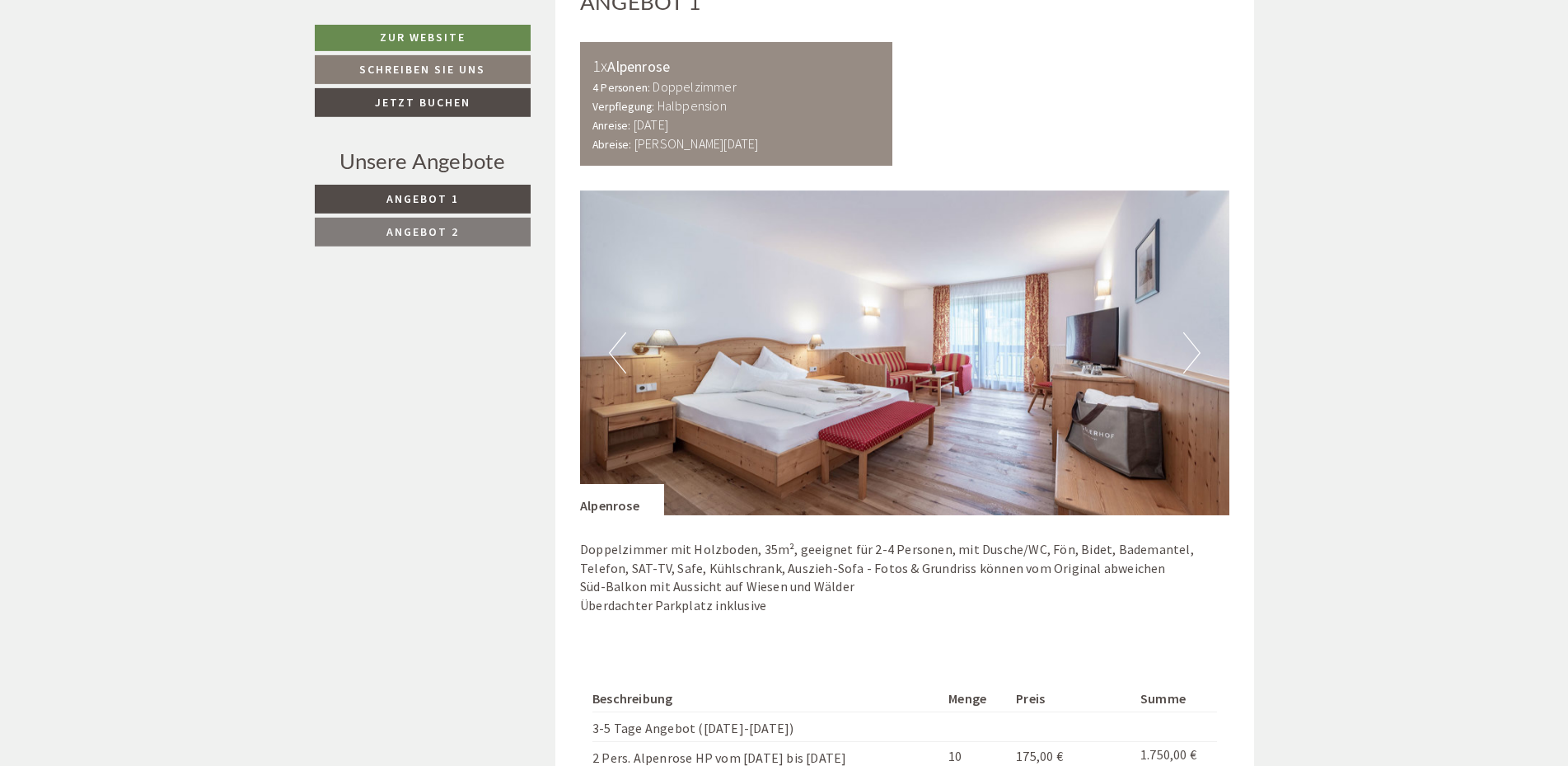
scroll to position [1009, 0]
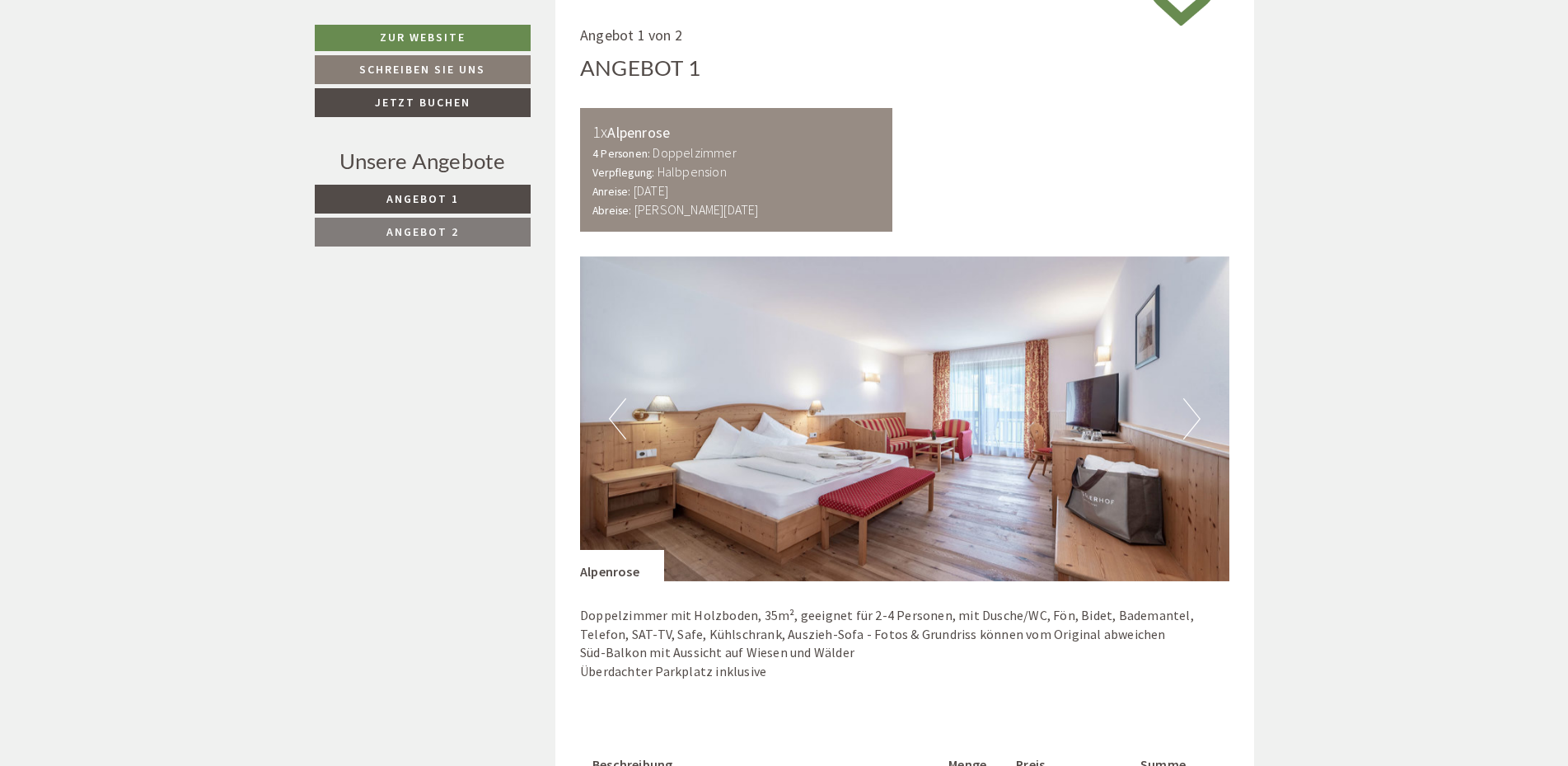
click at [1182, 423] on img at bounding box center [904, 418] width 649 height 324
click at [1196, 428] on button "Next" at bounding box center [1191, 419] width 18 height 42
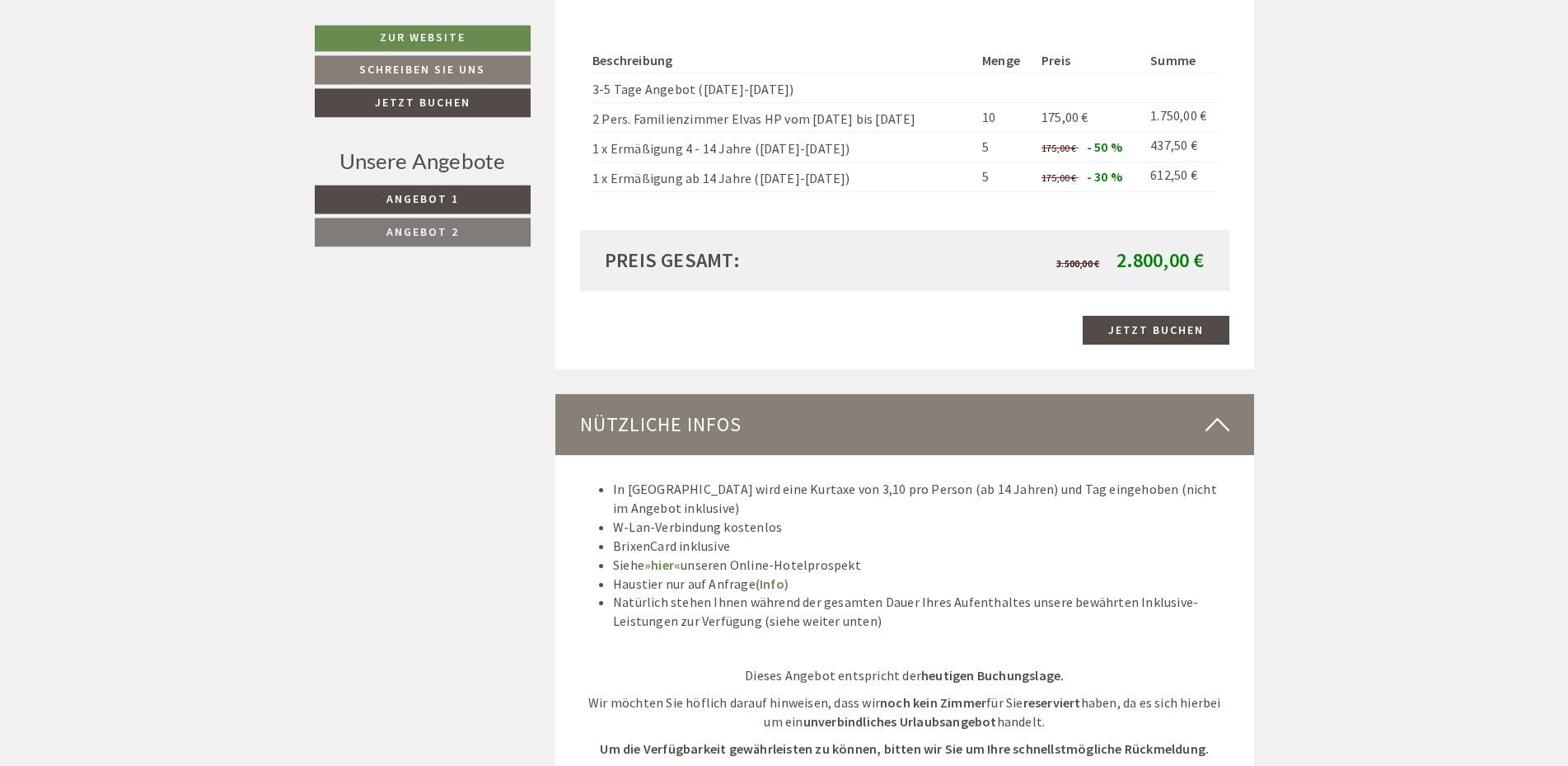
scroll to position [2859, 0]
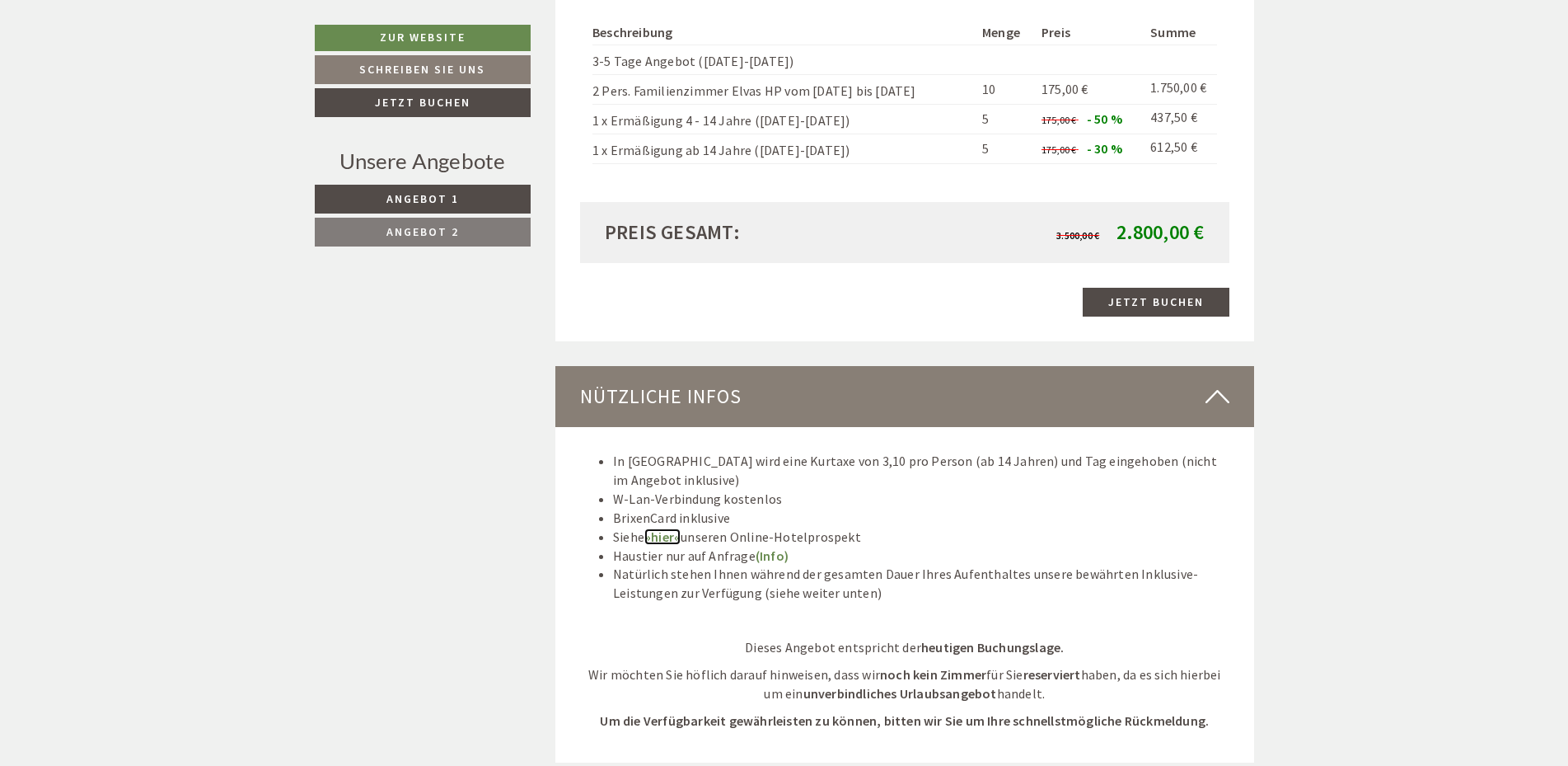
click at [660, 538] on link "»hier«" at bounding box center [662, 537] width 36 height 17
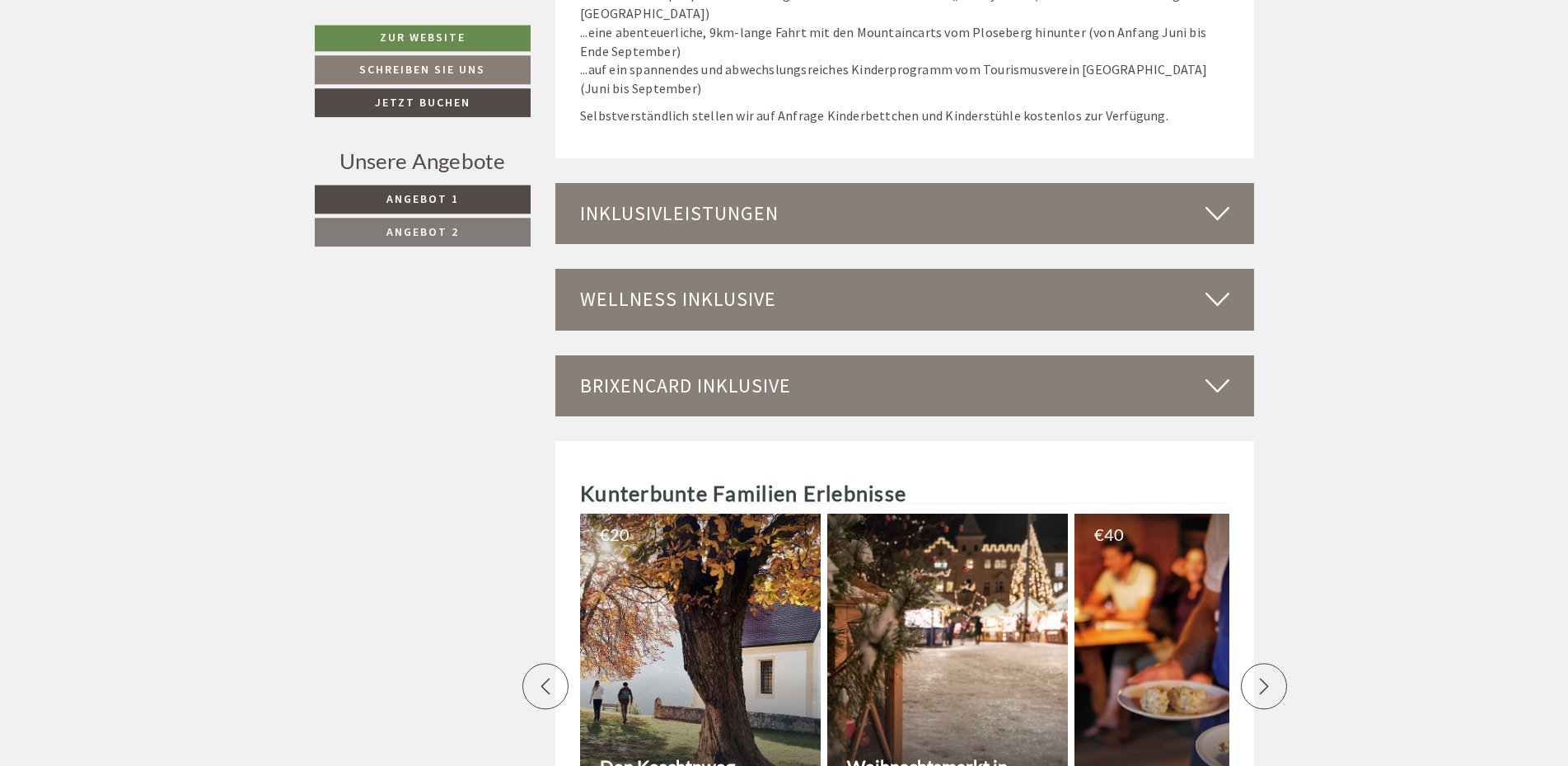
scroll to position [4456, 0]
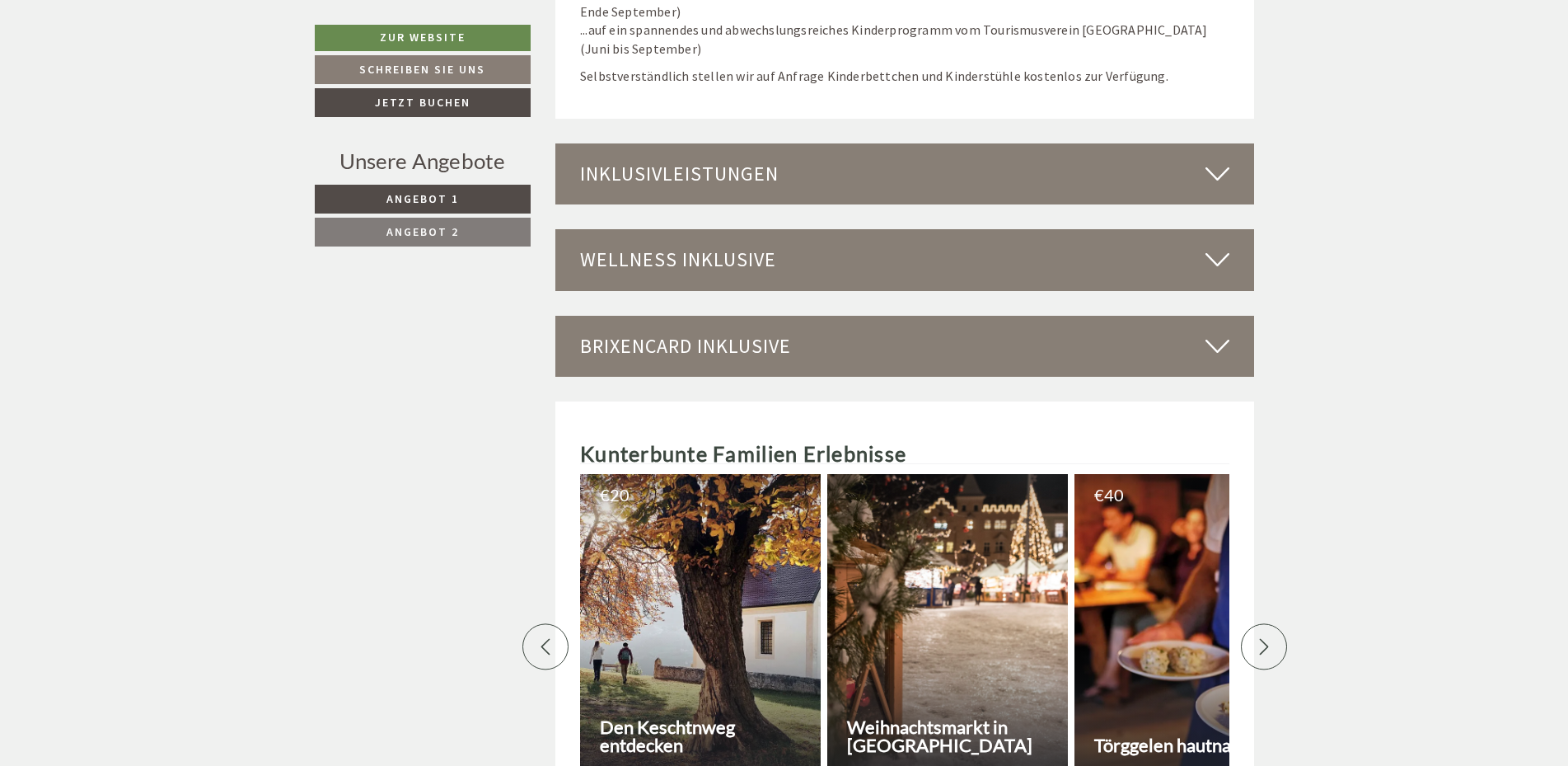
click at [1217, 169] on icon at bounding box center [1217, 174] width 24 height 28
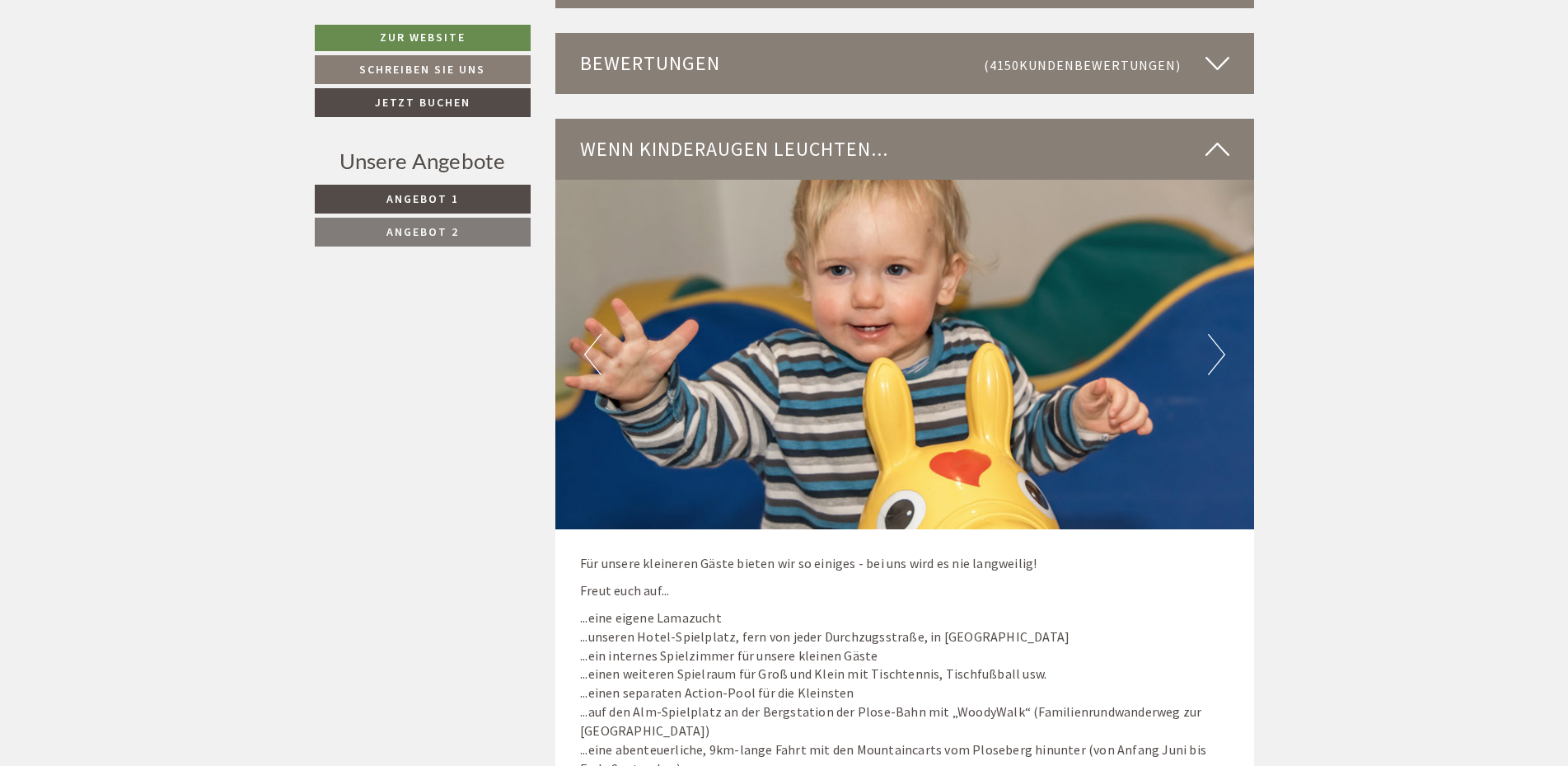
scroll to position [3951, 0]
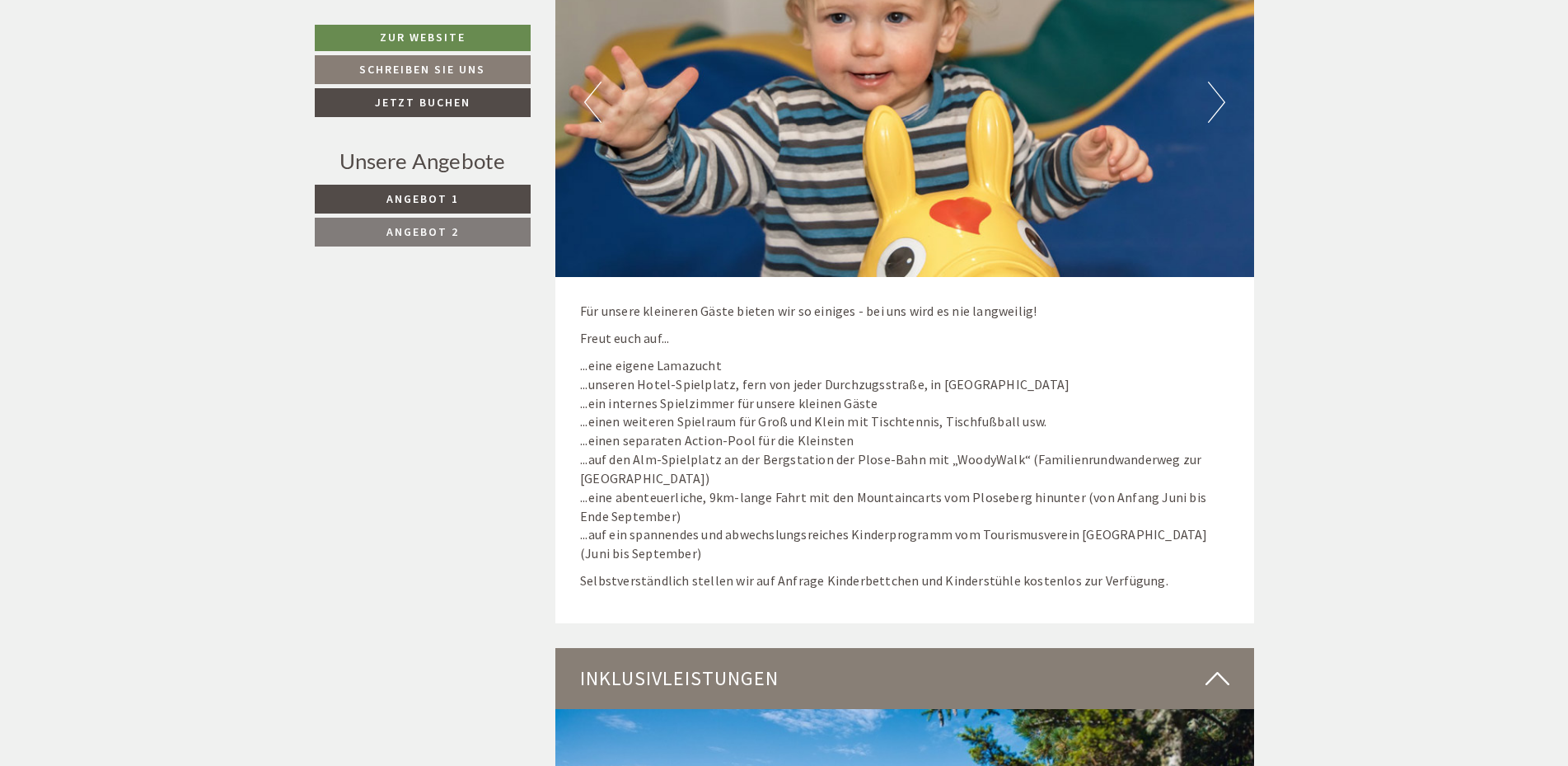
click at [1210, 103] on button "Next" at bounding box center [1216, 102] width 18 height 42
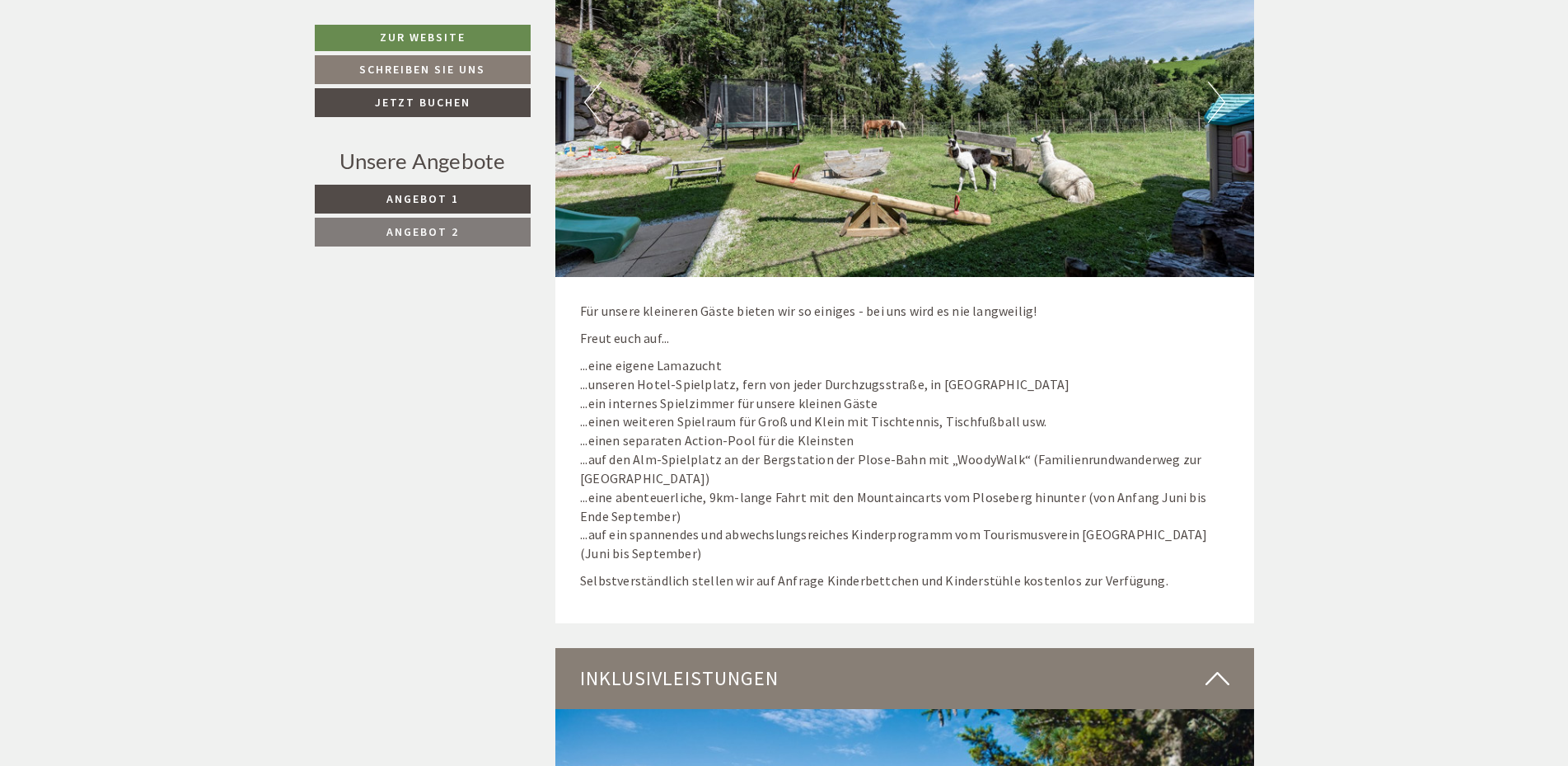
click at [1210, 110] on button "Next" at bounding box center [1216, 102] width 18 height 42
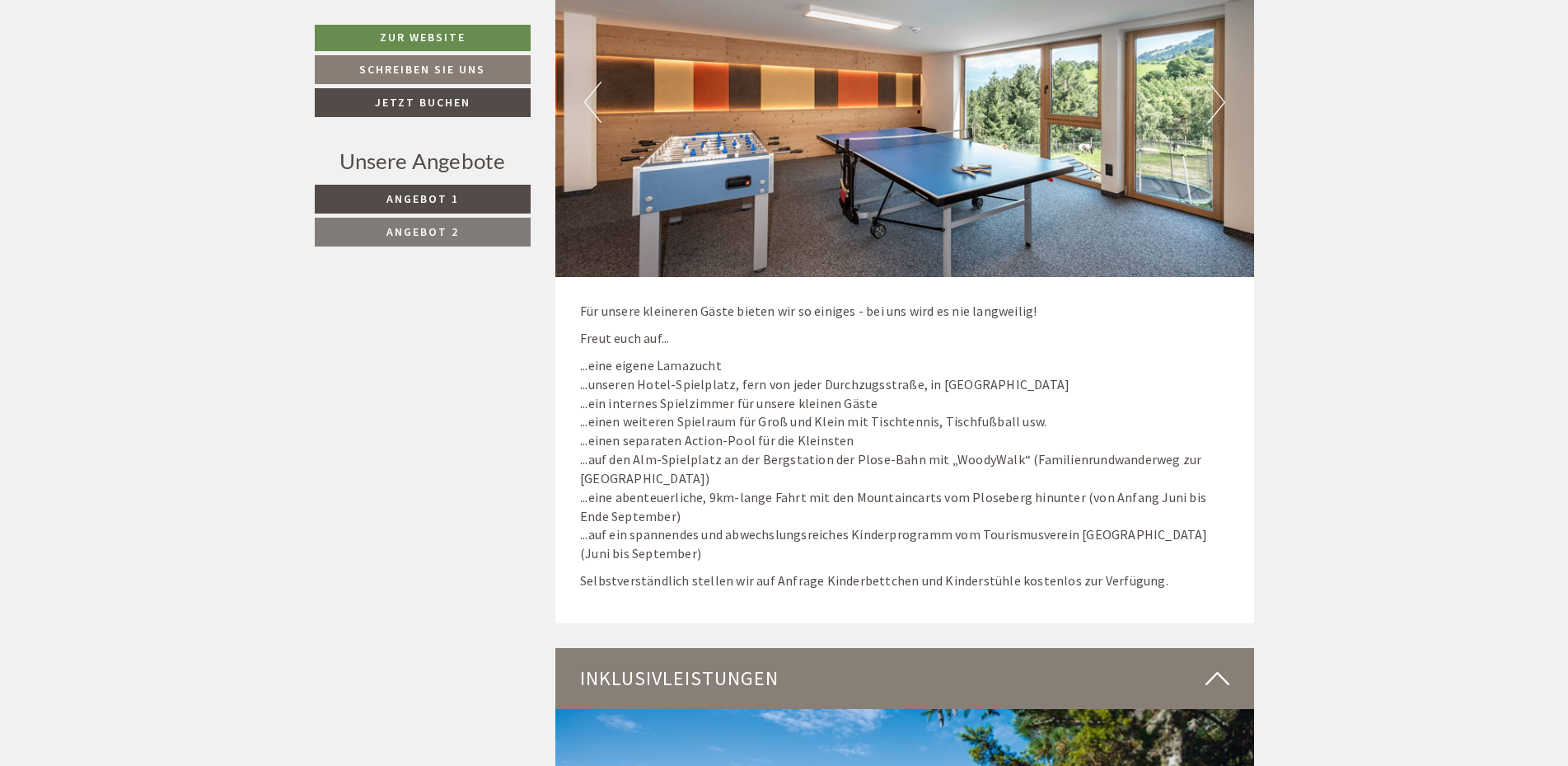
click at [1211, 102] on button "Next" at bounding box center [1216, 102] width 18 height 42
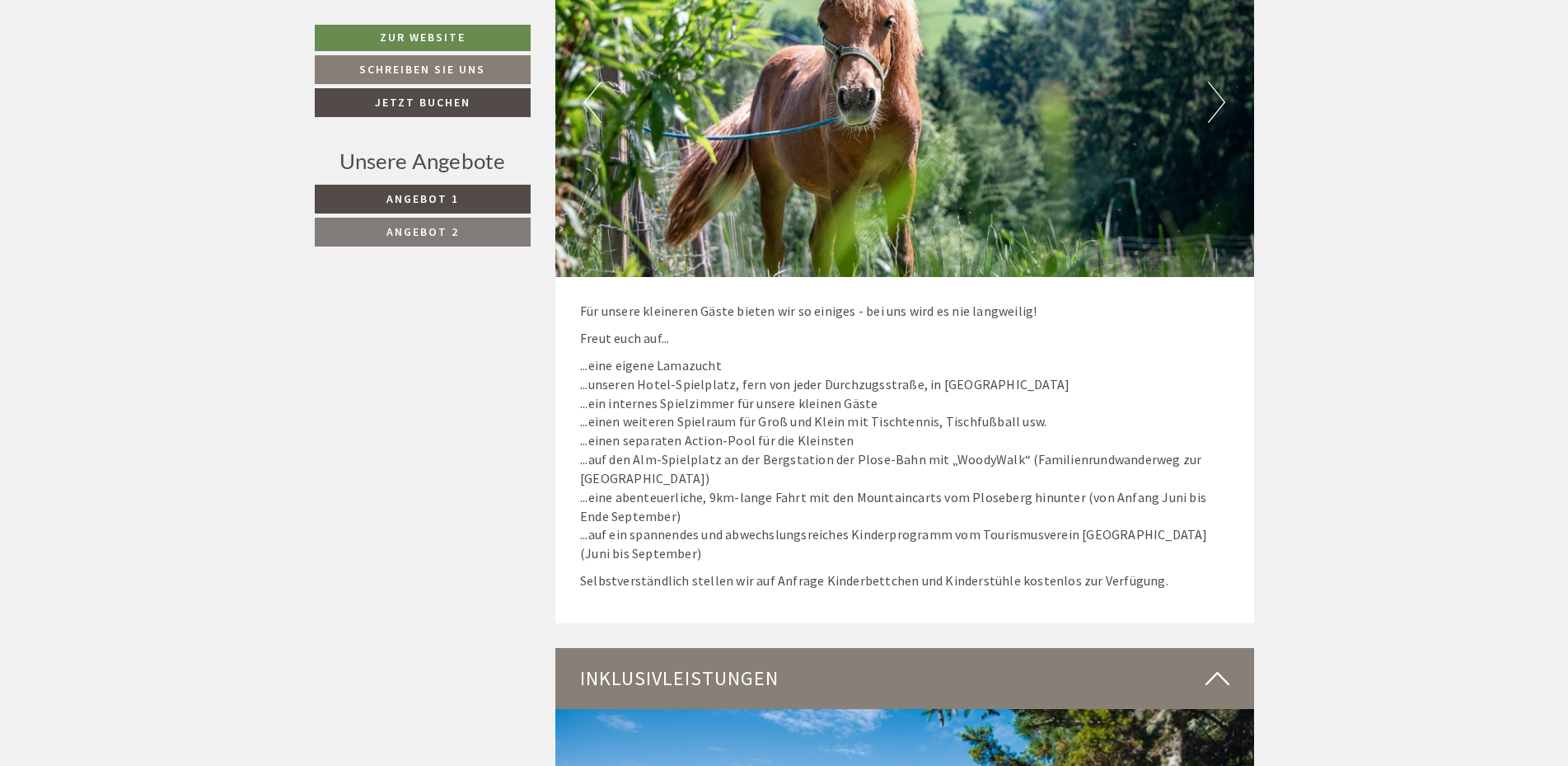
click at [1211, 102] on button "Next" at bounding box center [1216, 102] width 18 height 42
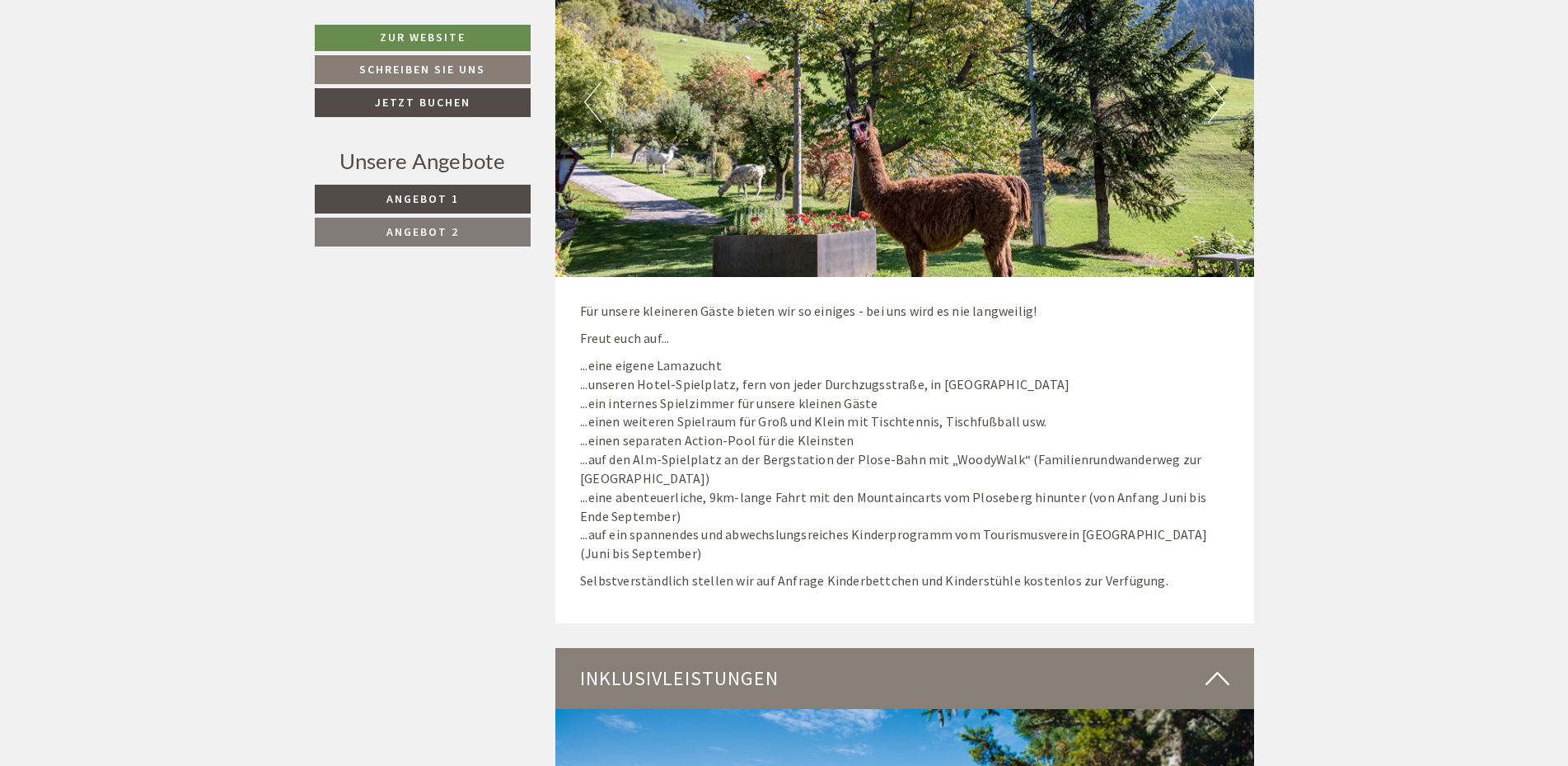
click at [1211, 102] on button "Next" at bounding box center [1216, 102] width 18 height 42
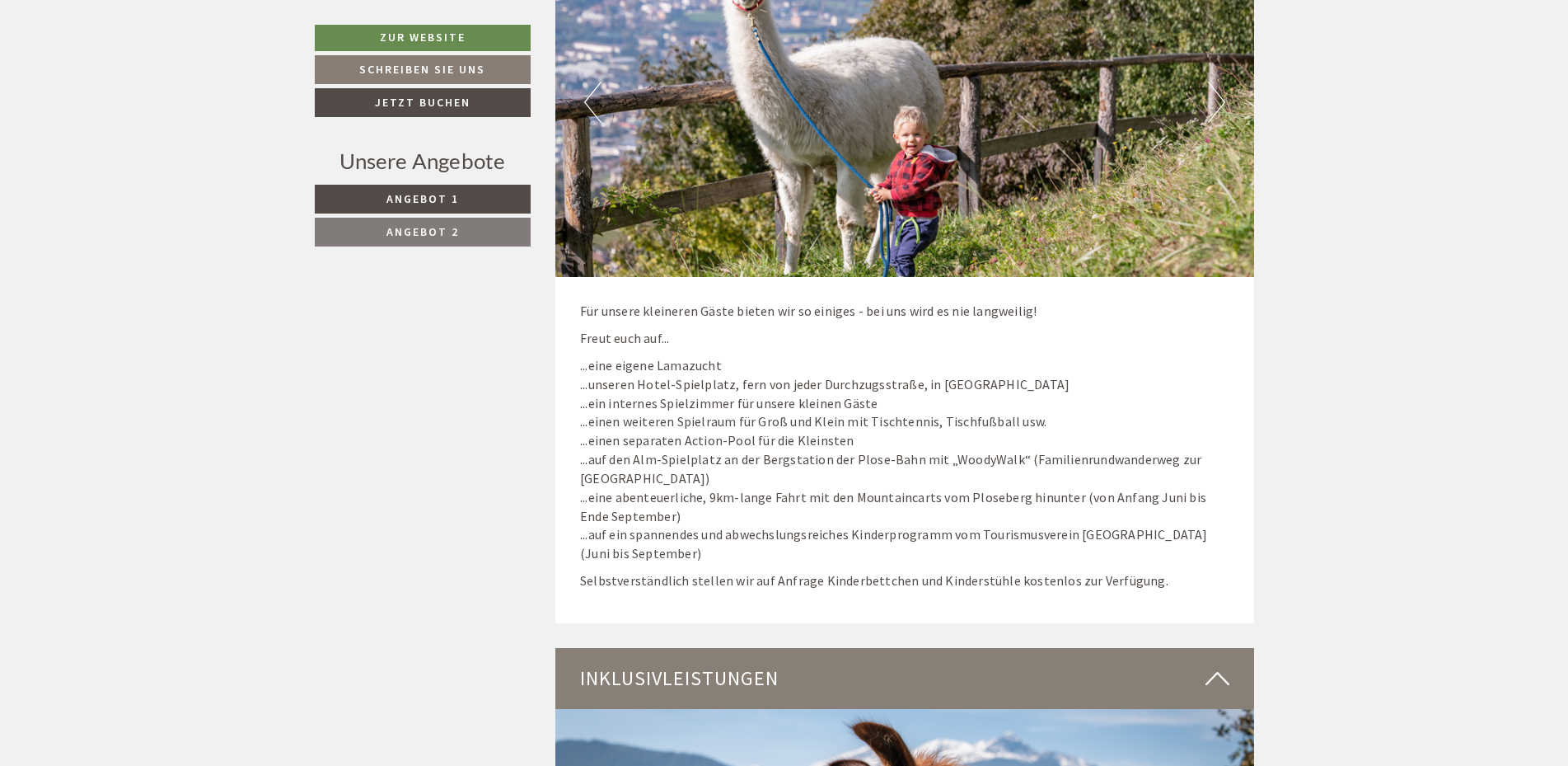
click at [1211, 102] on button "Next" at bounding box center [1216, 102] width 18 height 42
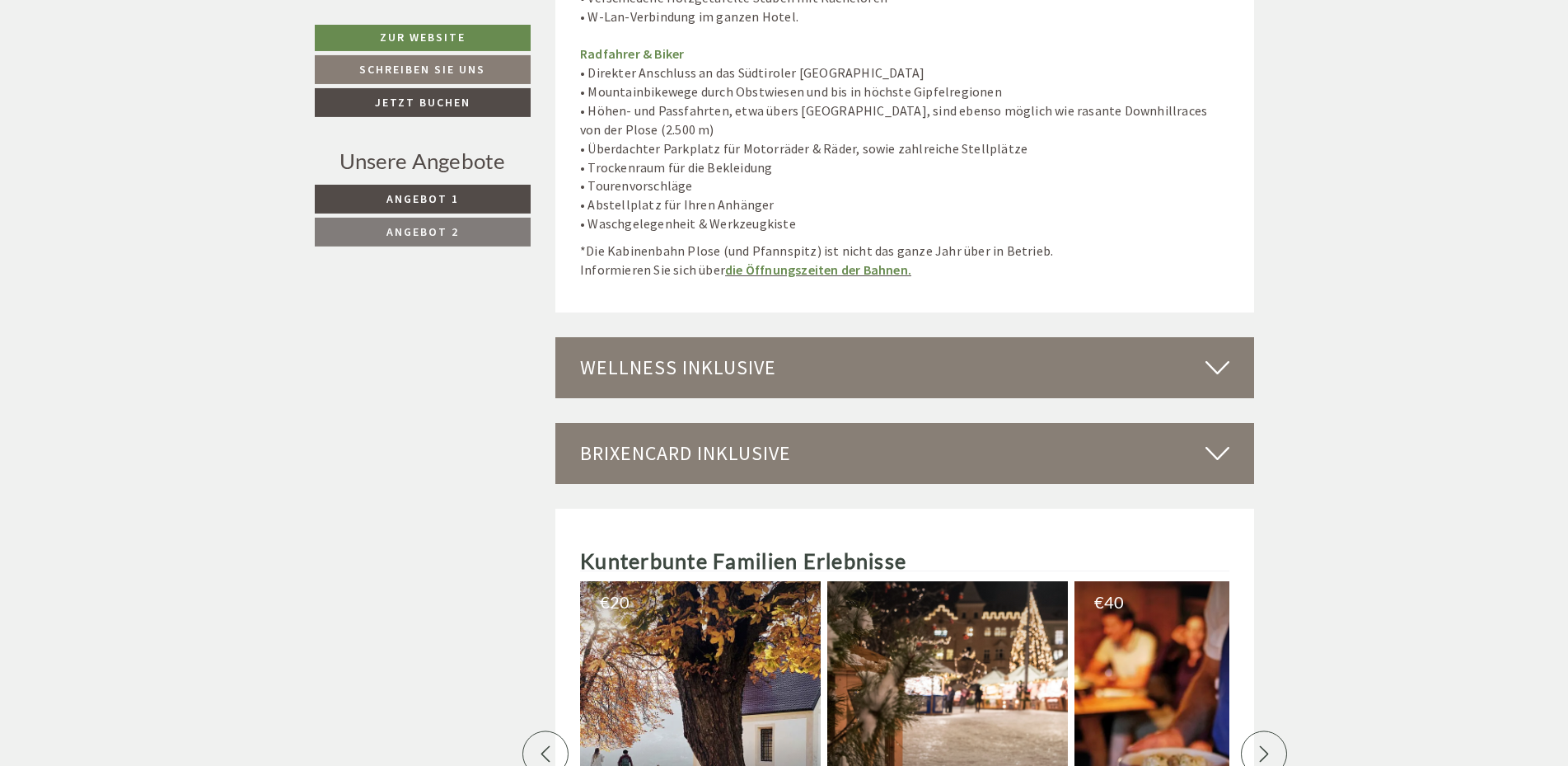
scroll to position [5633, 0]
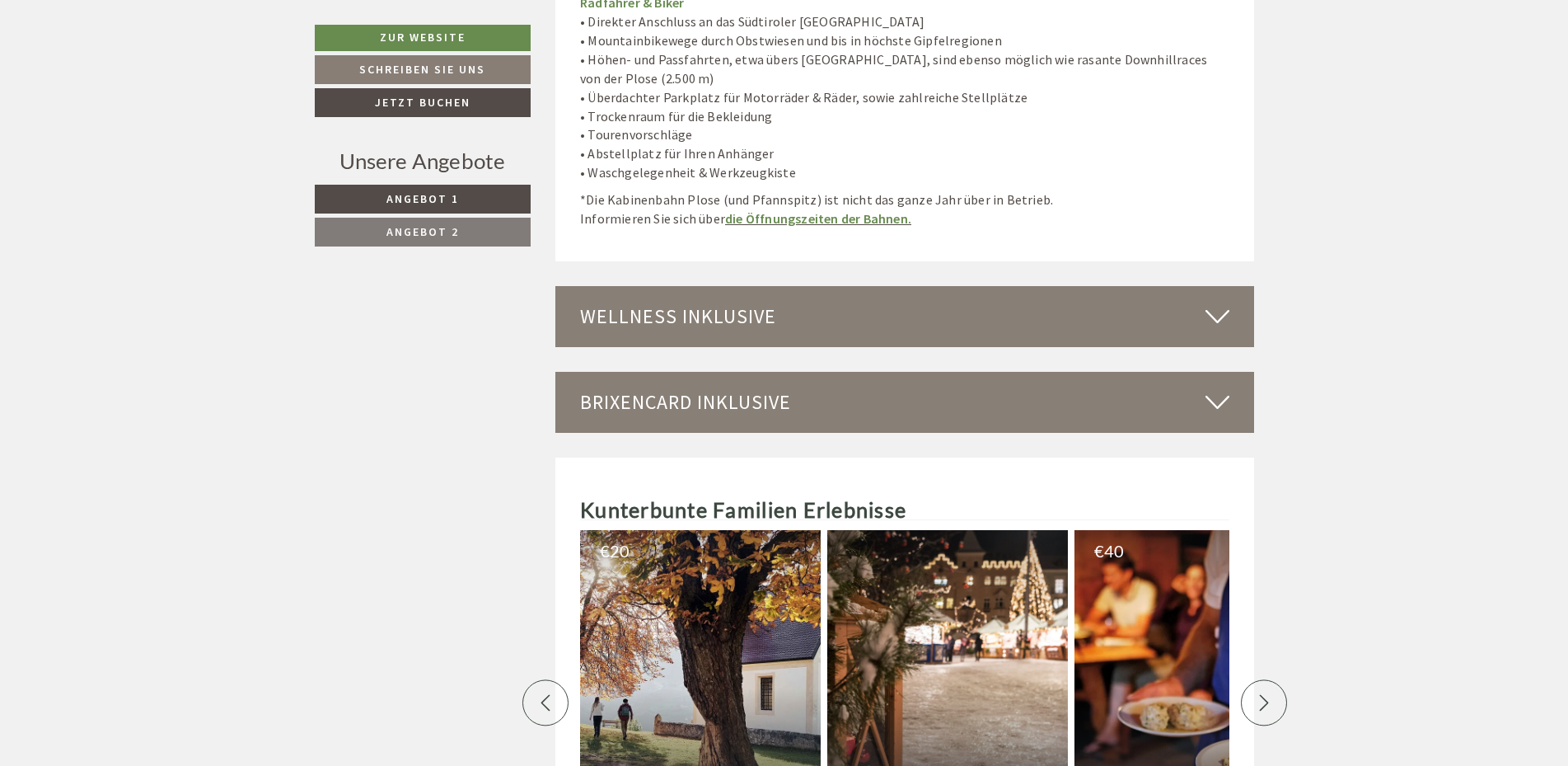
click at [678, 313] on div "Wellness inklusive" at bounding box center [904, 317] width 698 height 61
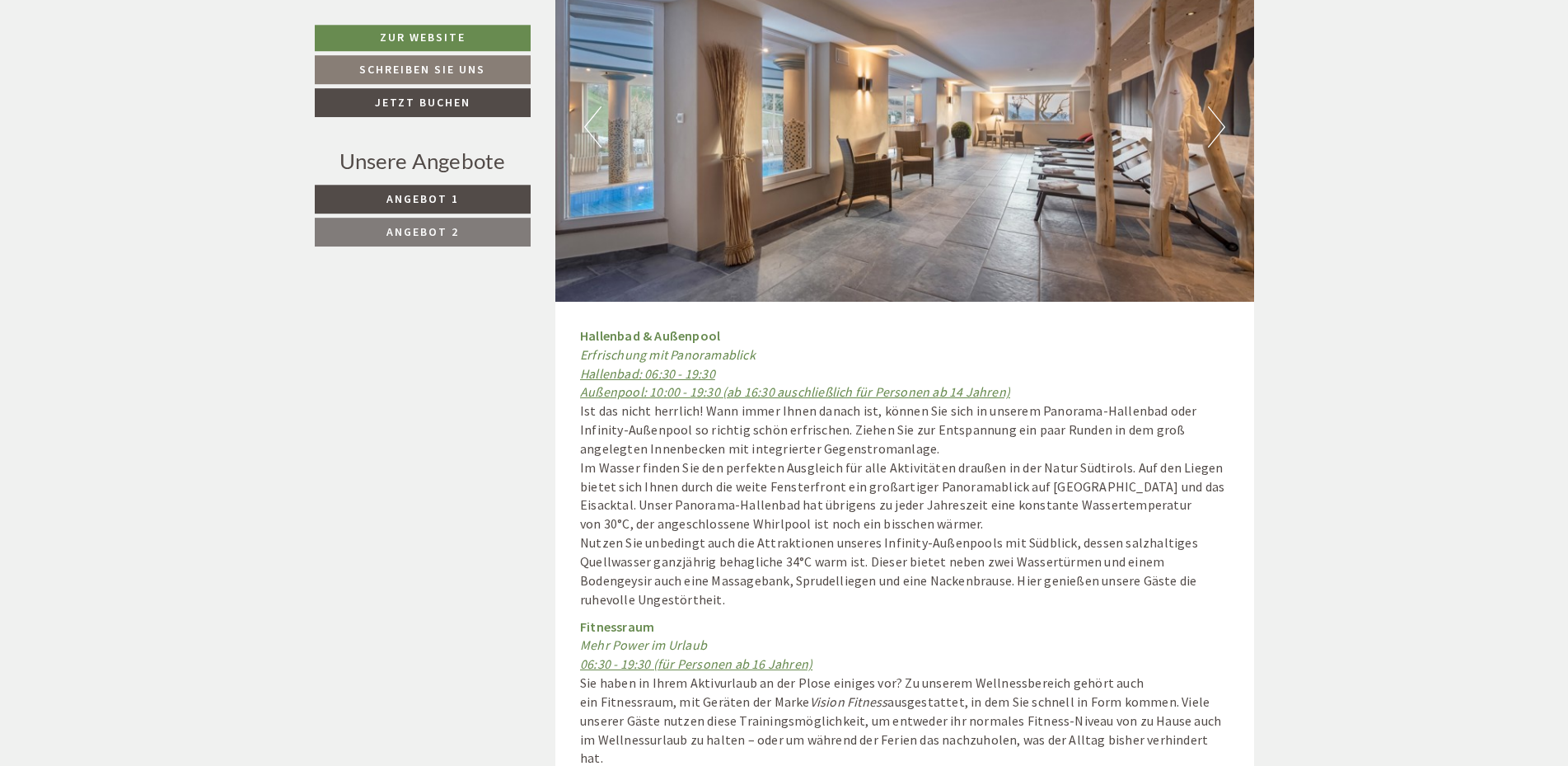
scroll to position [5969, 0]
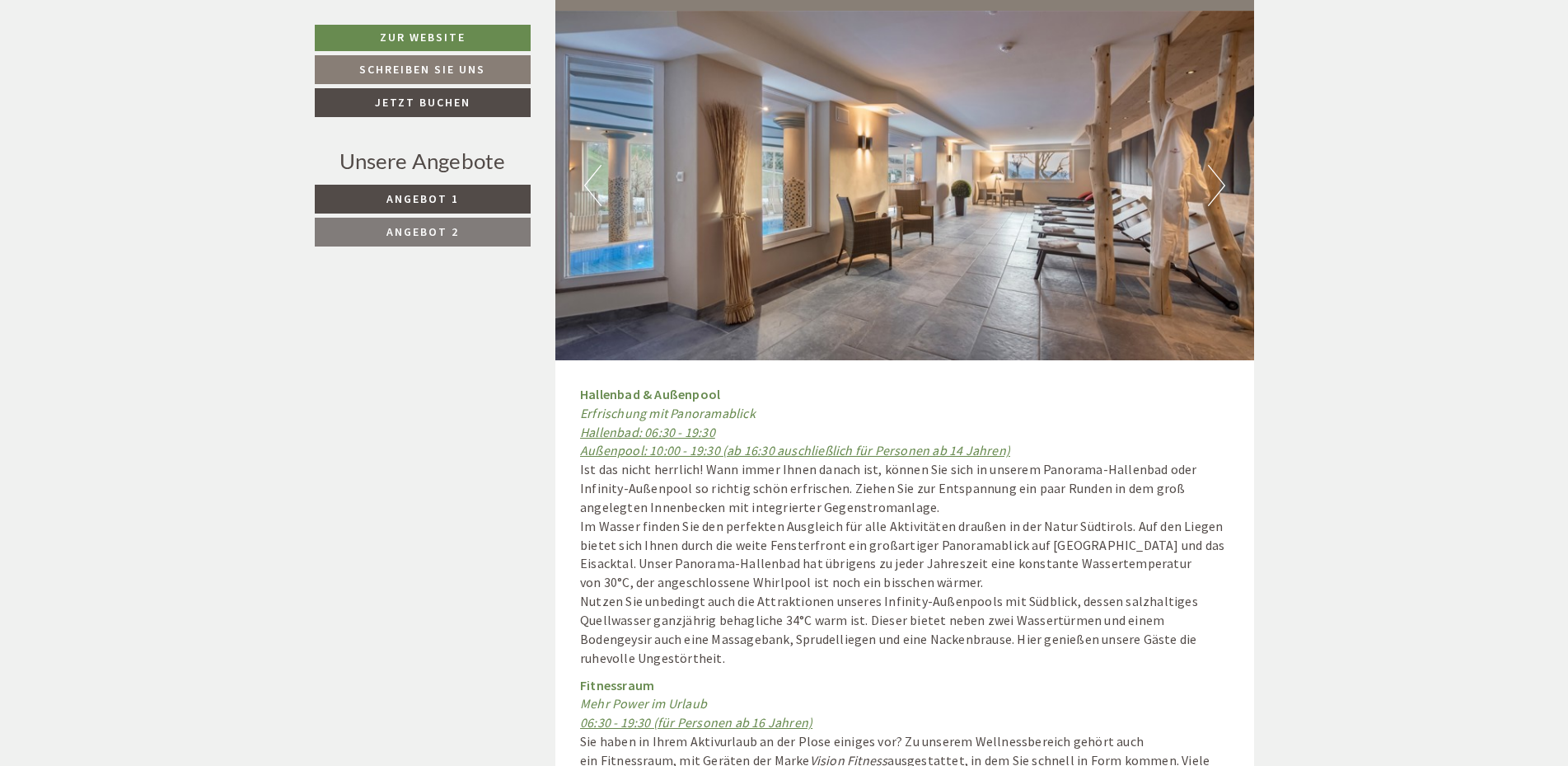
click at [1215, 164] on button "Next" at bounding box center [1216, 185] width 18 height 42
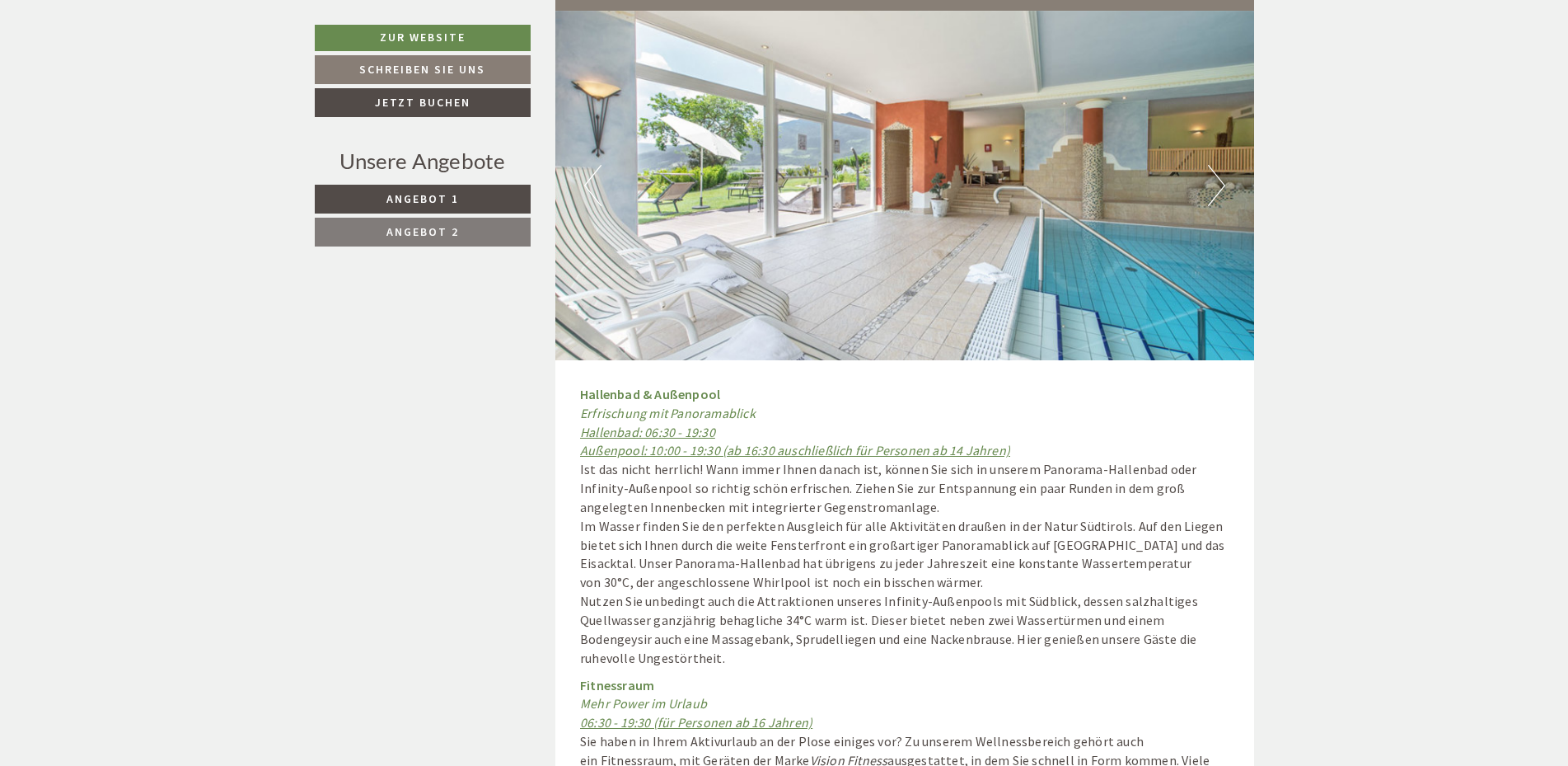
click at [1215, 164] on button "Next" at bounding box center [1216, 185] width 18 height 42
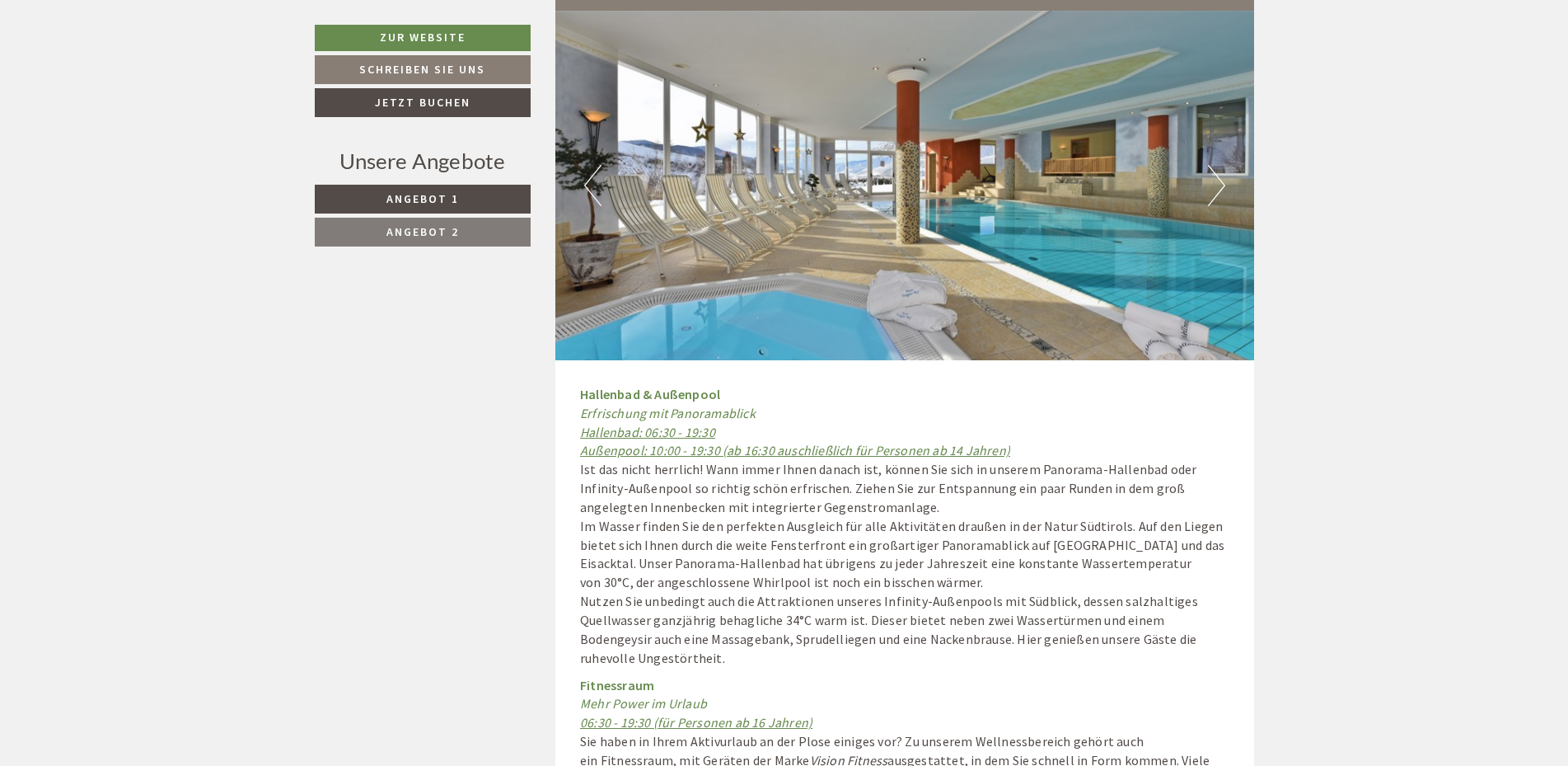
click at [1209, 164] on button "Next" at bounding box center [1216, 185] width 18 height 42
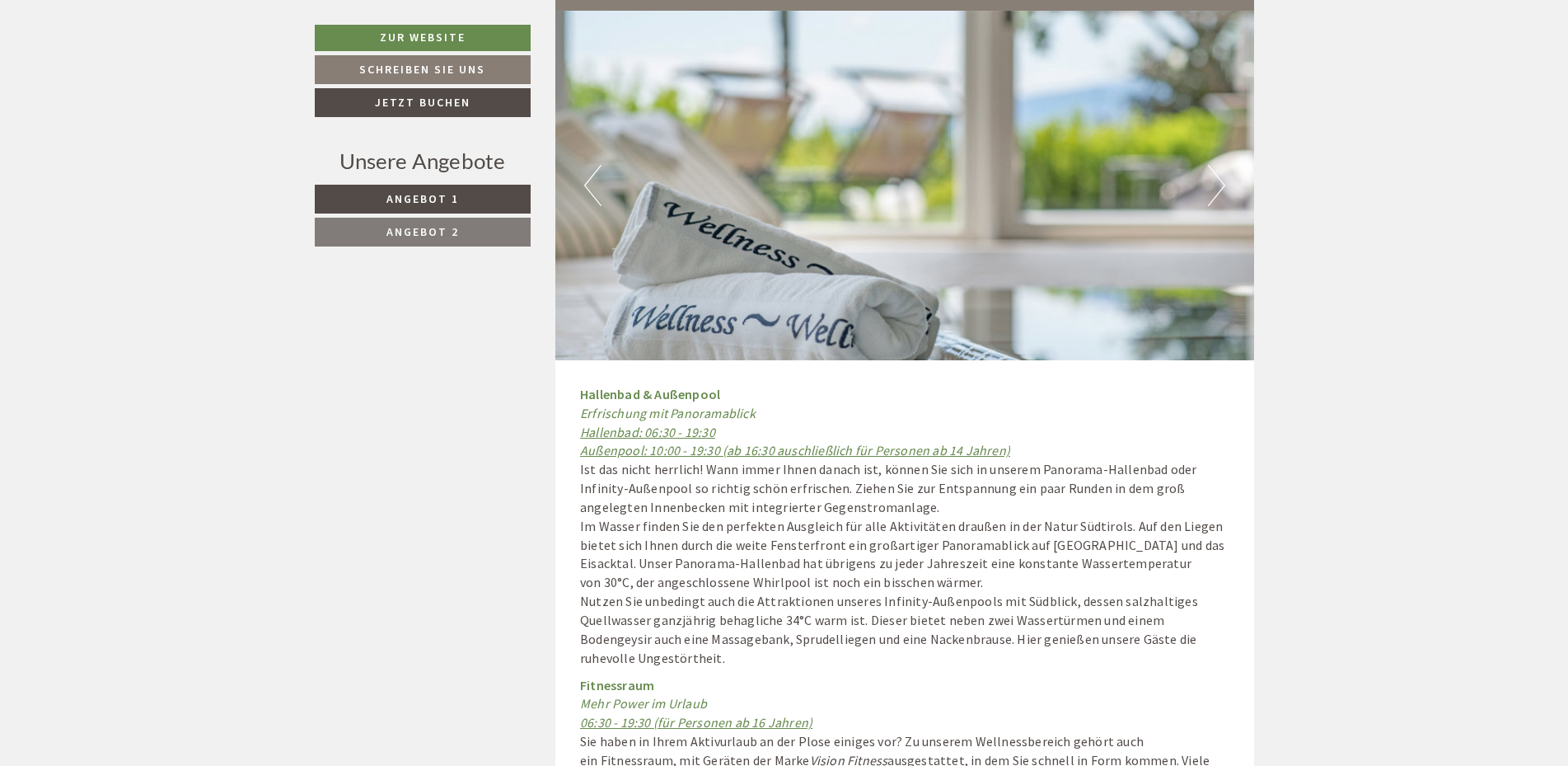
click at [1203, 152] on img at bounding box center [904, 186] width 698 height 349
click at [1212, 164] on button "Next" at bounding box center [1216, 185] width 18 height 42
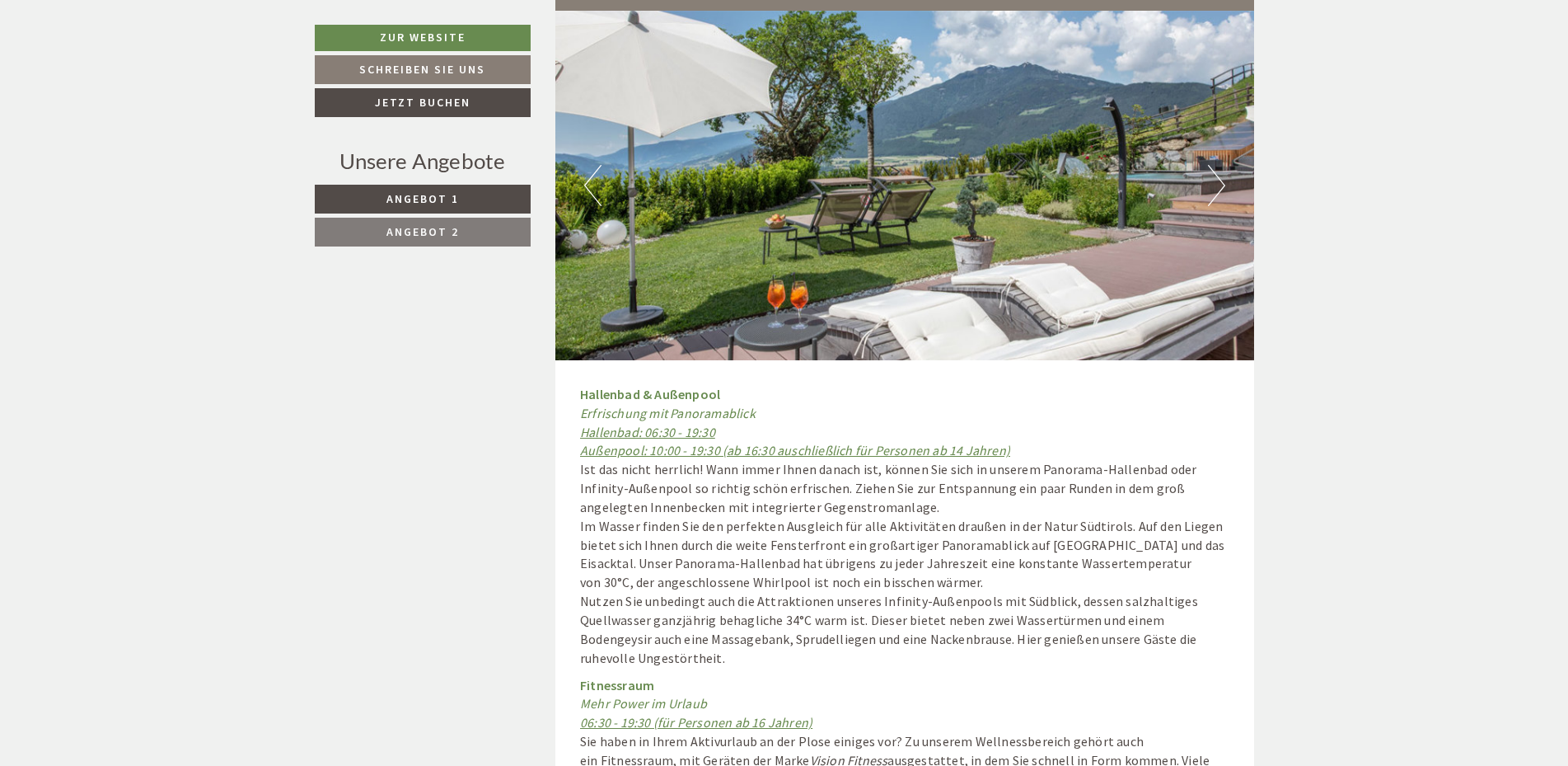
click at [1212, 164] on button "Next" at bounding box center [1216, 185] width 18 height 42
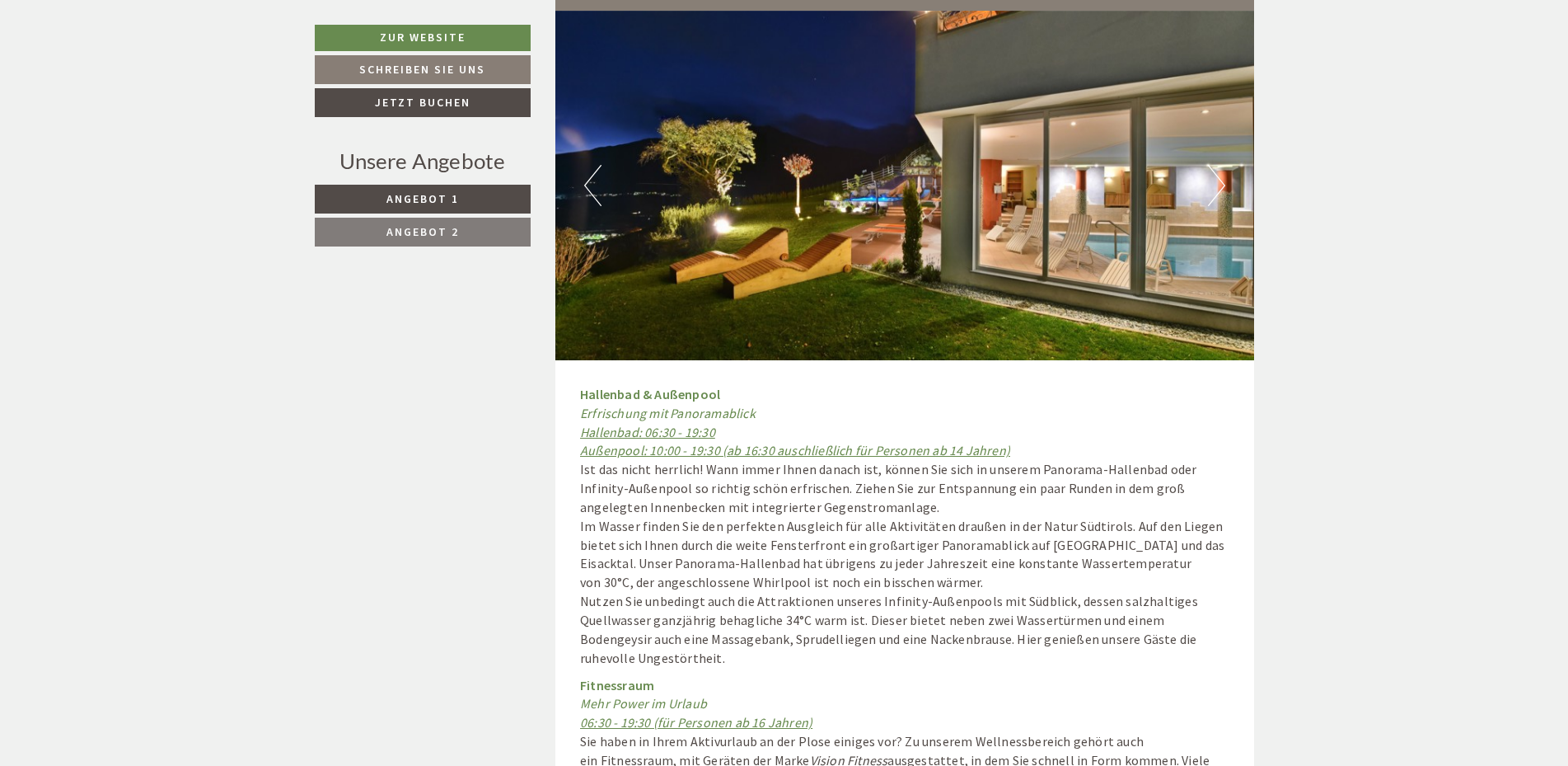
click at [1212, 164] on button "Next" at bounding box center [1216, 185] width 18 height 42
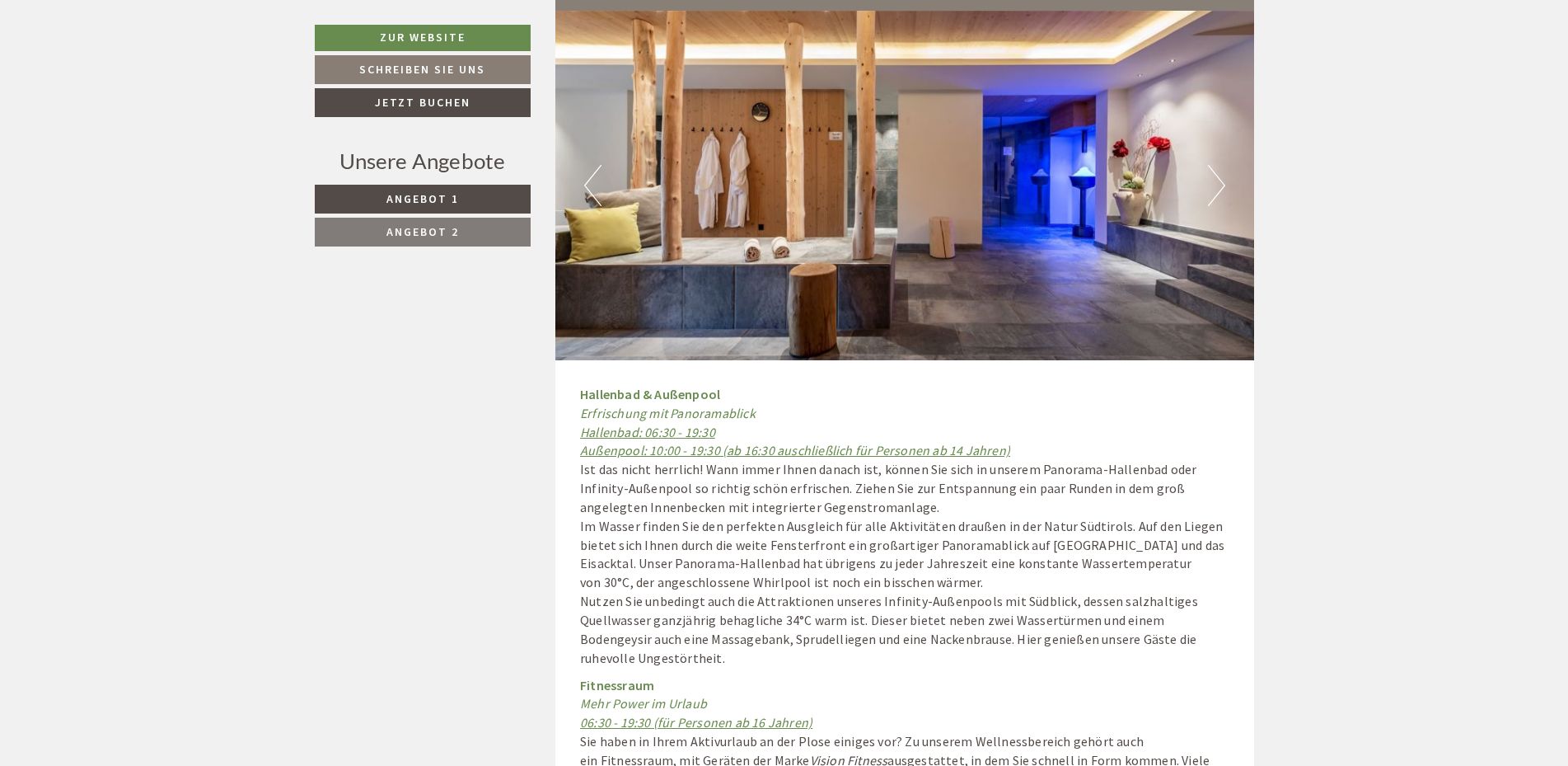
click at [1212, 164] on button "Next" at bounding box center [1216, 185] width 18 height 42
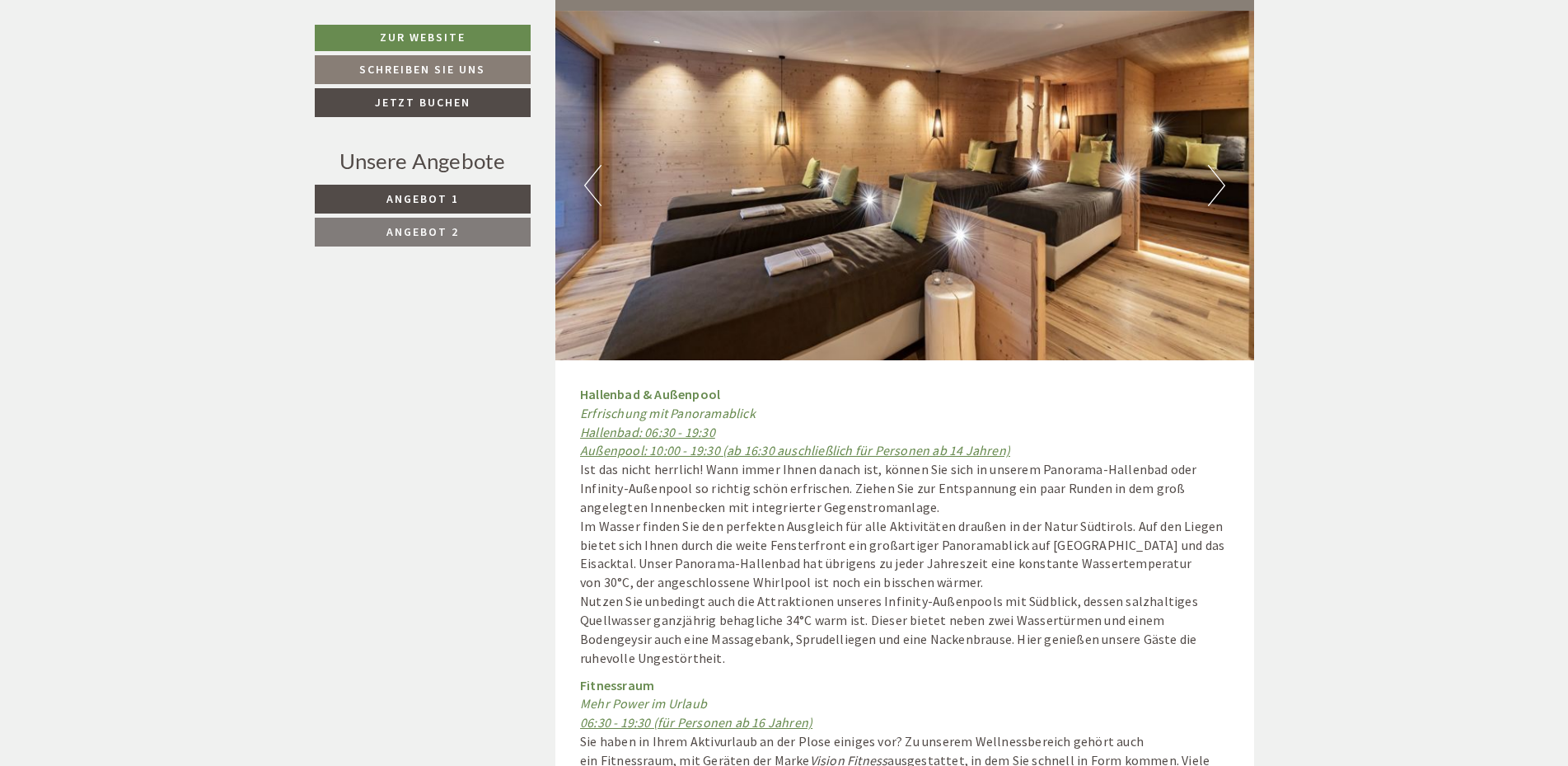
click at [1212, 164] on button "Next" at bounding box center [1216, 185] width 18 height 42
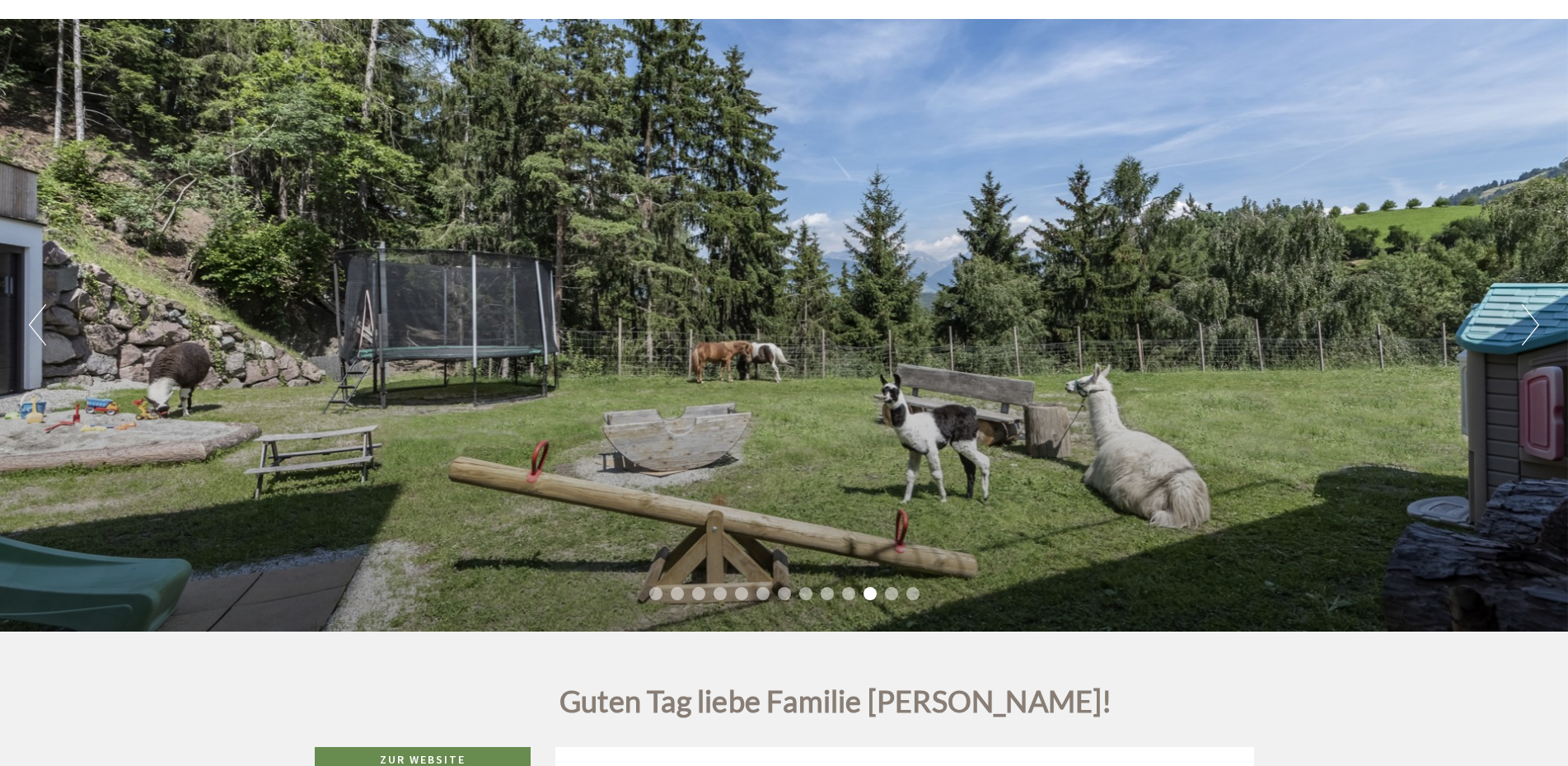
scroll to position [84, 0]
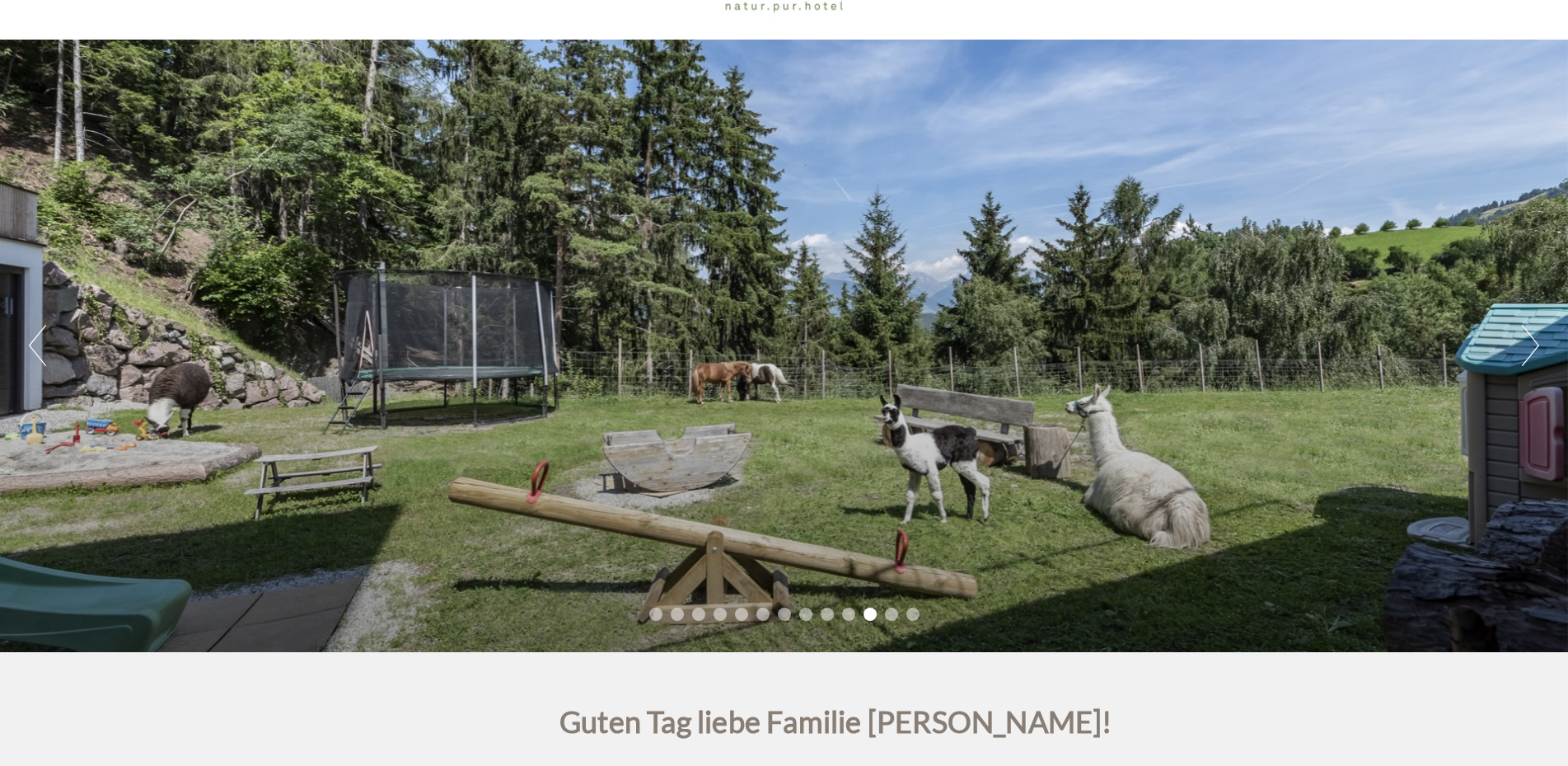
click at [853, 515] on div "Previous Next 1 2 3 4 5 6 7 8 9 10 11 12 13" at bounding box center [784, 346] width 1568 height 613
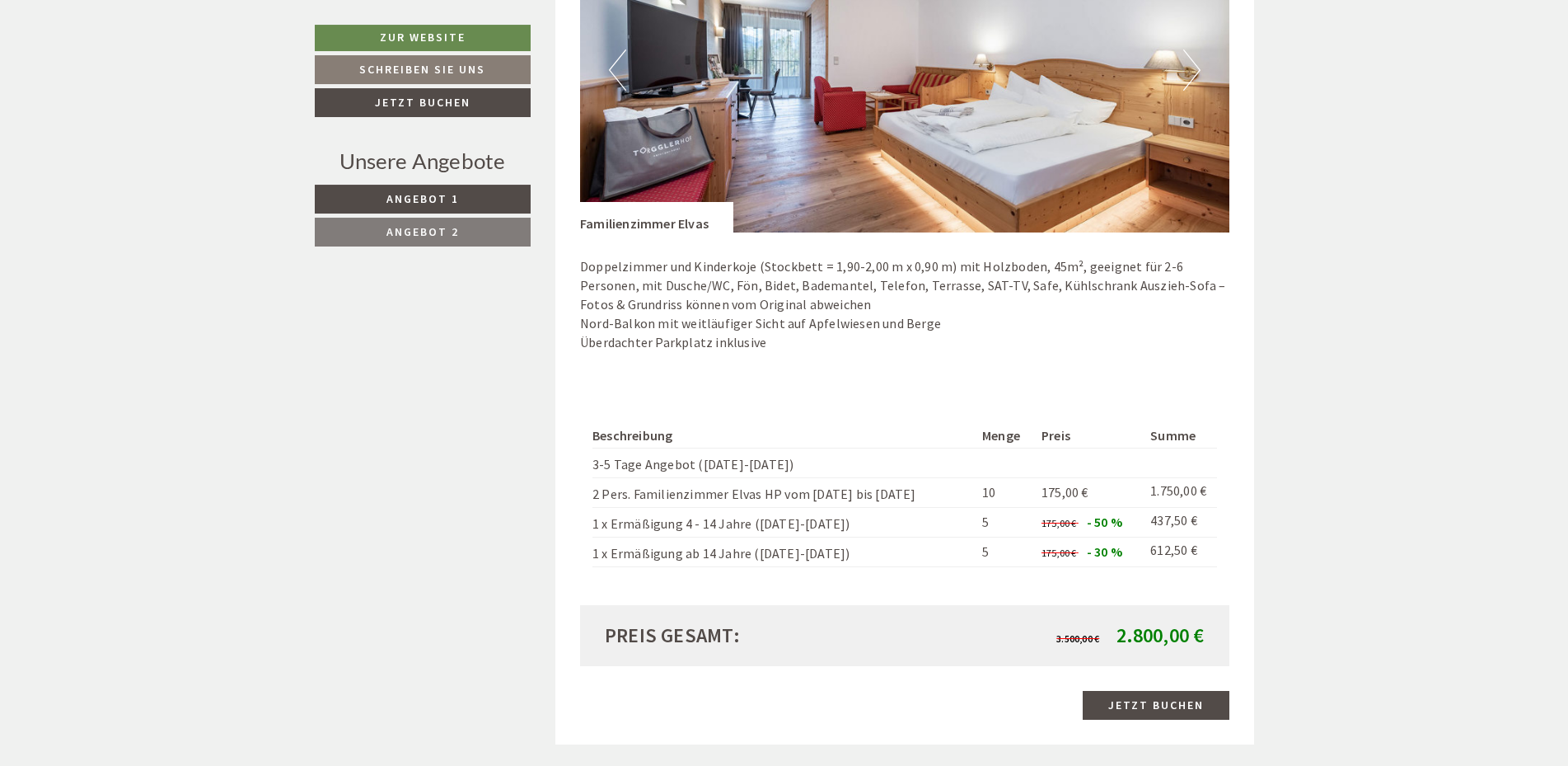
scroll to position [2270, 0]
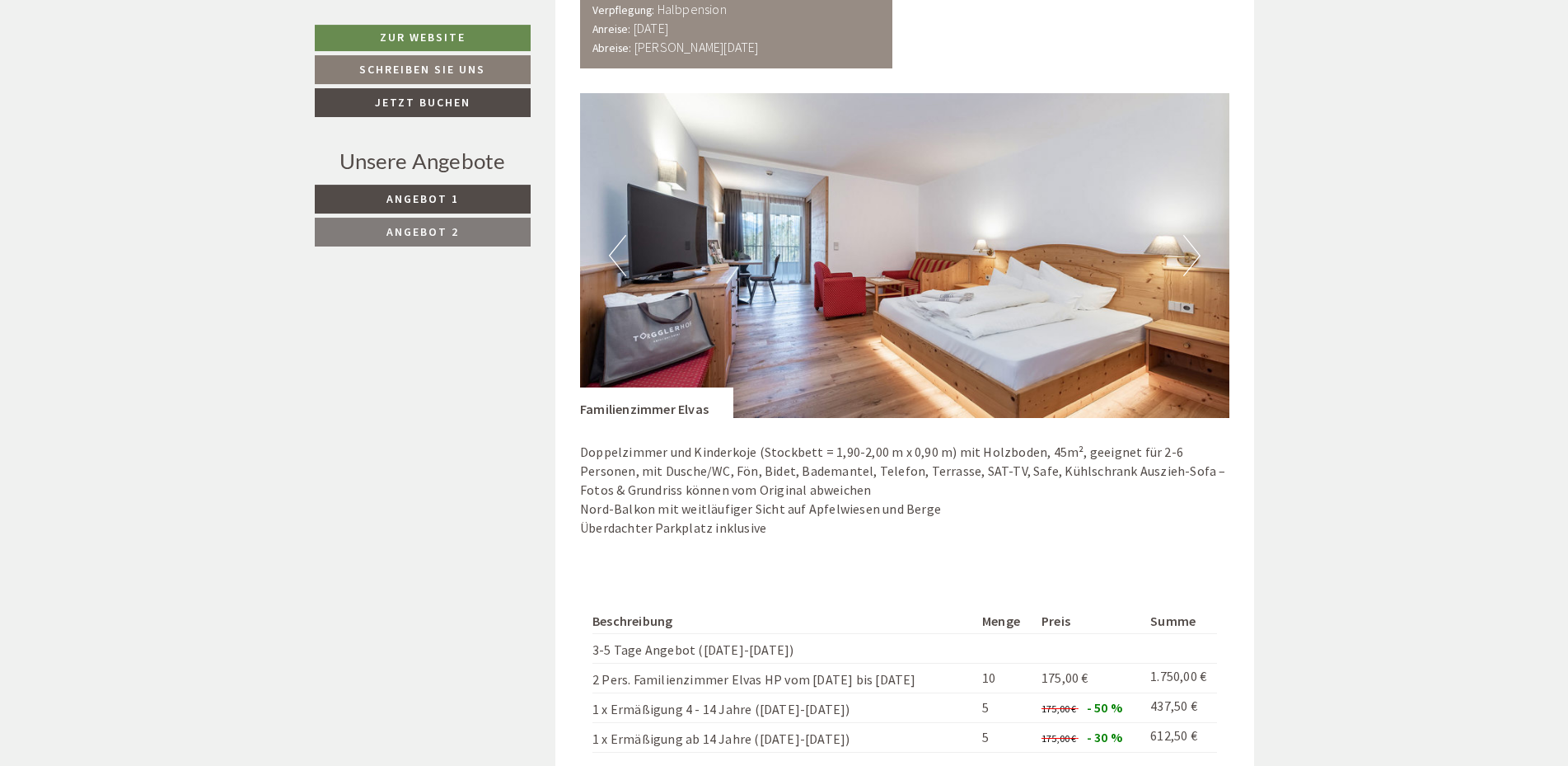
click at [1197, 252] on button "Next" at bounding box center [1191, 255] width 18 height 42
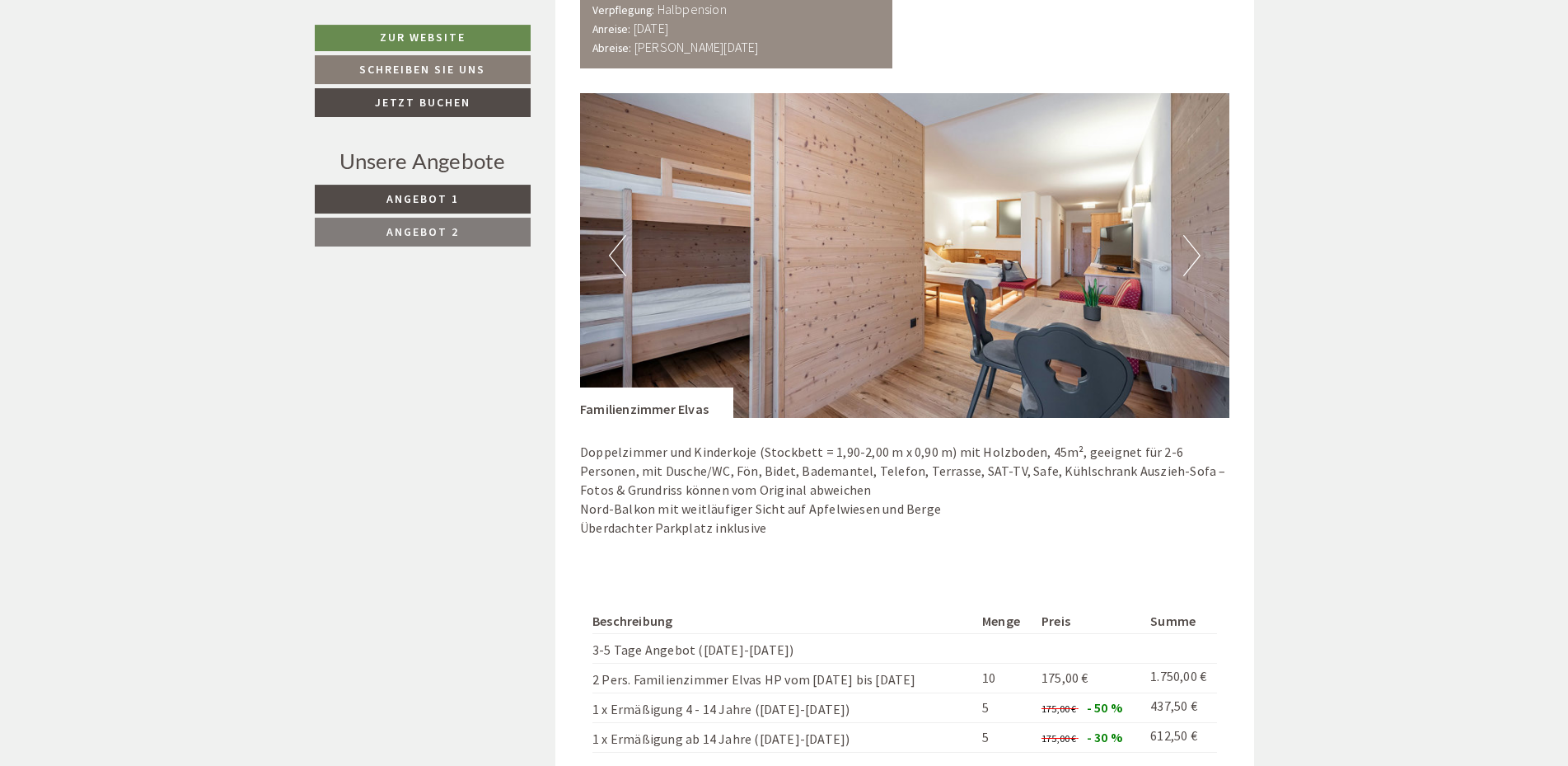
click at [1183, 262] on button "Next" at bounding box center [1191, 255] width 18 height 42
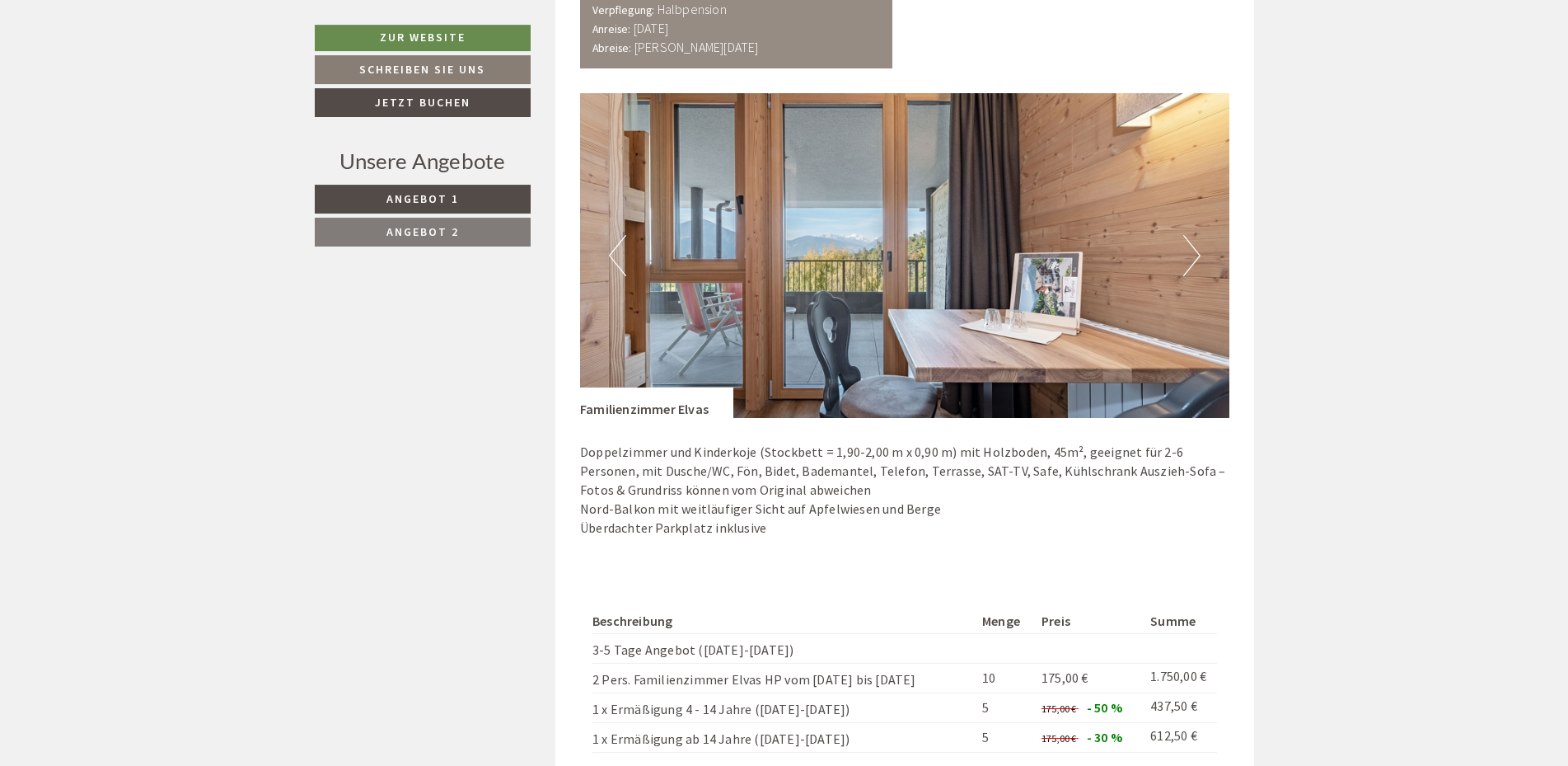
click at [1183, 262] on button "Next" at bounding box center [1191, 255] width 18 height 42
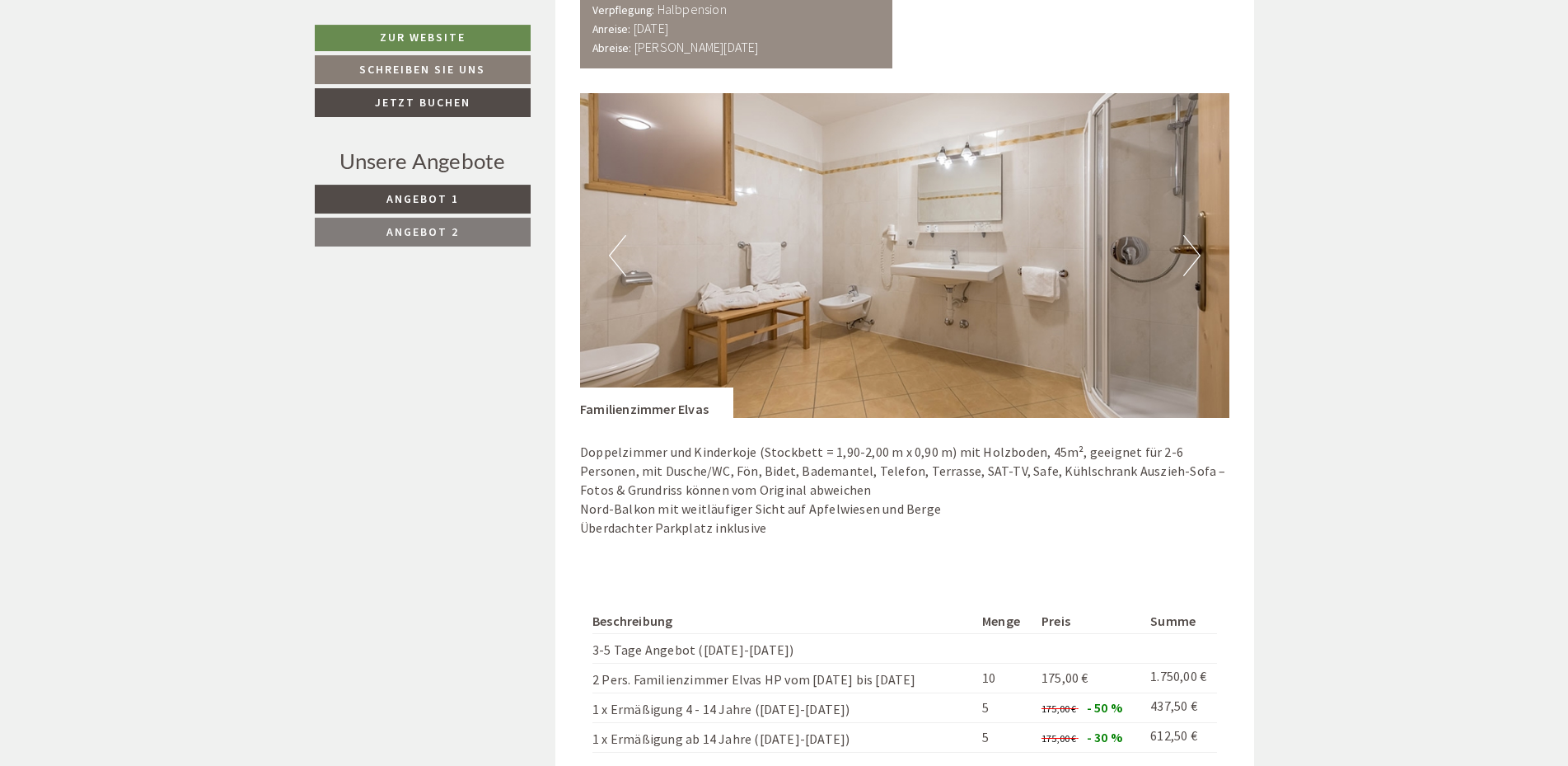
click at [1183, 262] on button "Next" at bounding box center [1191, 255] width 18 height 42
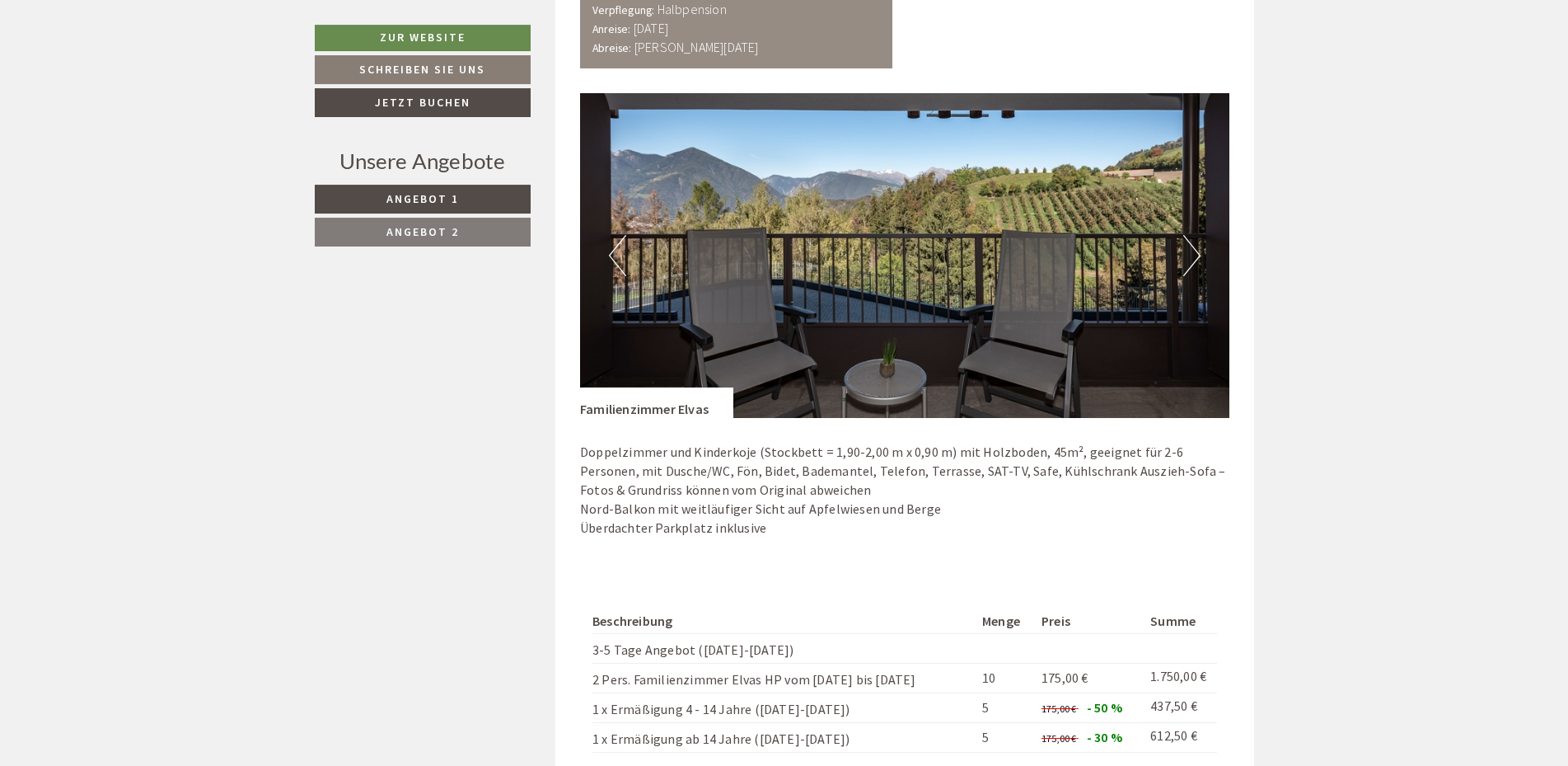
click at [1183, 260] on button "Next" at bounding box center [1191, 255] width 18 height 42
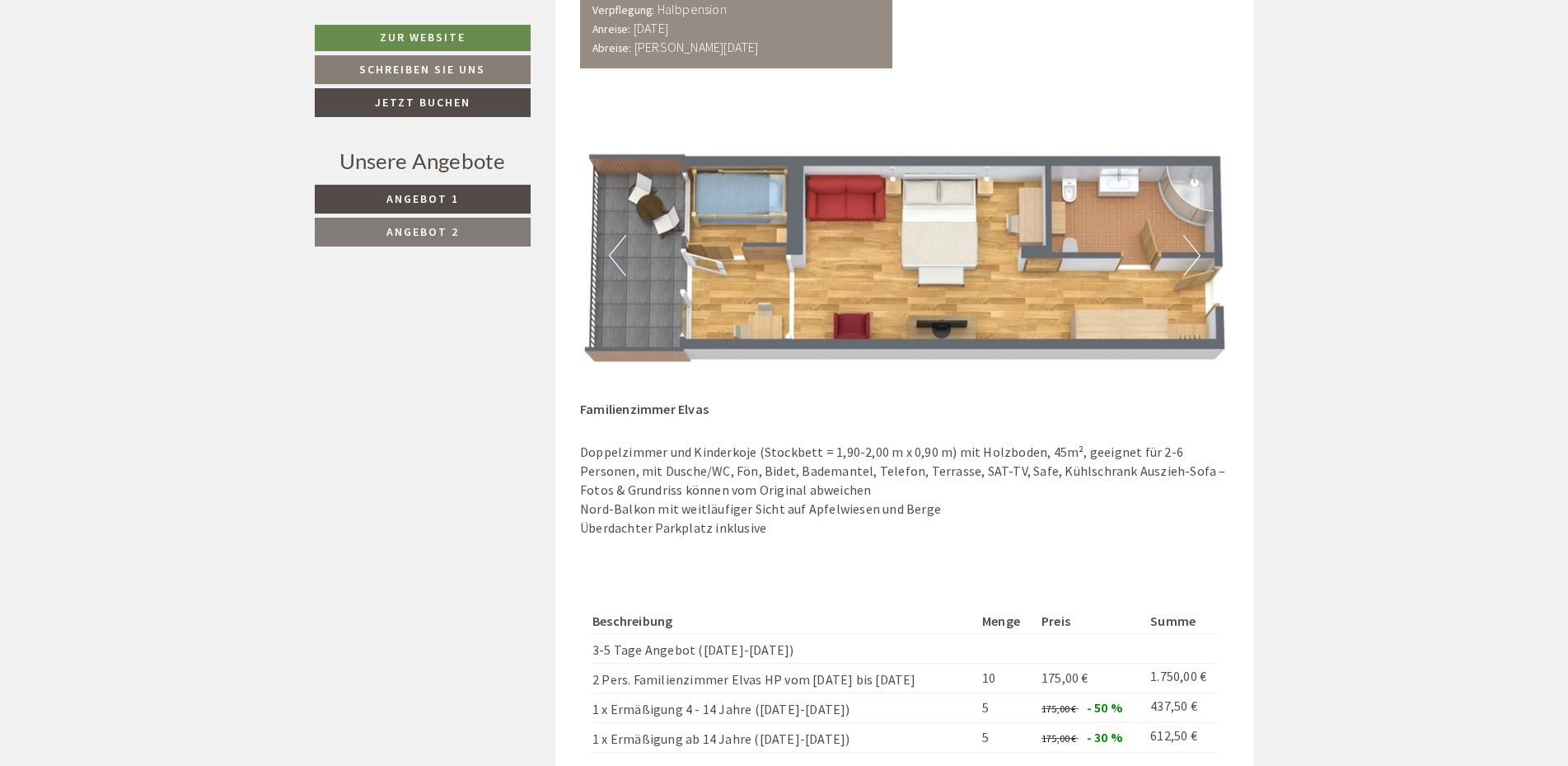
click at [1183, 259] on button "Next" at bounding box center [1191, 255] width 18 height 42
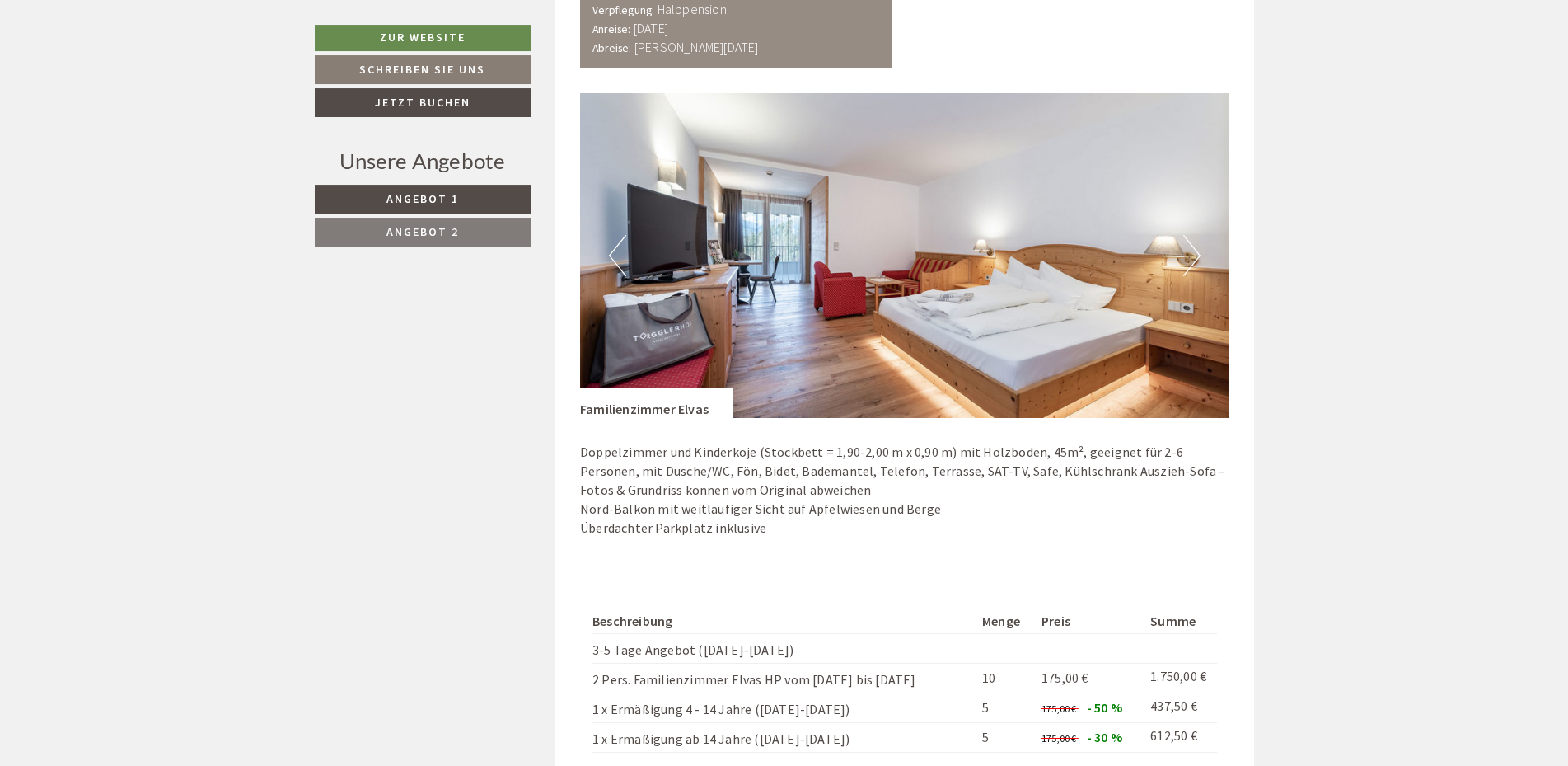
click at [1183, 259] on button "Next" at bounding box center [1191, 255] width 18 height 42
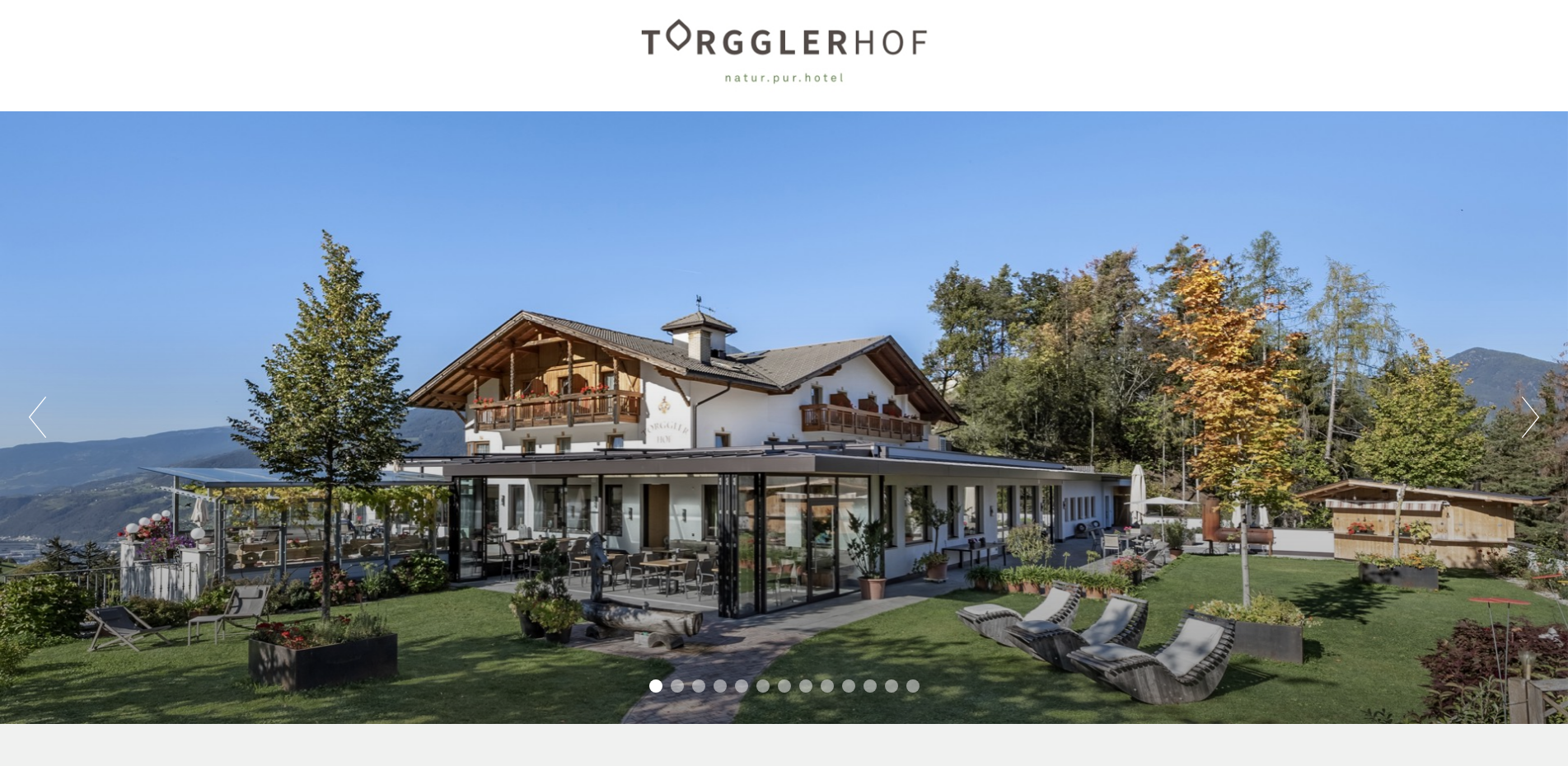
scroll to position [0, 0]
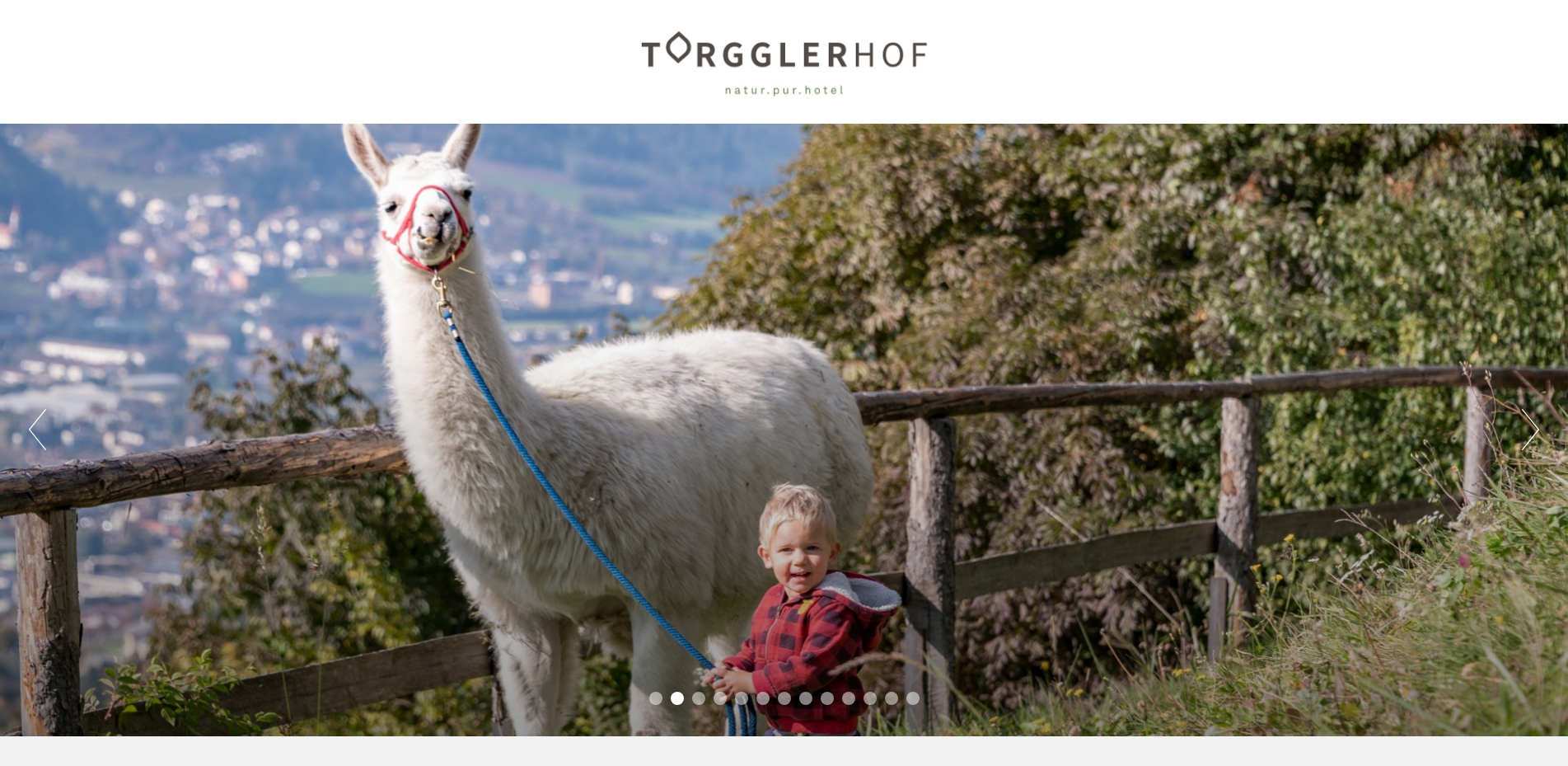
click at [1524, 432] on button "Next" at bounding box center [1530, 429] width 18 height 42
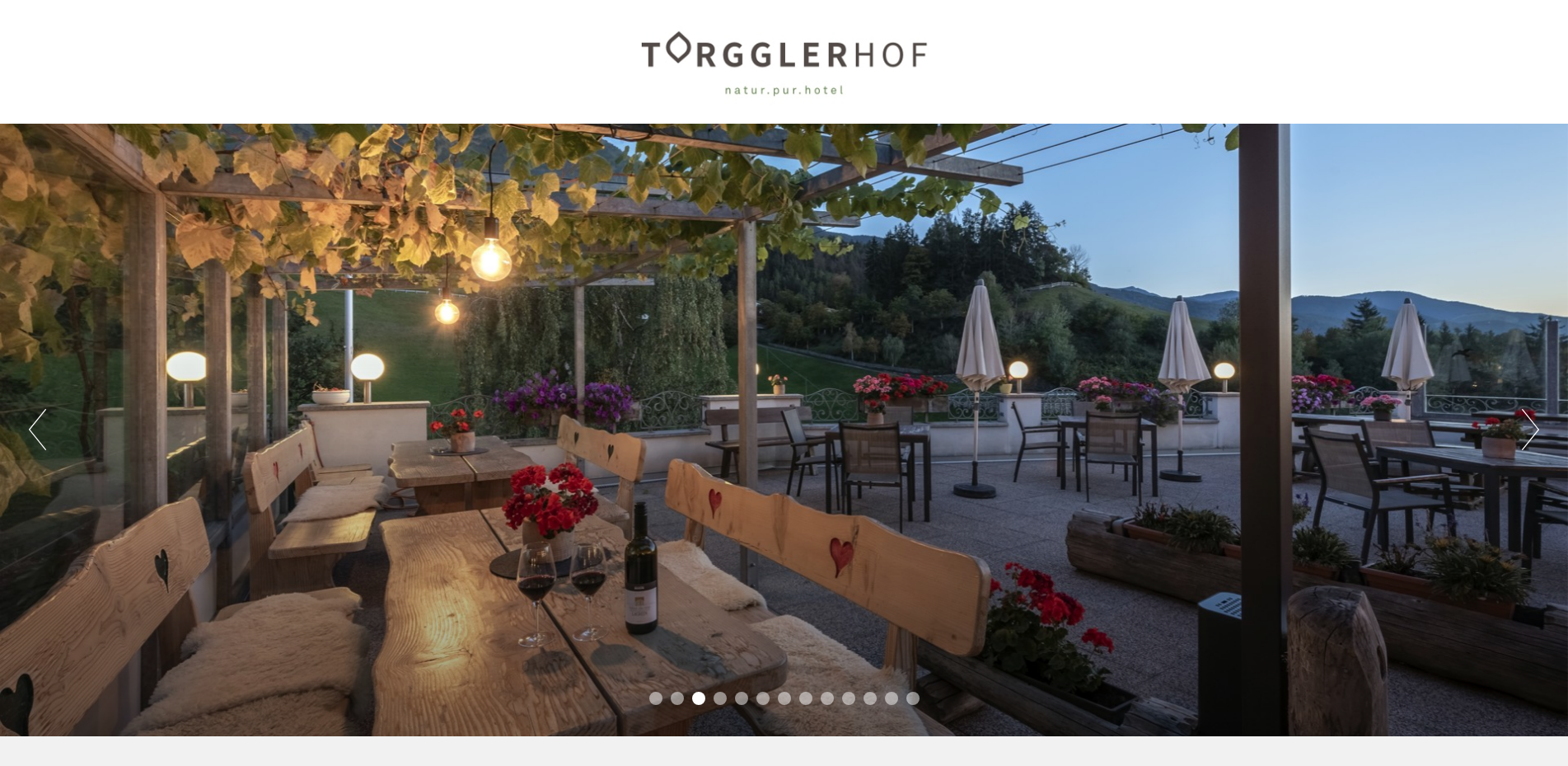
click at [1525, 432] on button "Next" at bounding box center [1530, 429] width 18 height 42
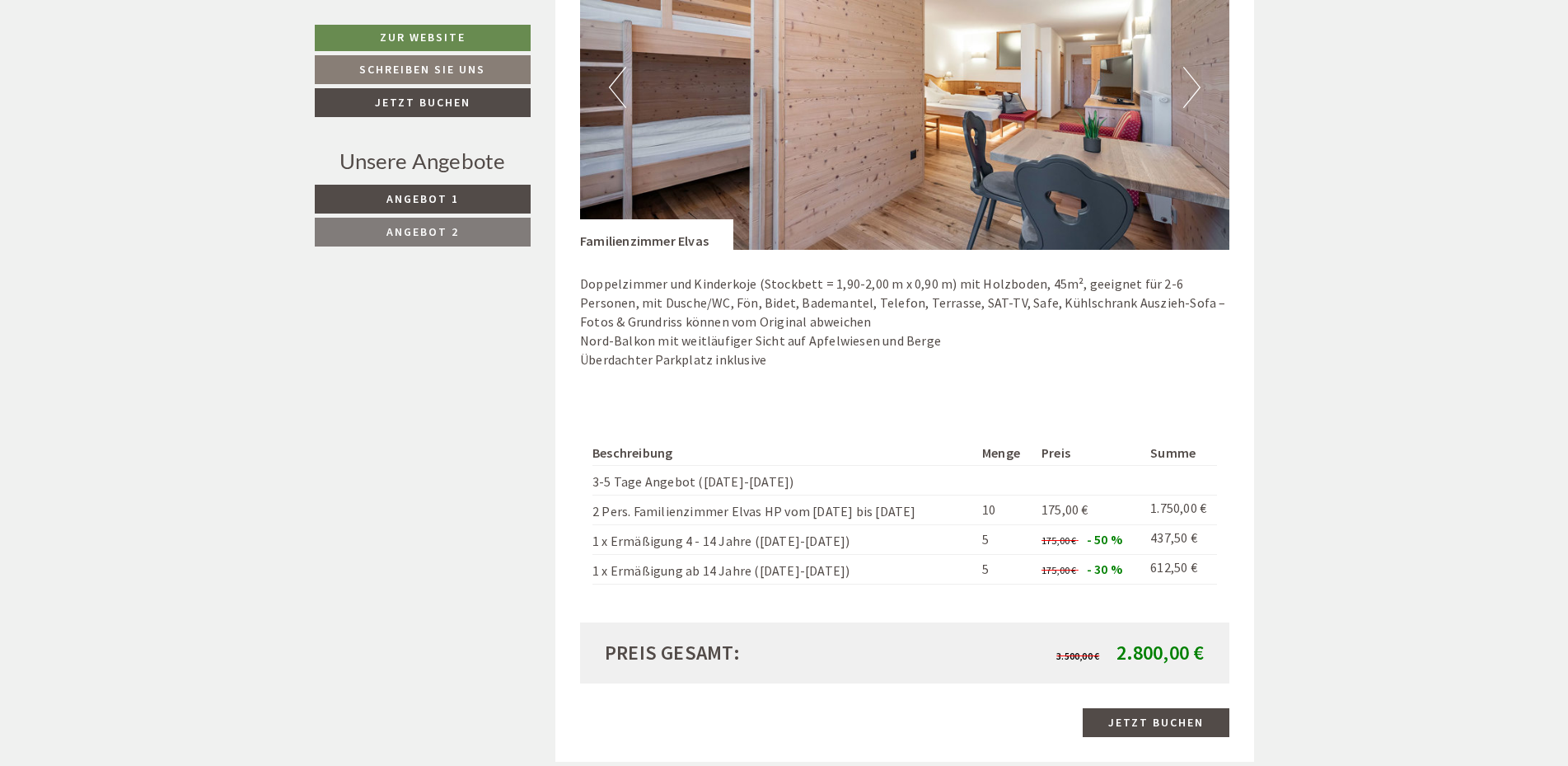
scroll to position [2102, 0]
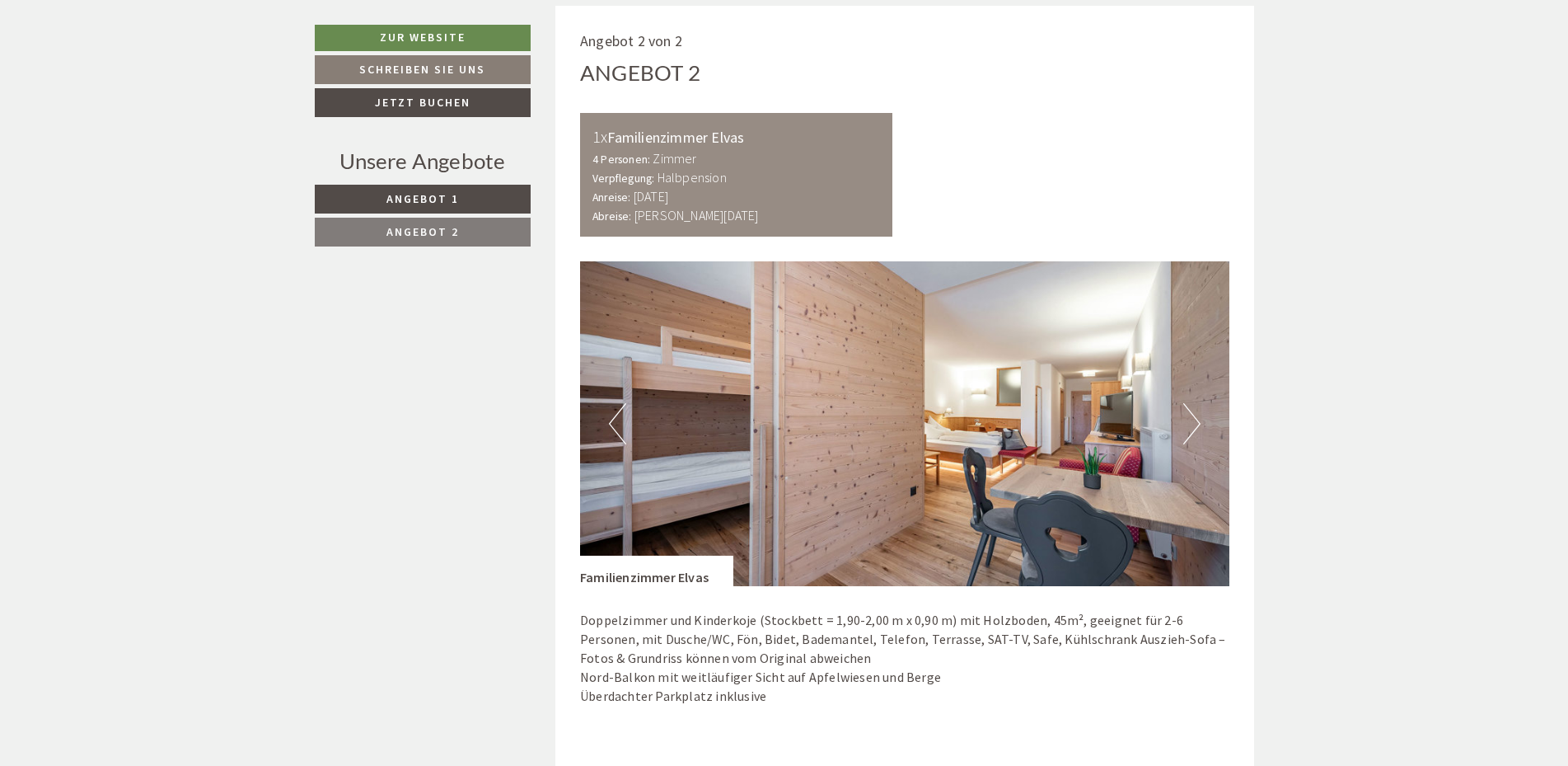
click at [1062, 432] on img at bounding box center [904, 423] width 649 height 324
click at [1187, 430] on button "Next" at bounding box center [1191, 423] width 18 height 42
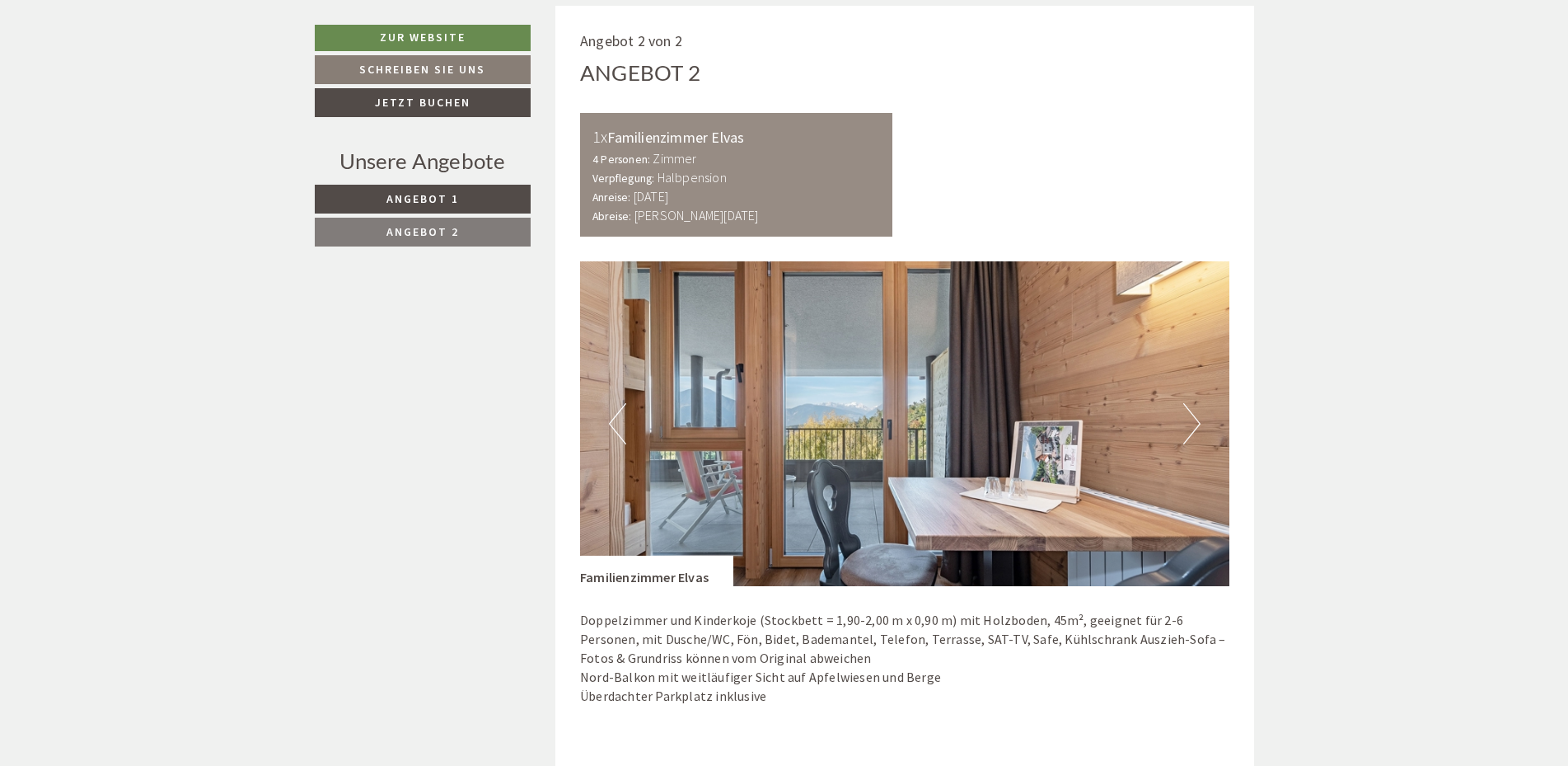
click at [1187, 430] on button "Next" at bounding box center [1191, 423] width 18 height 42
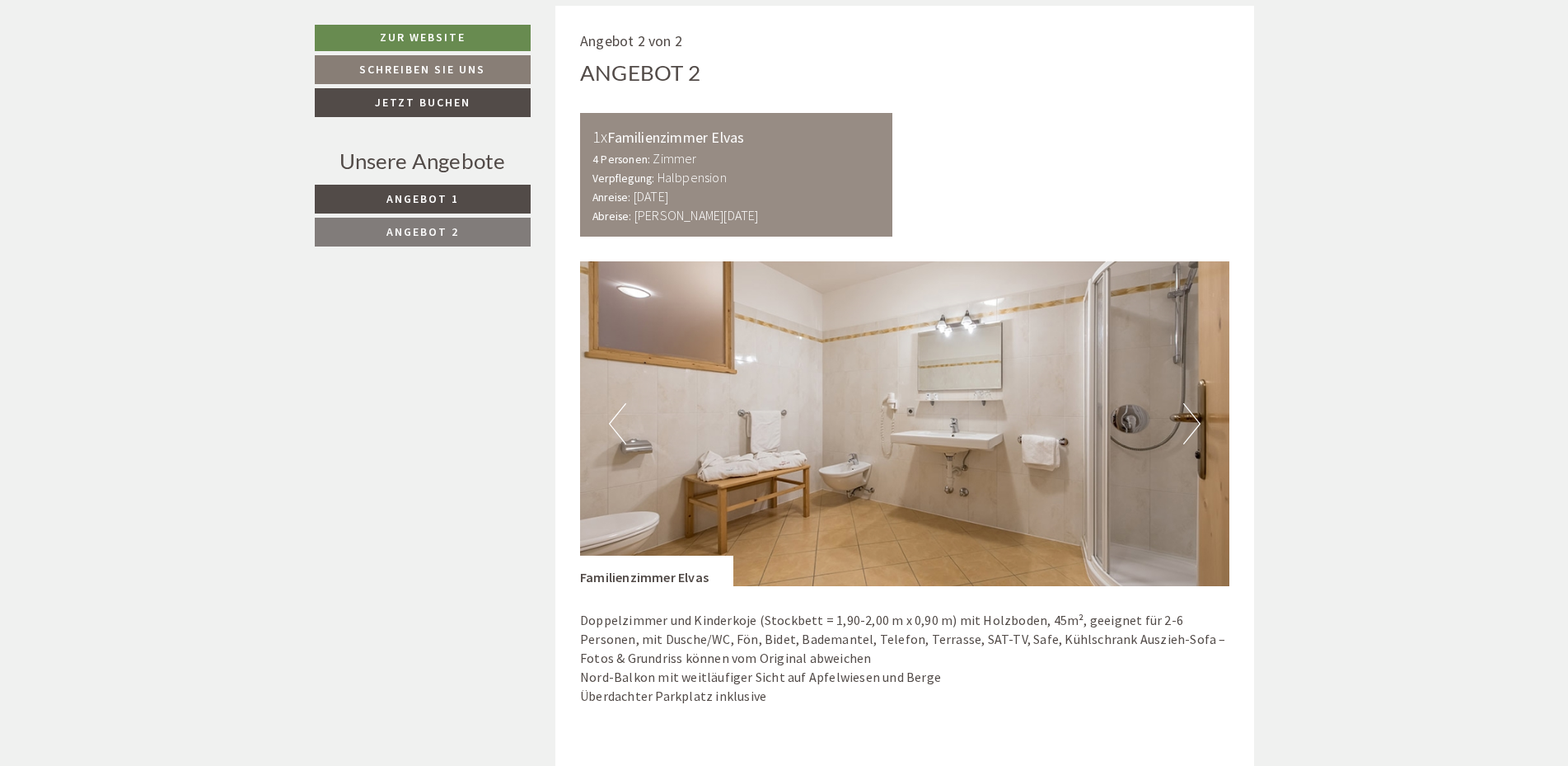
click at [1187, 430] on button "Next" at bounding box center [1191, 423] width 18 height 42
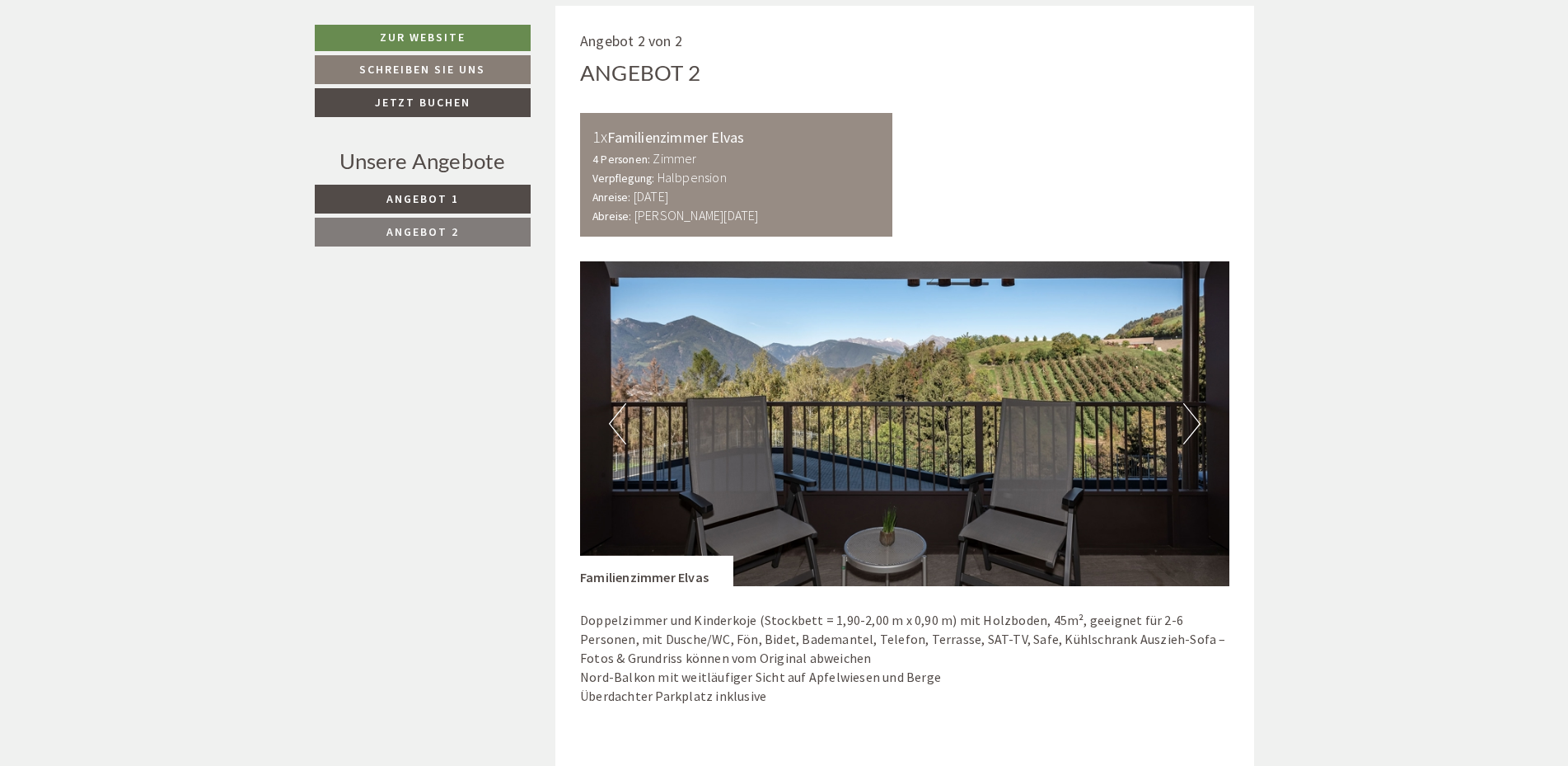
click at [1187, 430] on button "Next" at bounding box center [1191, 423] width 18 height 42
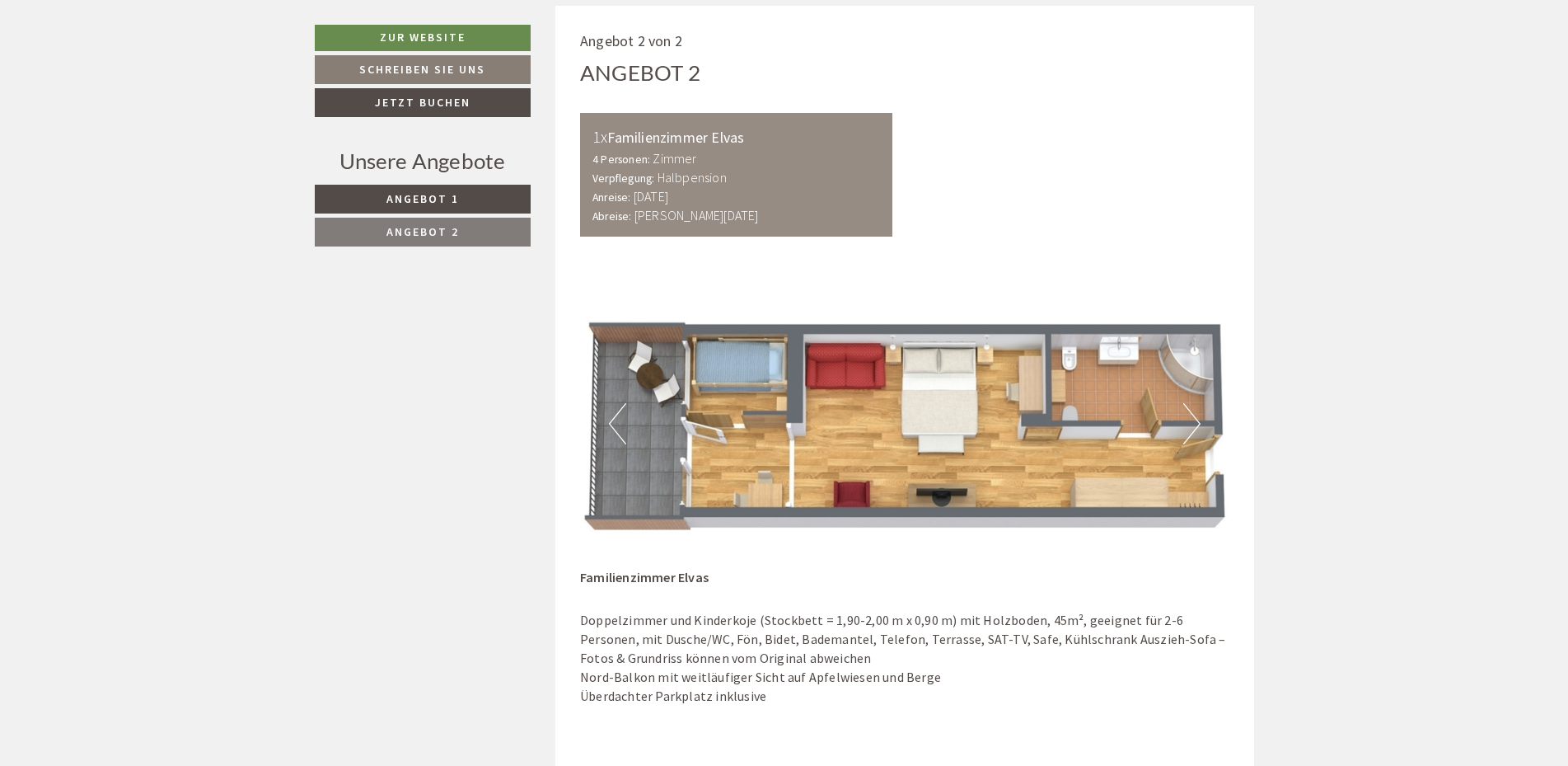
click at [1187, 430] on button "Next" at bounding box center [1191, 423] width 18 height 42
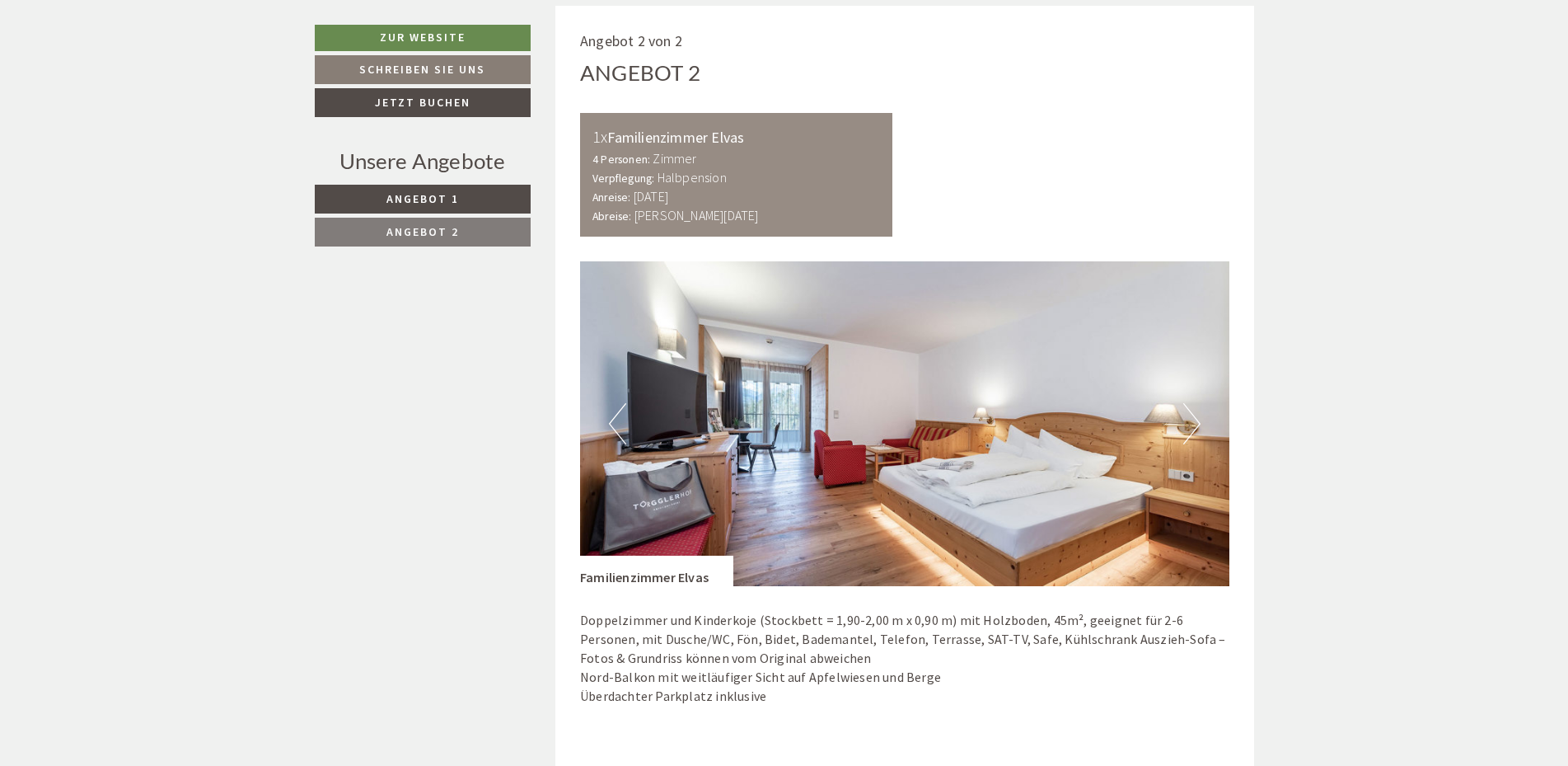
click at [1187, 430] on button "Next" at bounding box center [1191, 423] width 18 height 42
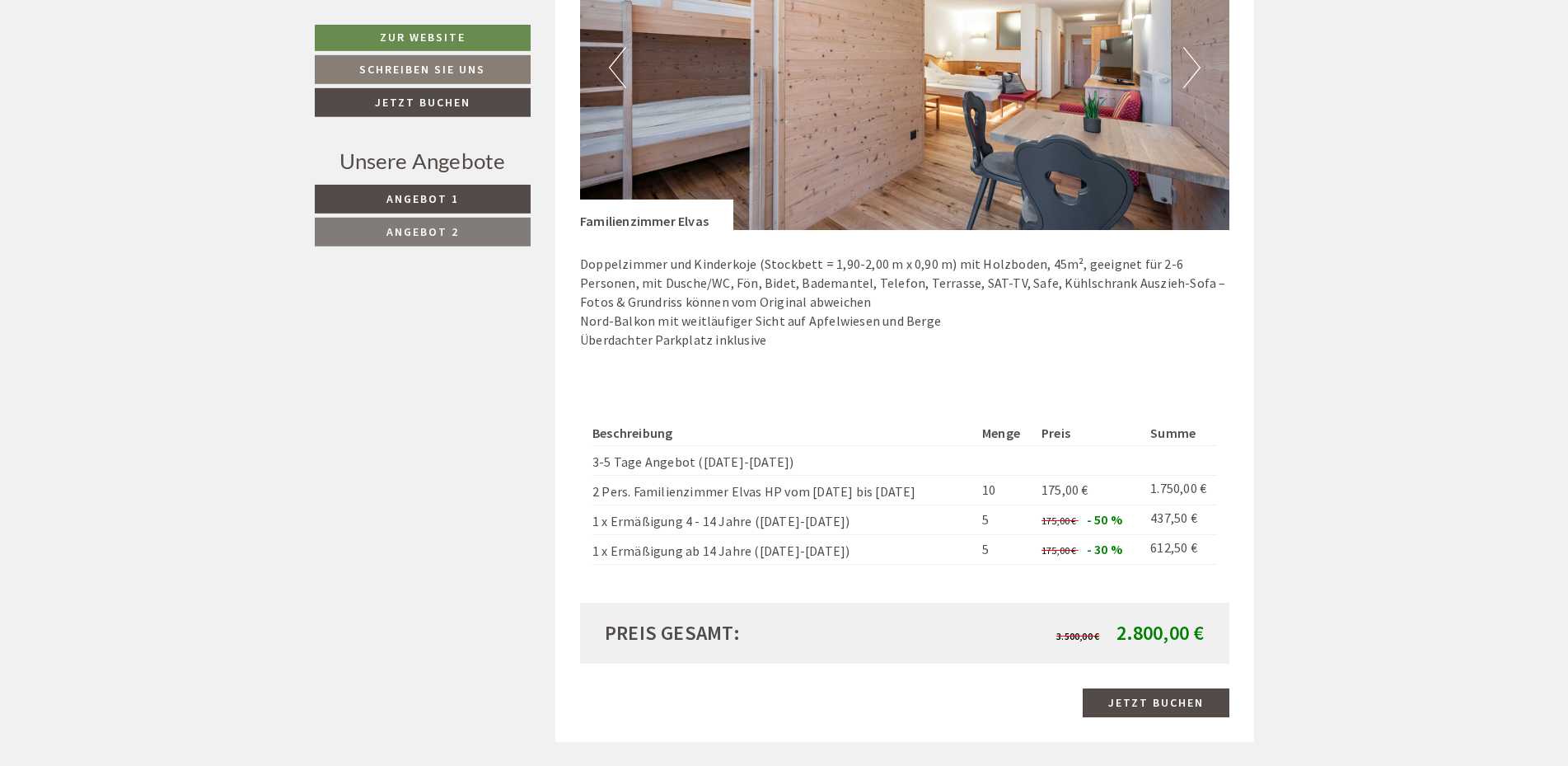
scroll to position [2523, 0]
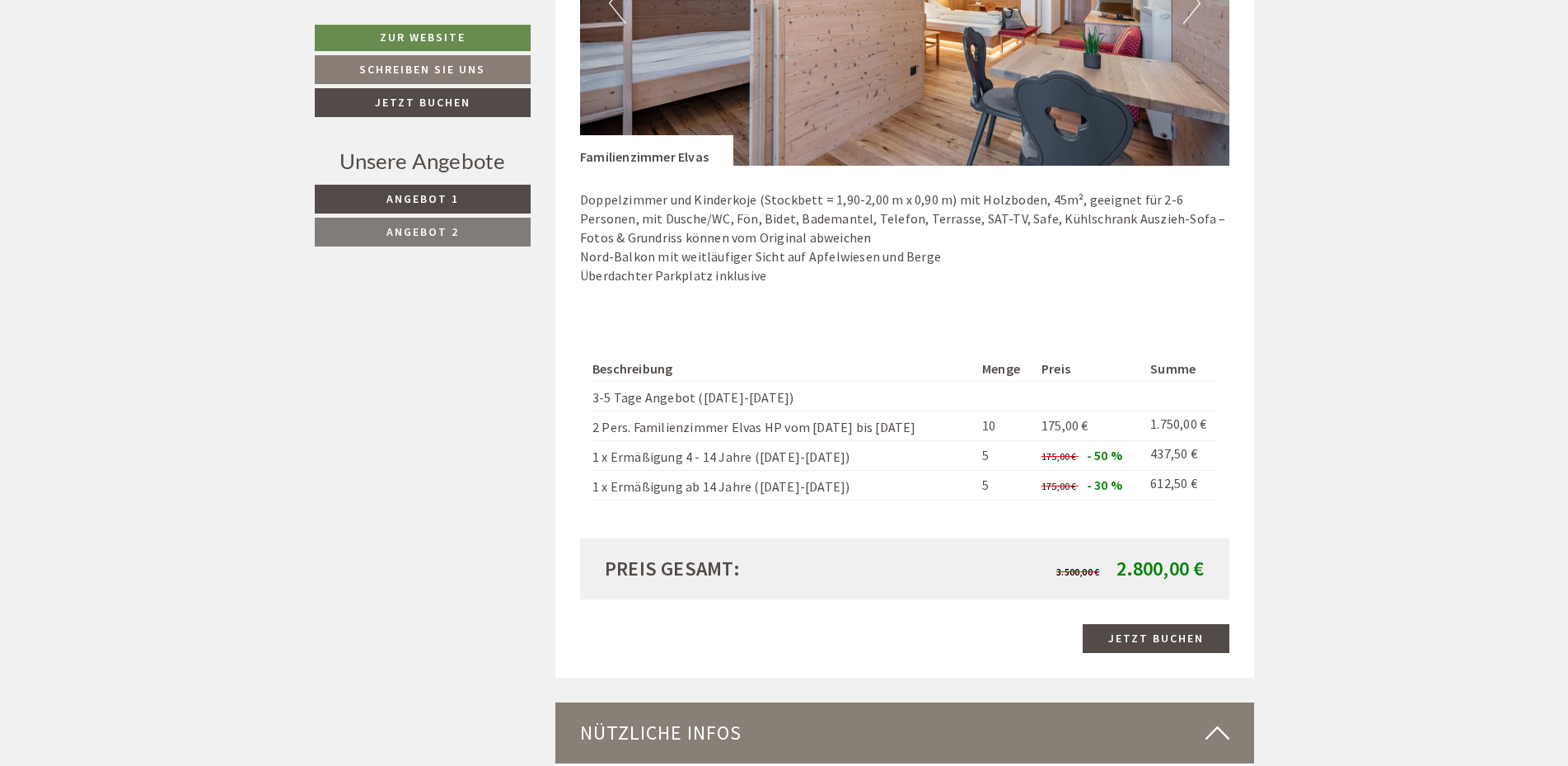
click at [1105, 102] on img at bounding box center [904, 3] width 649 height 324
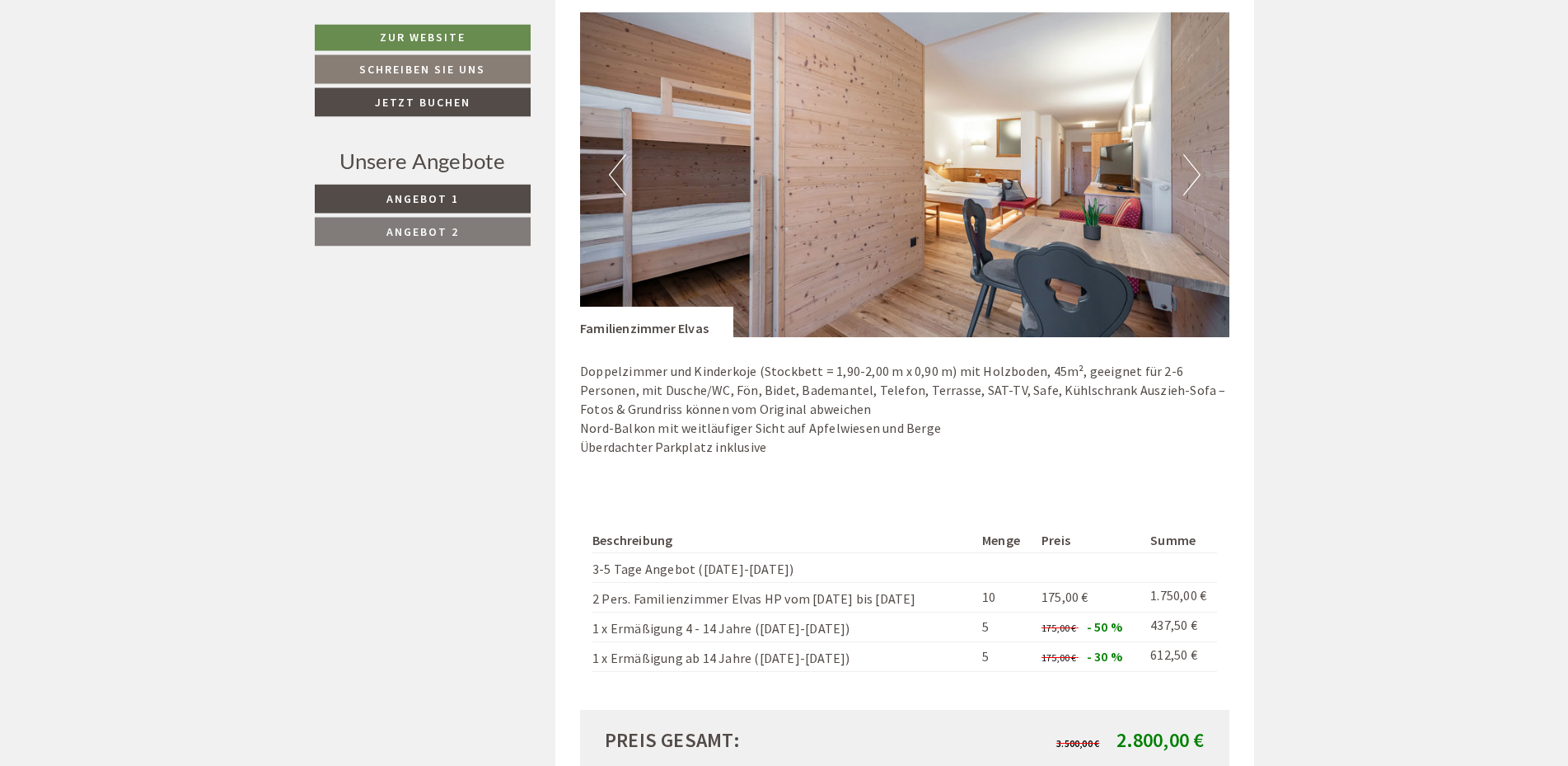
scroll to position [2270, 0]
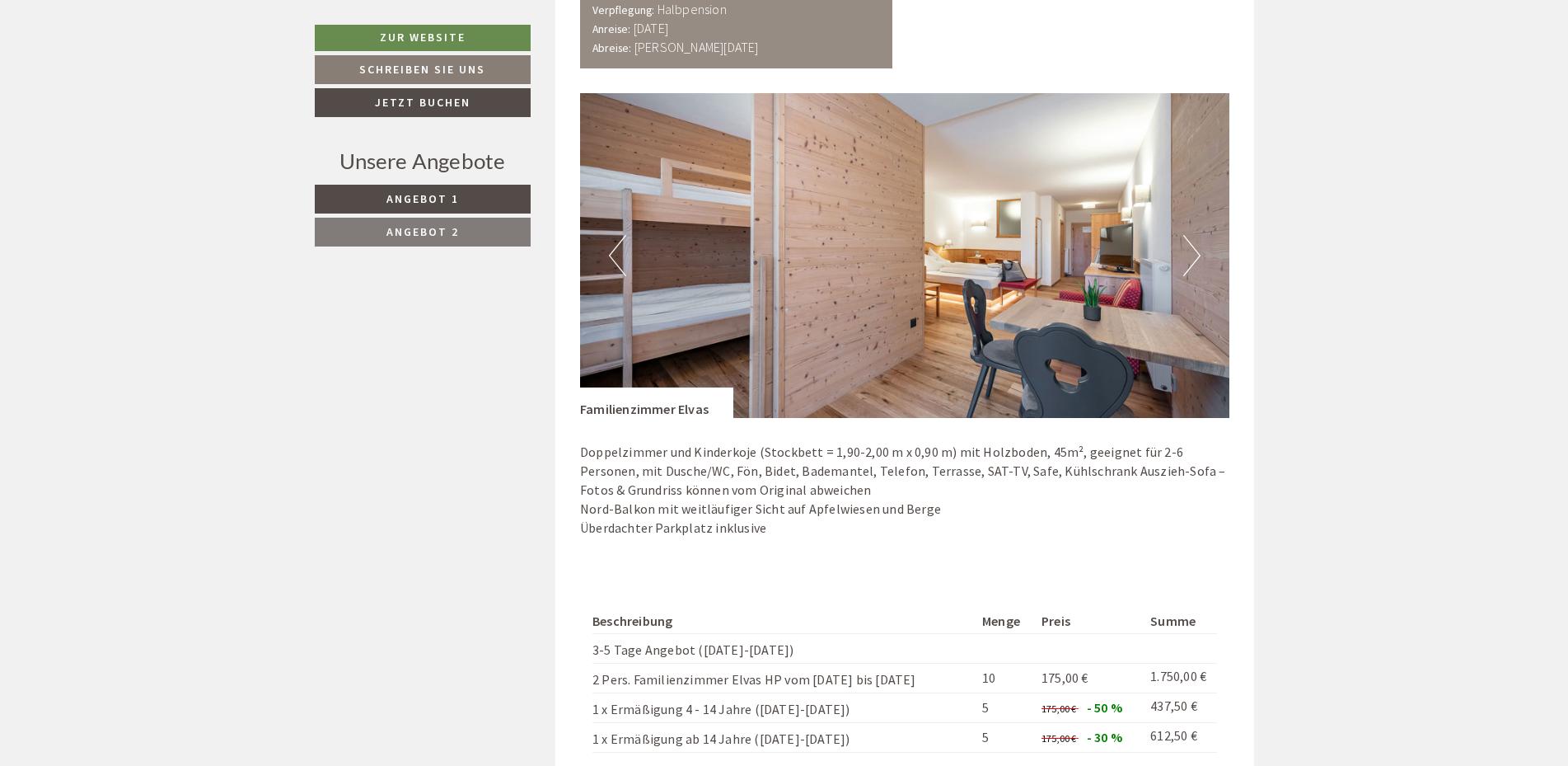
click at [1190, 257] on button "Next" at bounding box center [1191, 255] width 18 height 42
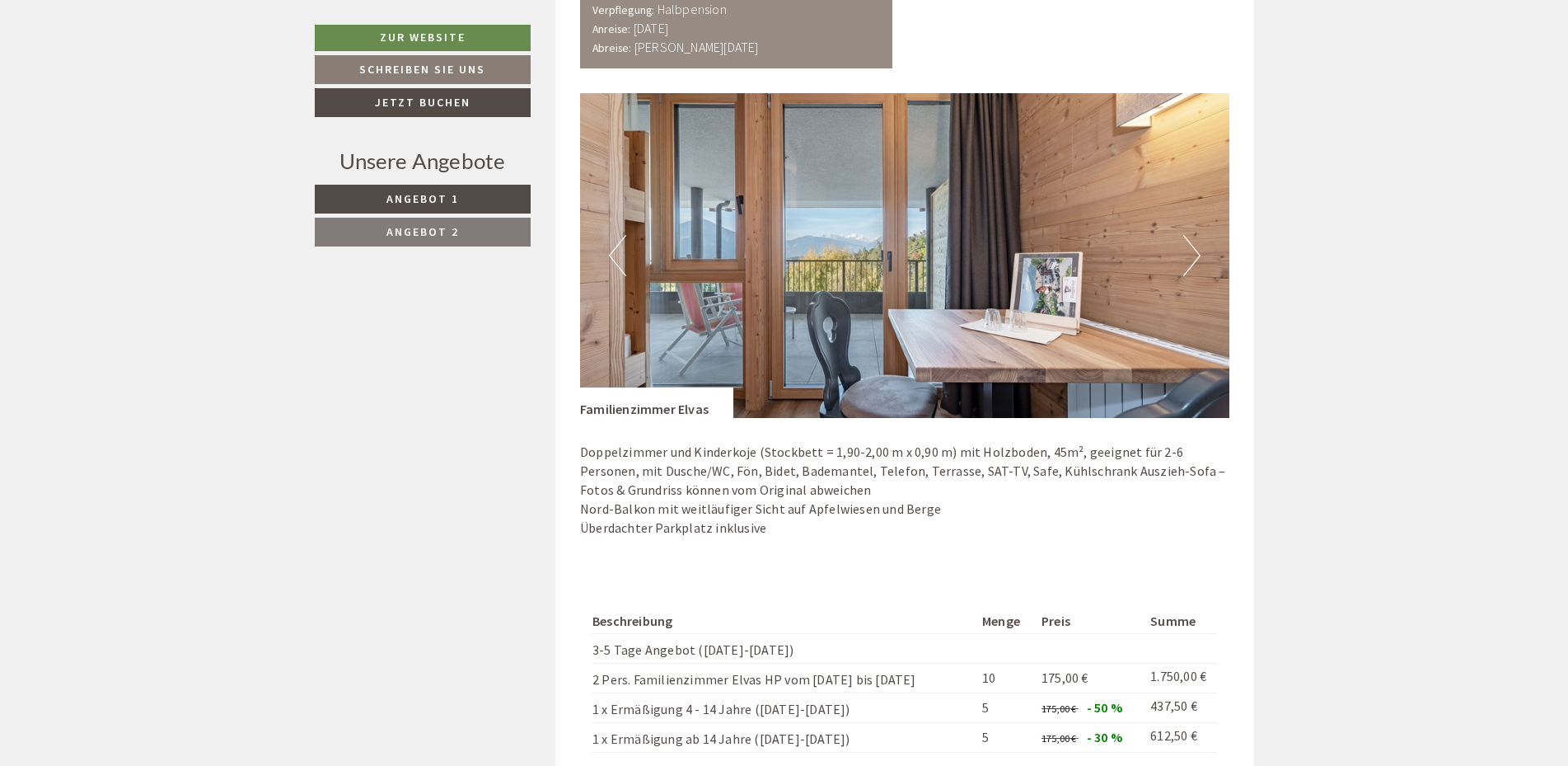
click at [1190, 257] on button "Next" at bounding box center [1191, 255] width 18 height 42
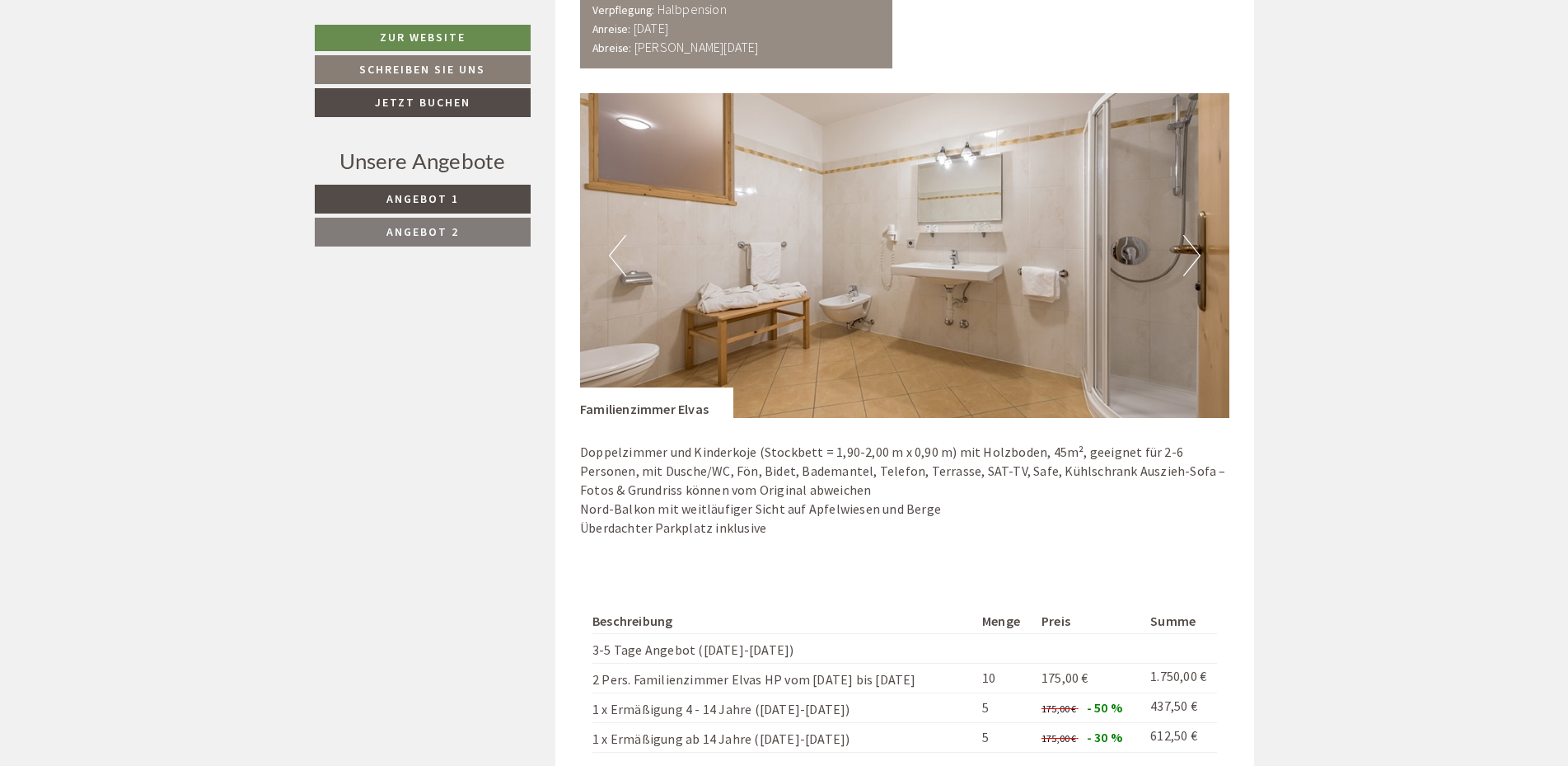
click at [1190, 257] on button "Next" at bounding box center [1191, 255] width 18 height 42
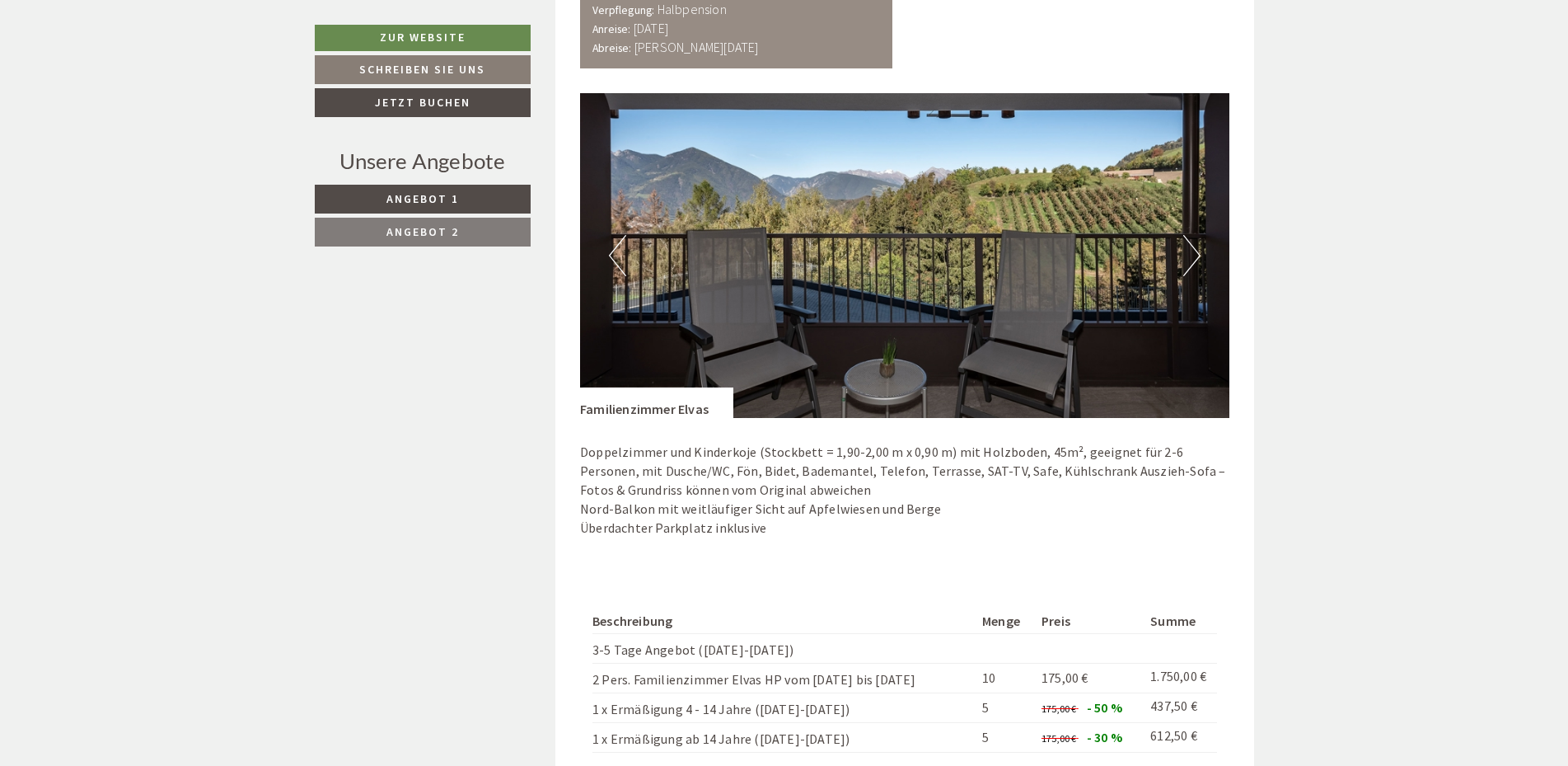
click at [1186, 255] on button "Next" at bounding box center [1191, 255] width 18 height 42
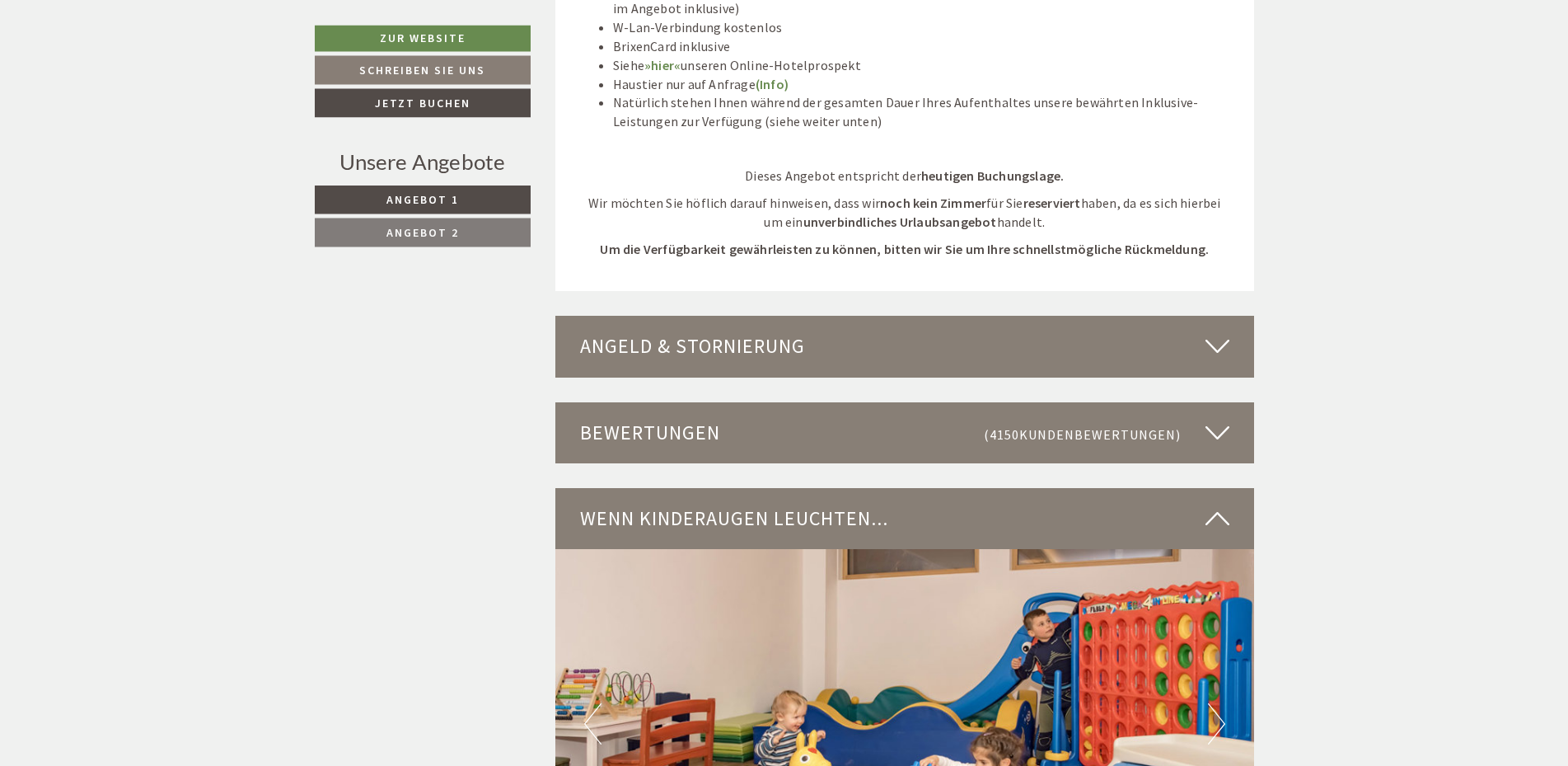
scroll to position [3362, 0]
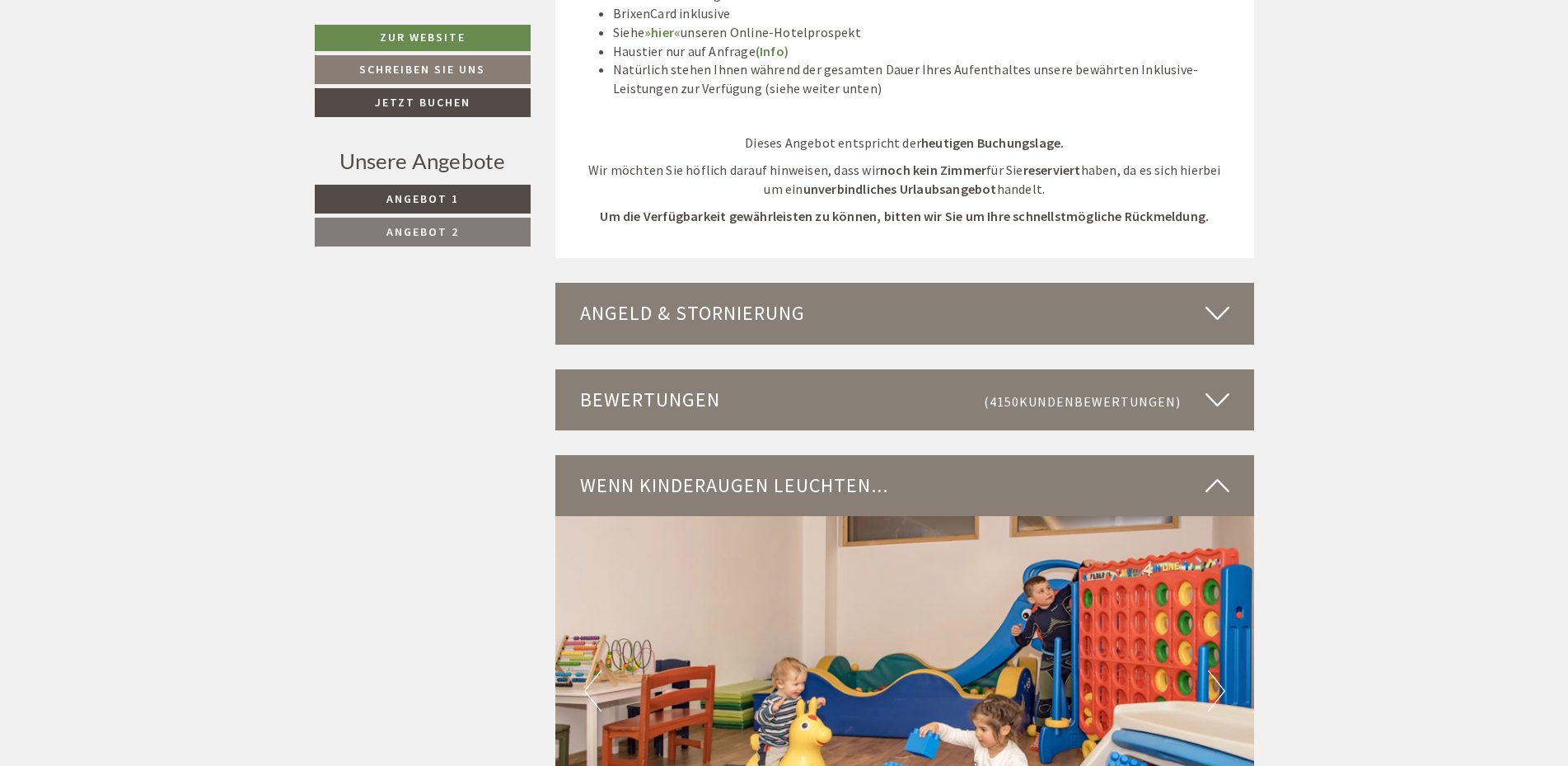
click at [1206, 317] on icon at bounding box center [1217, 313] width 24 height 28
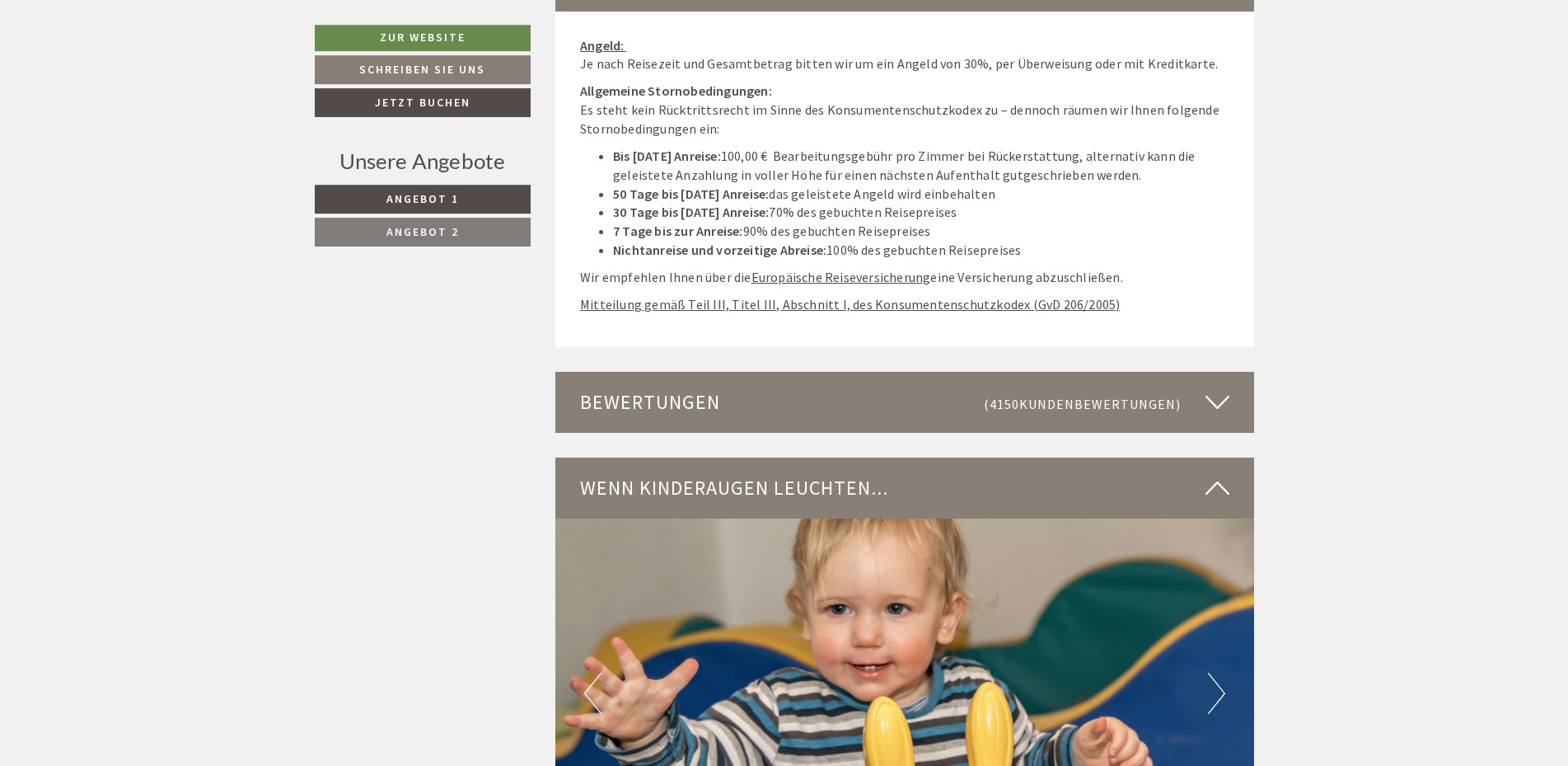
scroll to position [3699, 0]
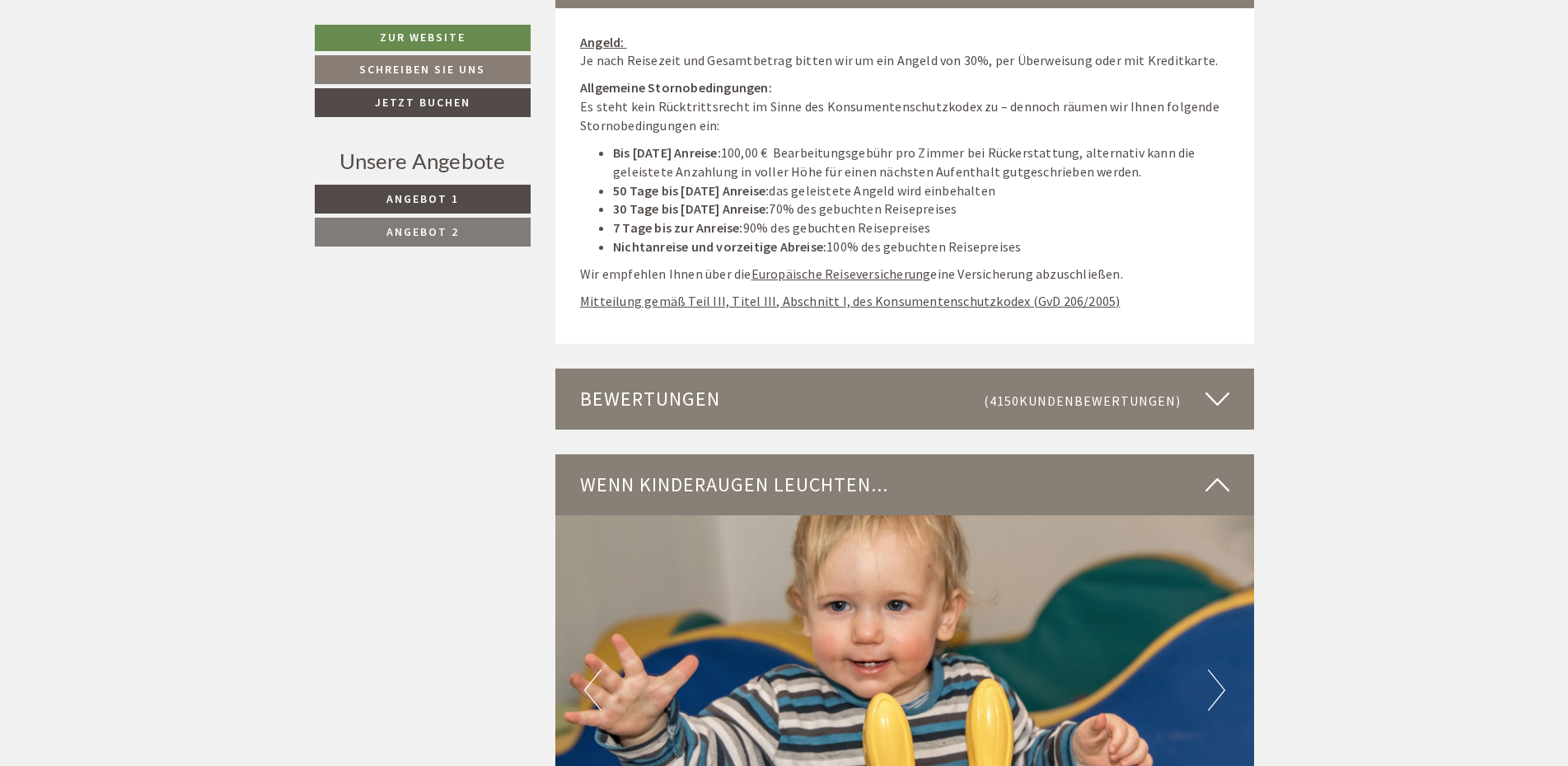
click at [1202, 404] on span "(4150 Kundenbewertungen )" at bounding box center [1094, 399] width 222 height 28
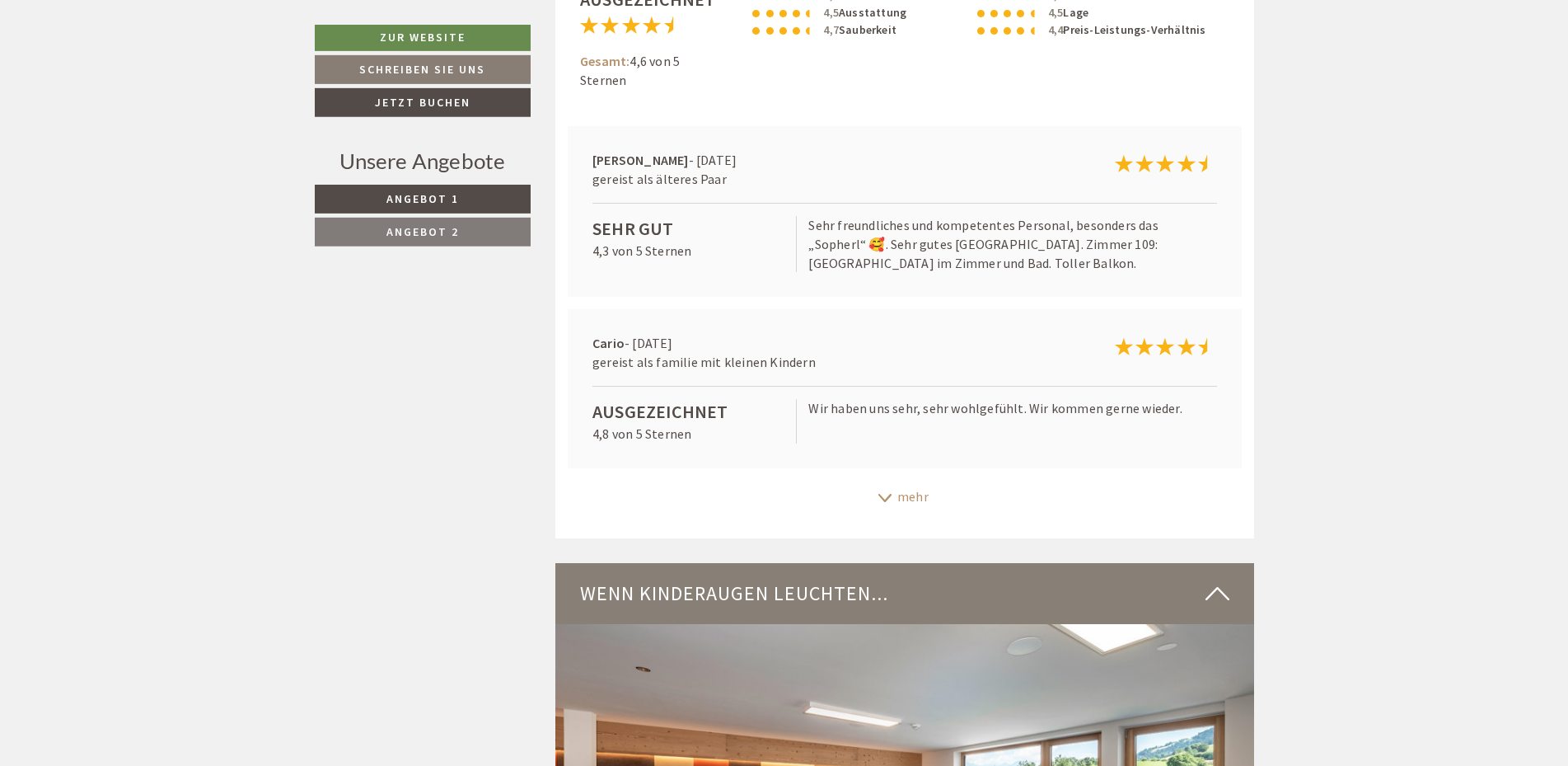
scroll to position [4203, 0]
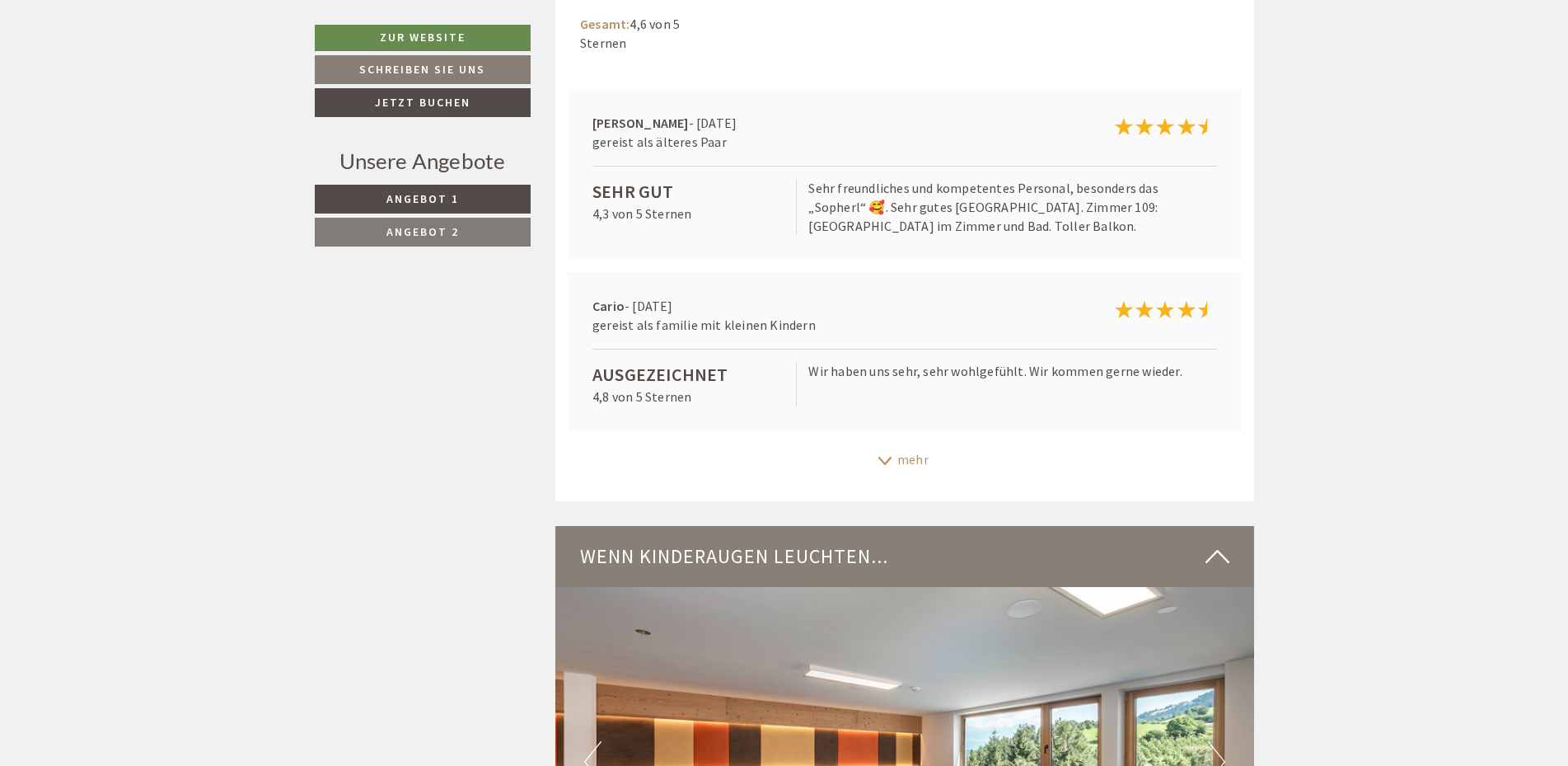
click at [891, 466] on div "mehr" at bounding box center [904, 459] width 698 height 32
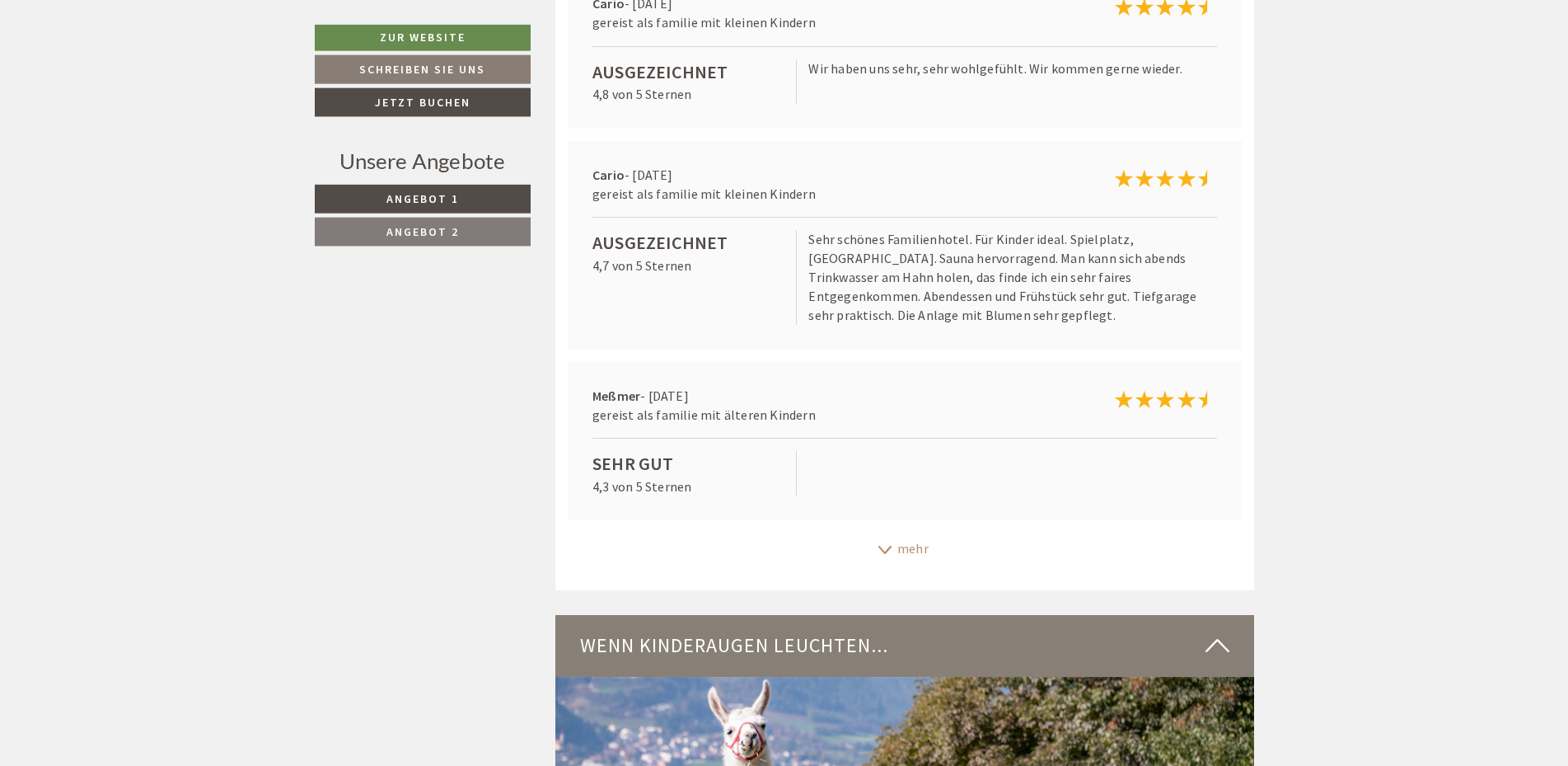
scroll to position [4540, 0]
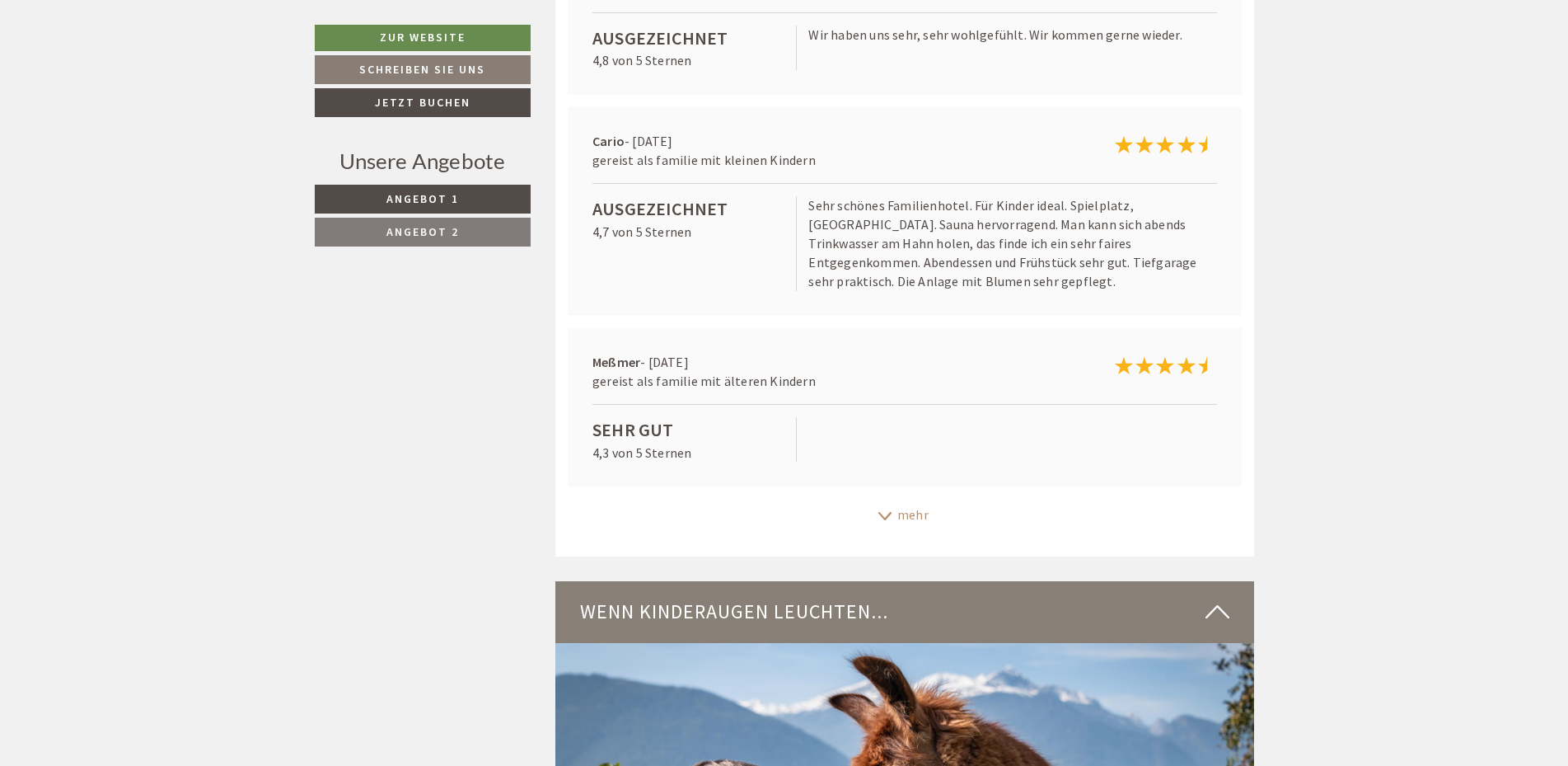
click at [887, 517] on icon at bounding box center [885, 516] width 17 height 8
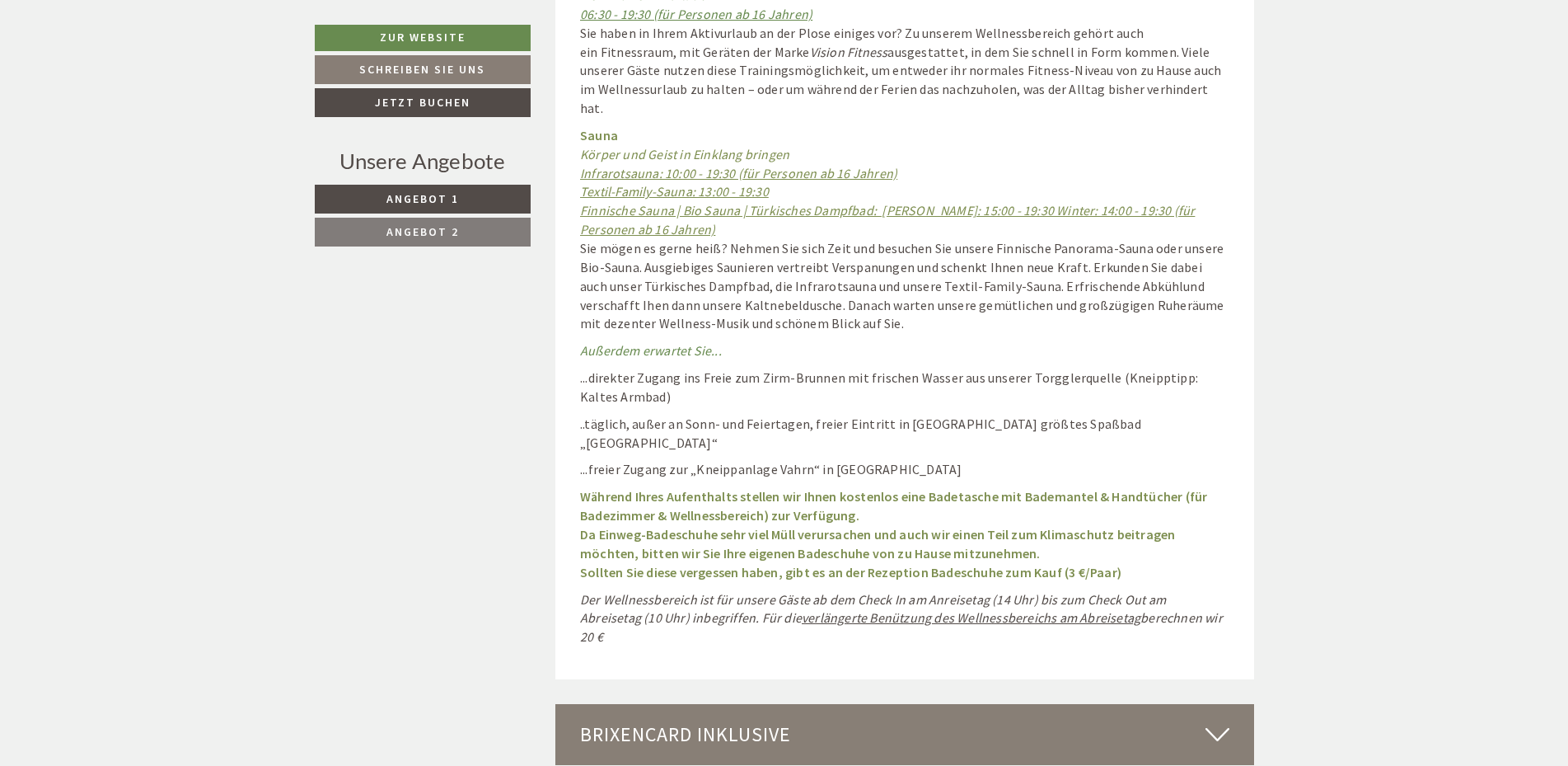
scroll to position [8576, 0]
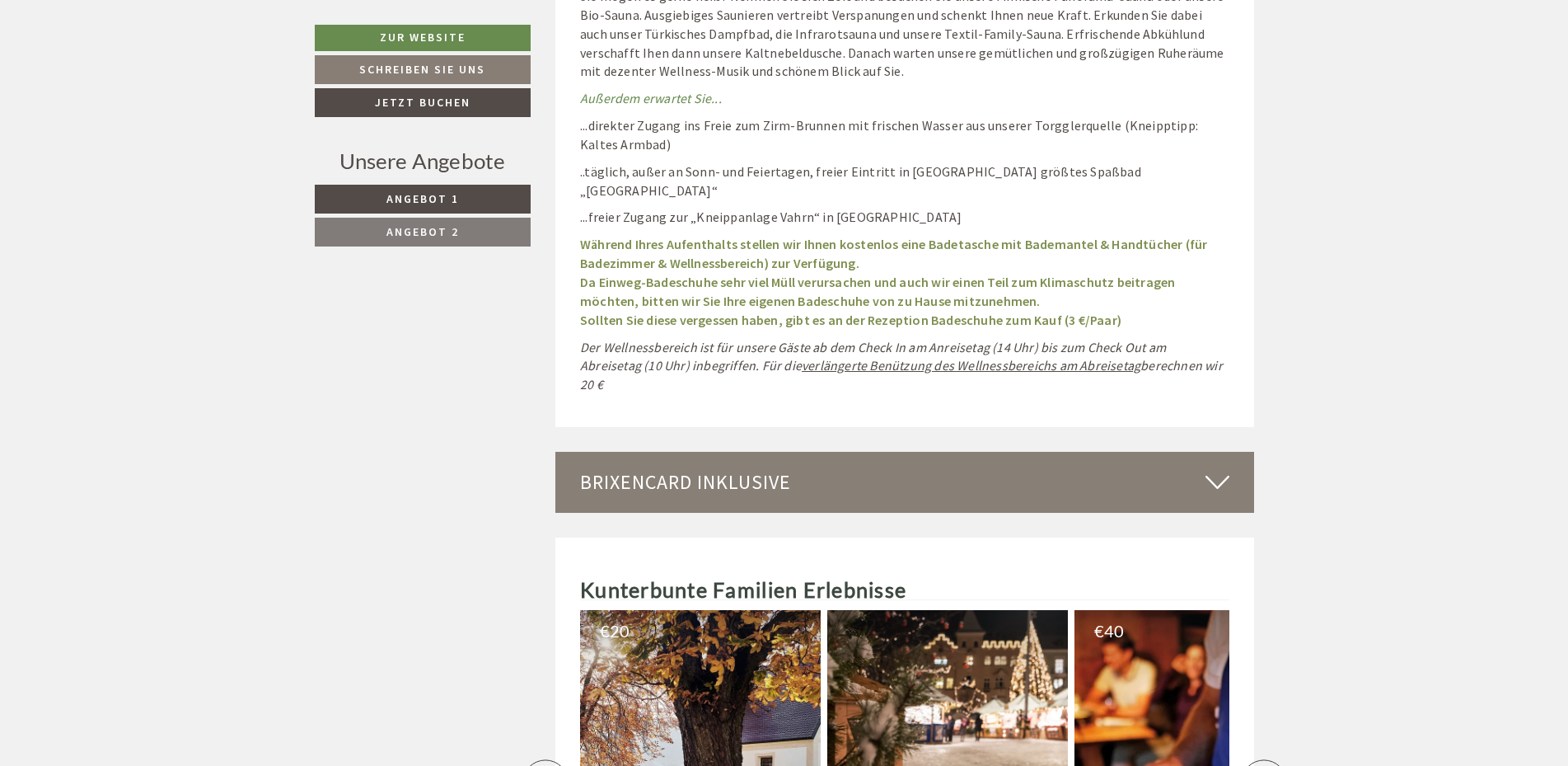
click at [1080, 452] on div "BrixenCard inklusive" at bounding box center [904, 482] width 698 height 61
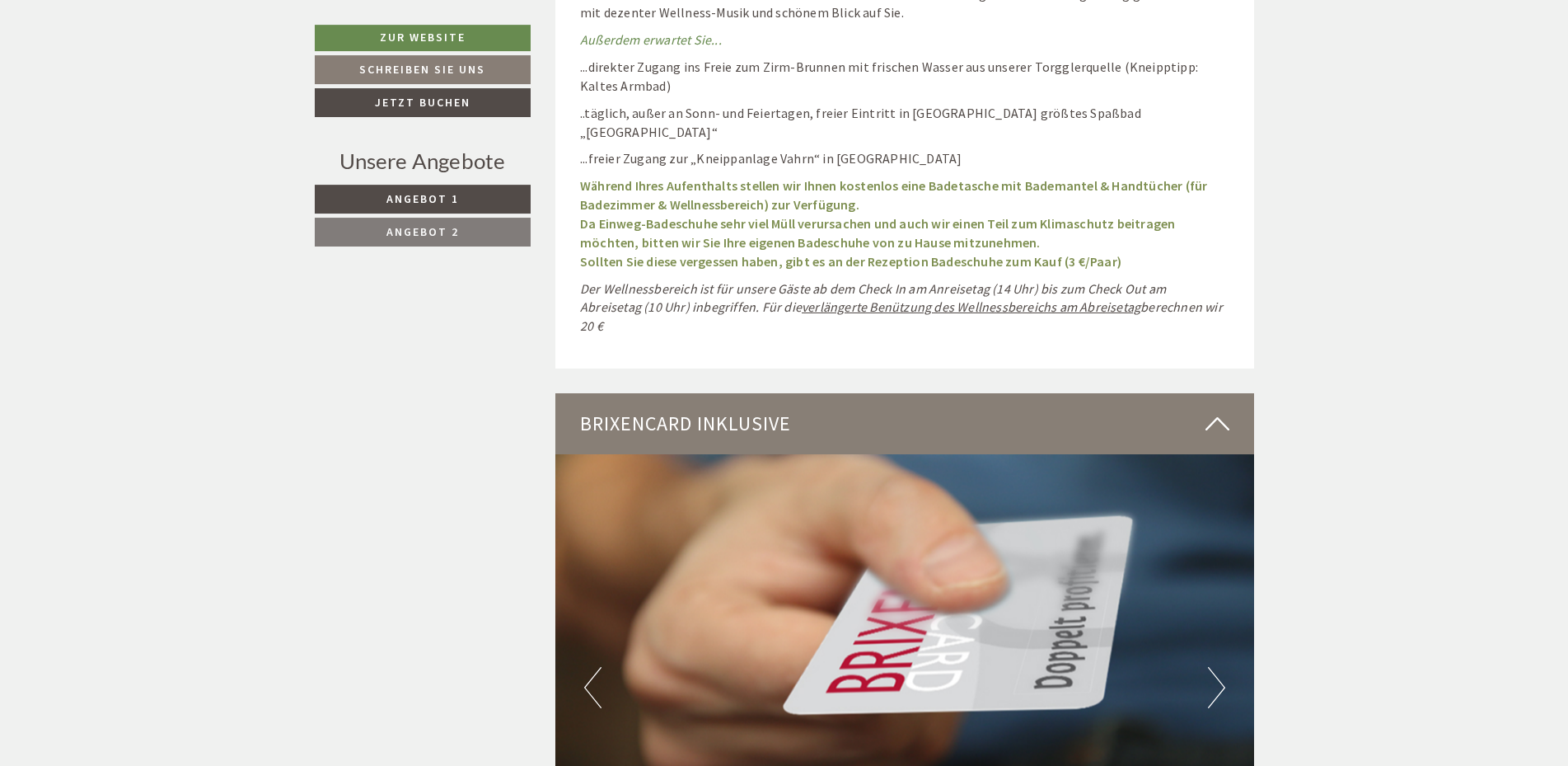
scroll to position [8911, 0]
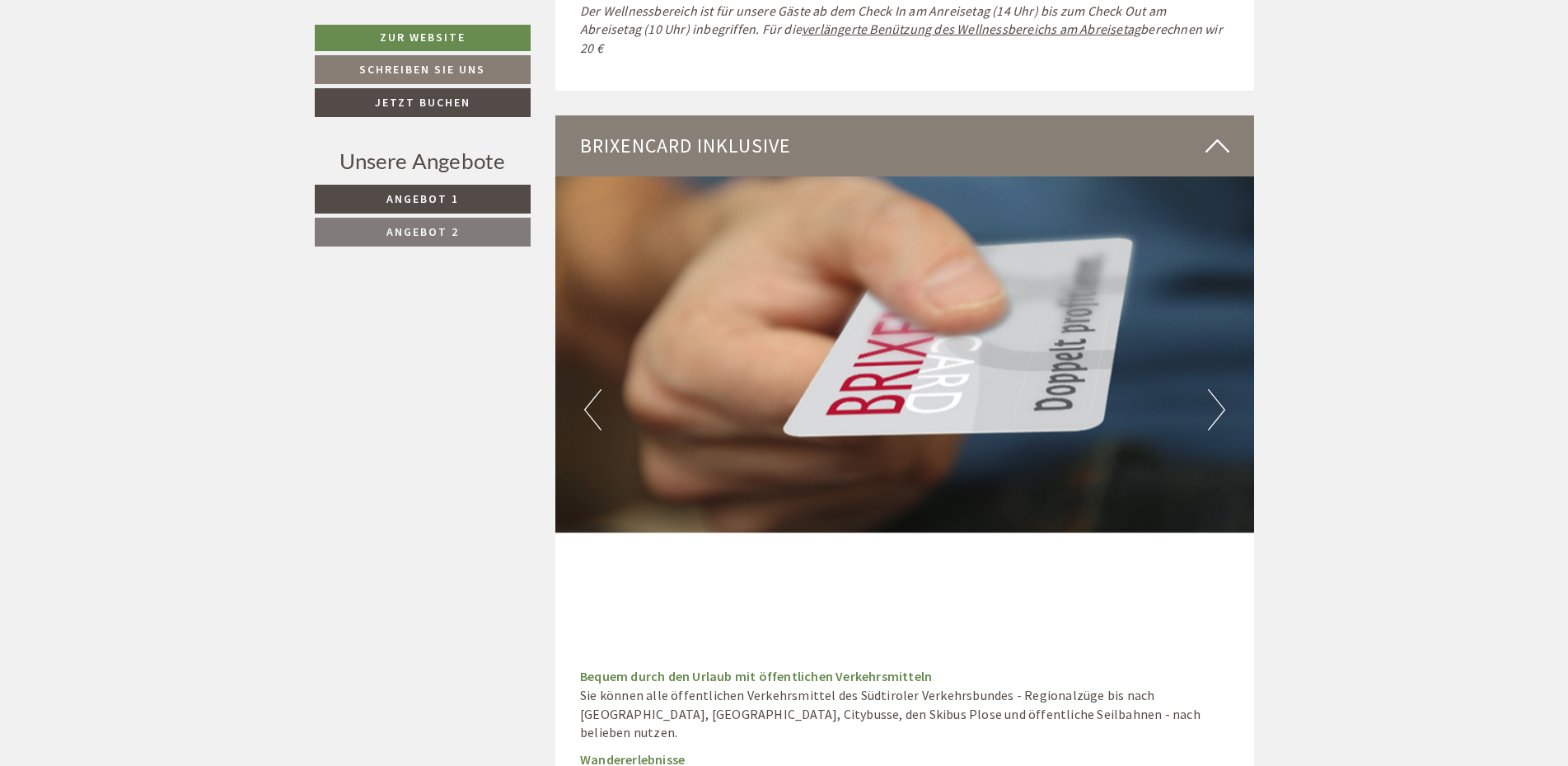
click at [1224, 341] on div "Previous Next" at bounding box center [904, 408] width 698 height 465
click at [1217, 389] on button "Next" at bounding box center [1216, 409] width 18 height 42
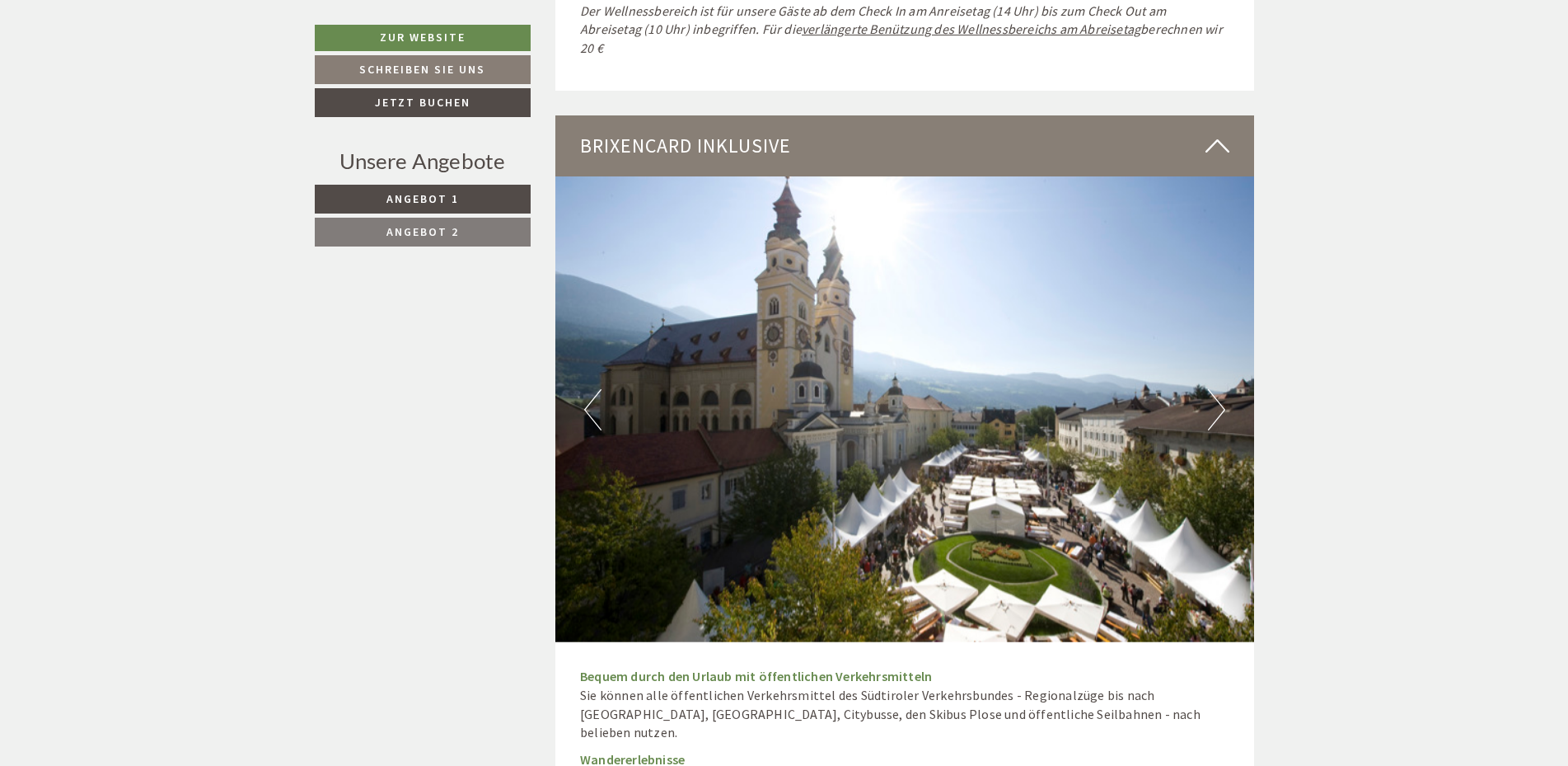
click at [1216, 389] on button "Next" at bounding box center [1216, 409] width 18 height 42
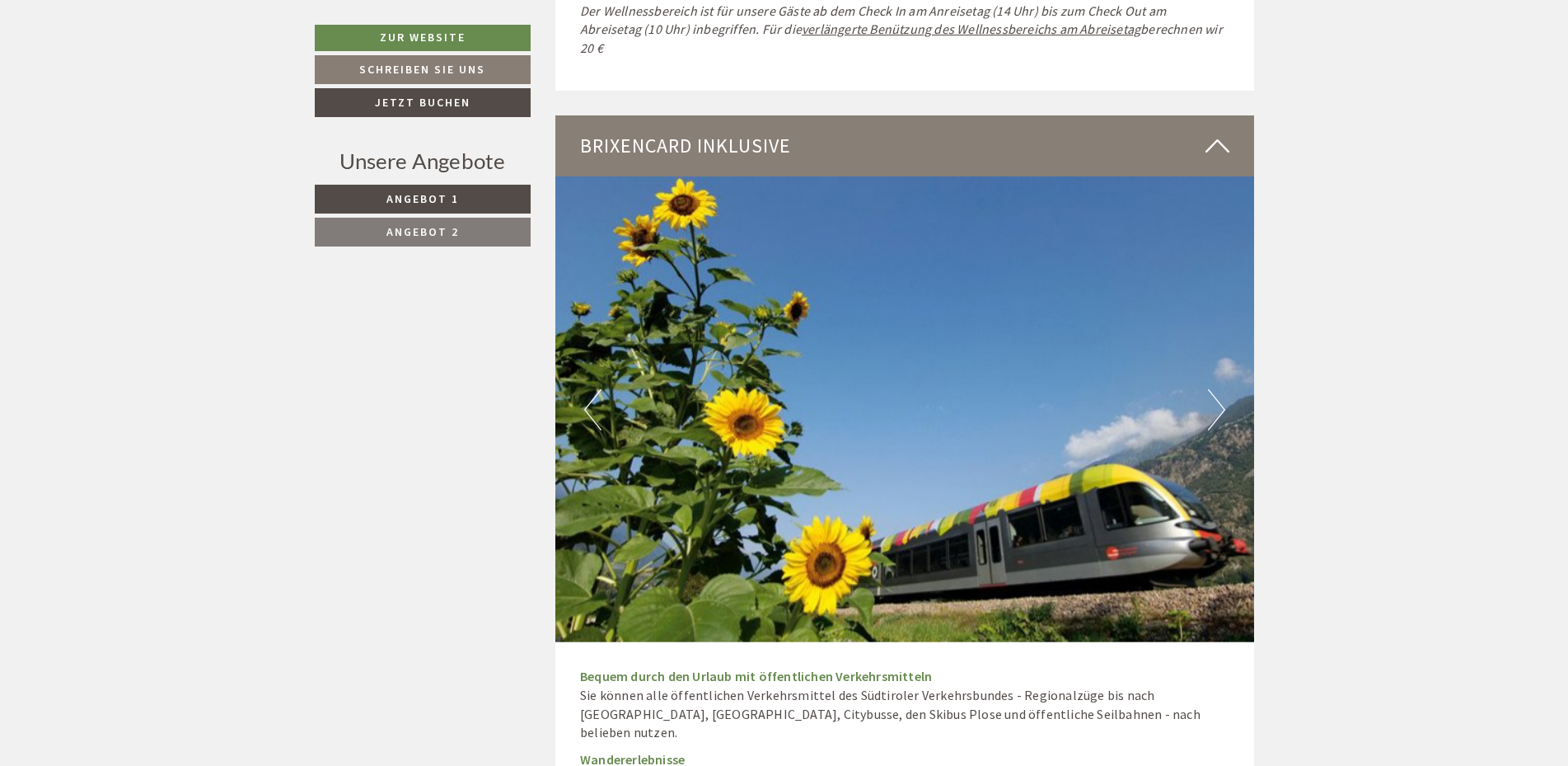
click at [1212, 389] on button "Next" at bounding box center [1216, 409] width 18 height 42
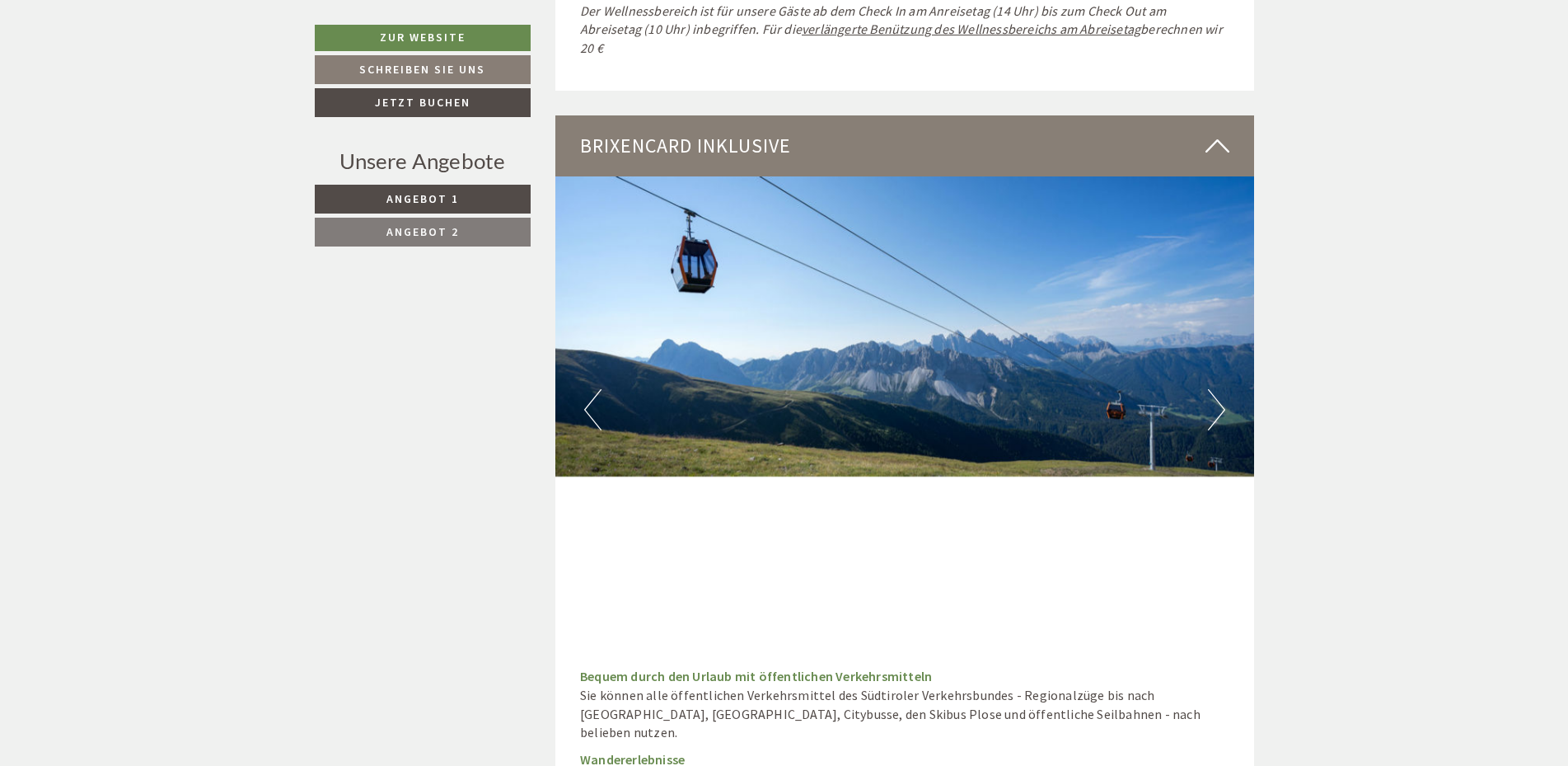
click at [1212, 389] on button "Next" at bounding box center [1216, 409] width 18 height 42
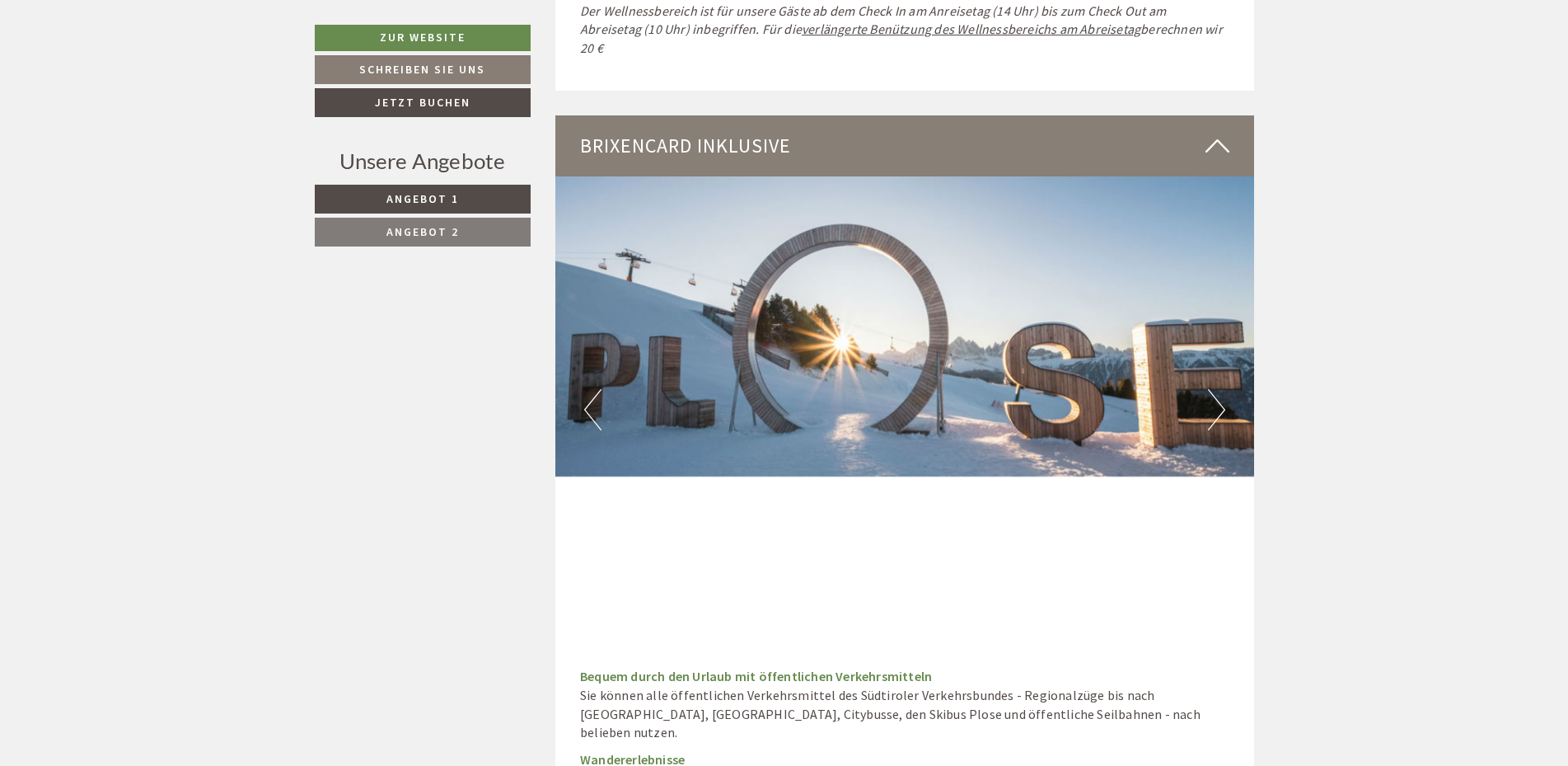
click at [1212, 389] on button "Next" at bounding box center [1216, 409] width 18 height 42
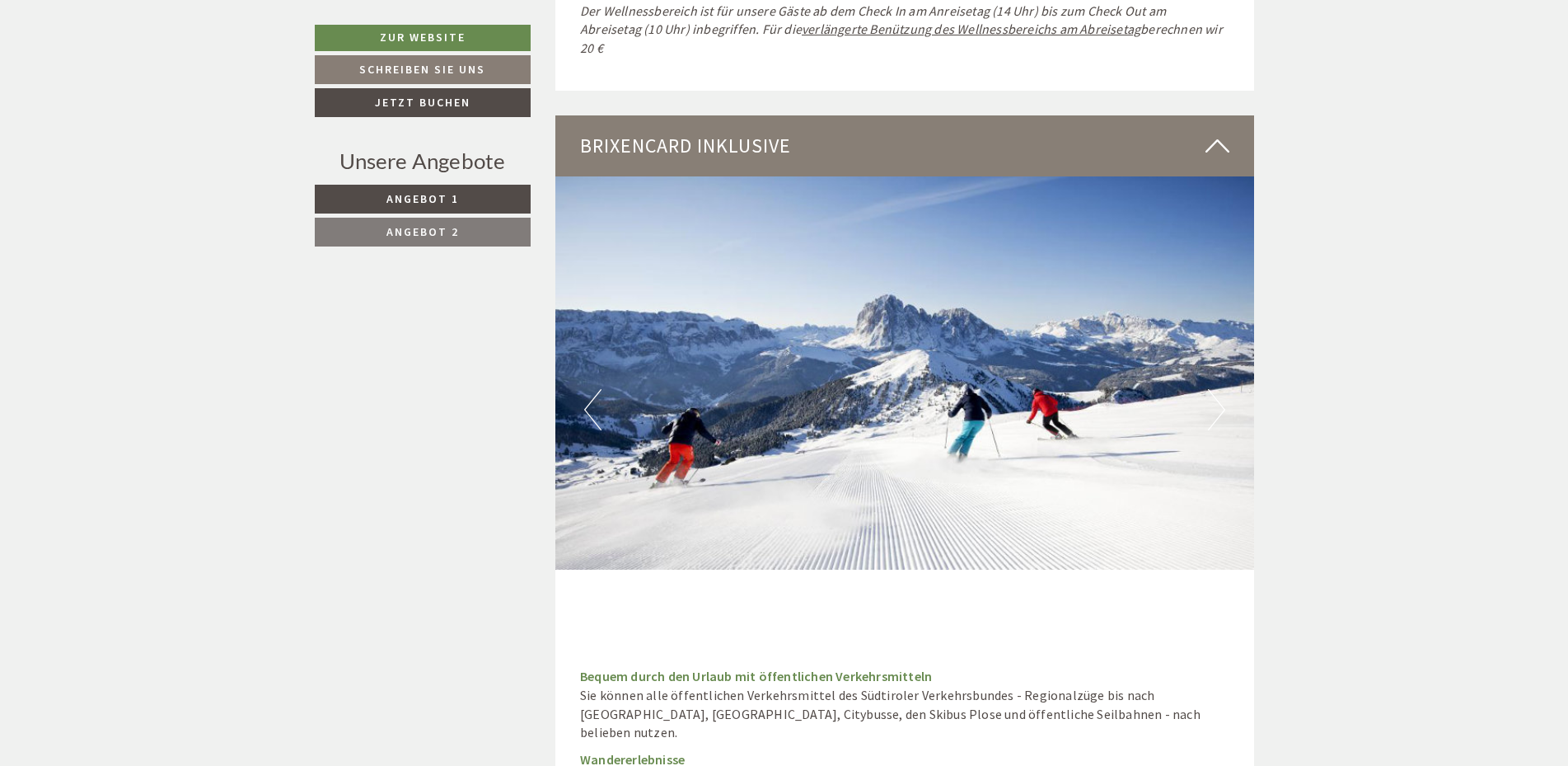
click at [1211, 389] on button "Next" at bounding box center [1216, 409] width 18 height 42
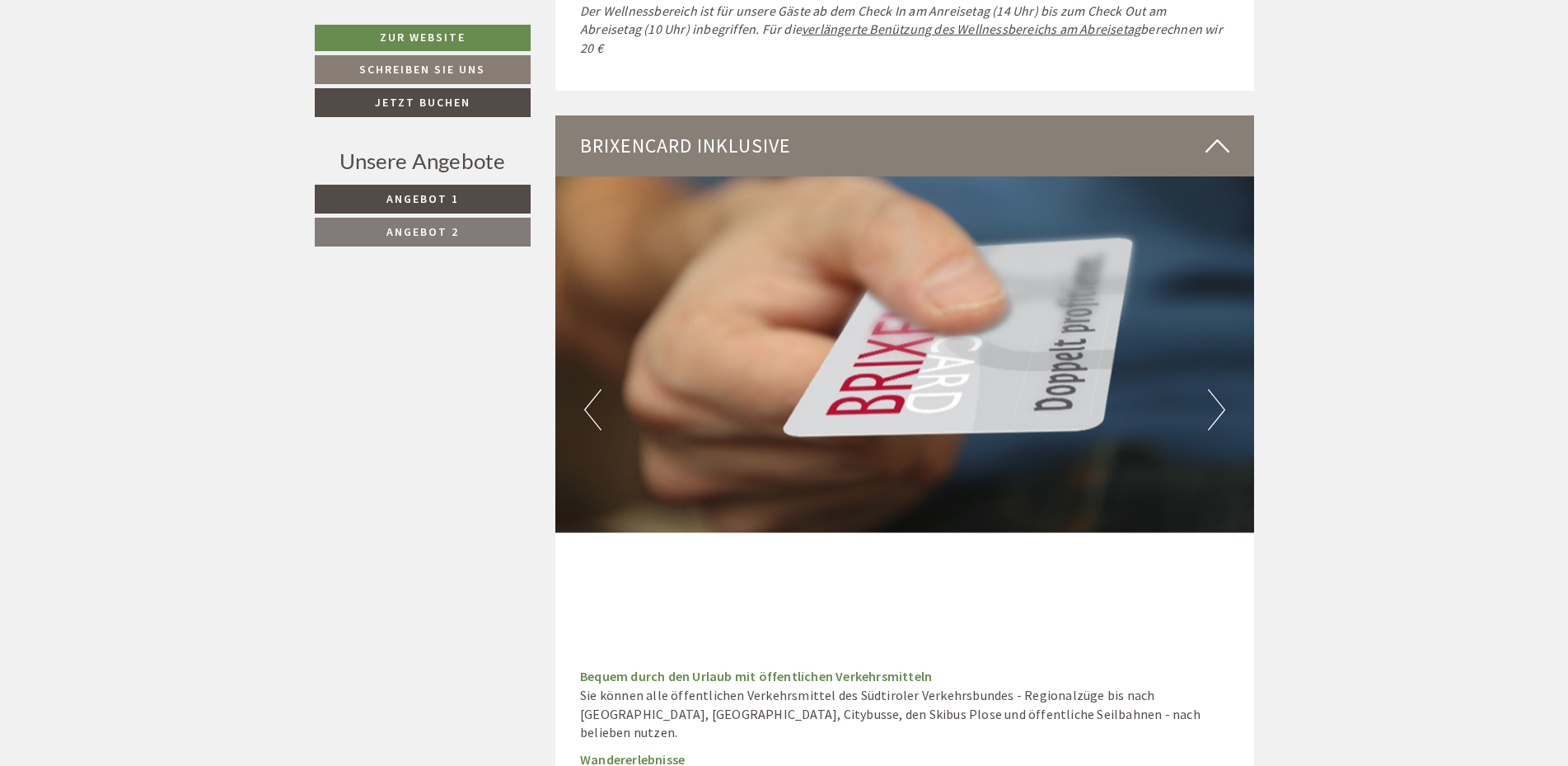
click at [1211, 389] on button "Next" at bounding box center [1216, 409] width 18 height 42
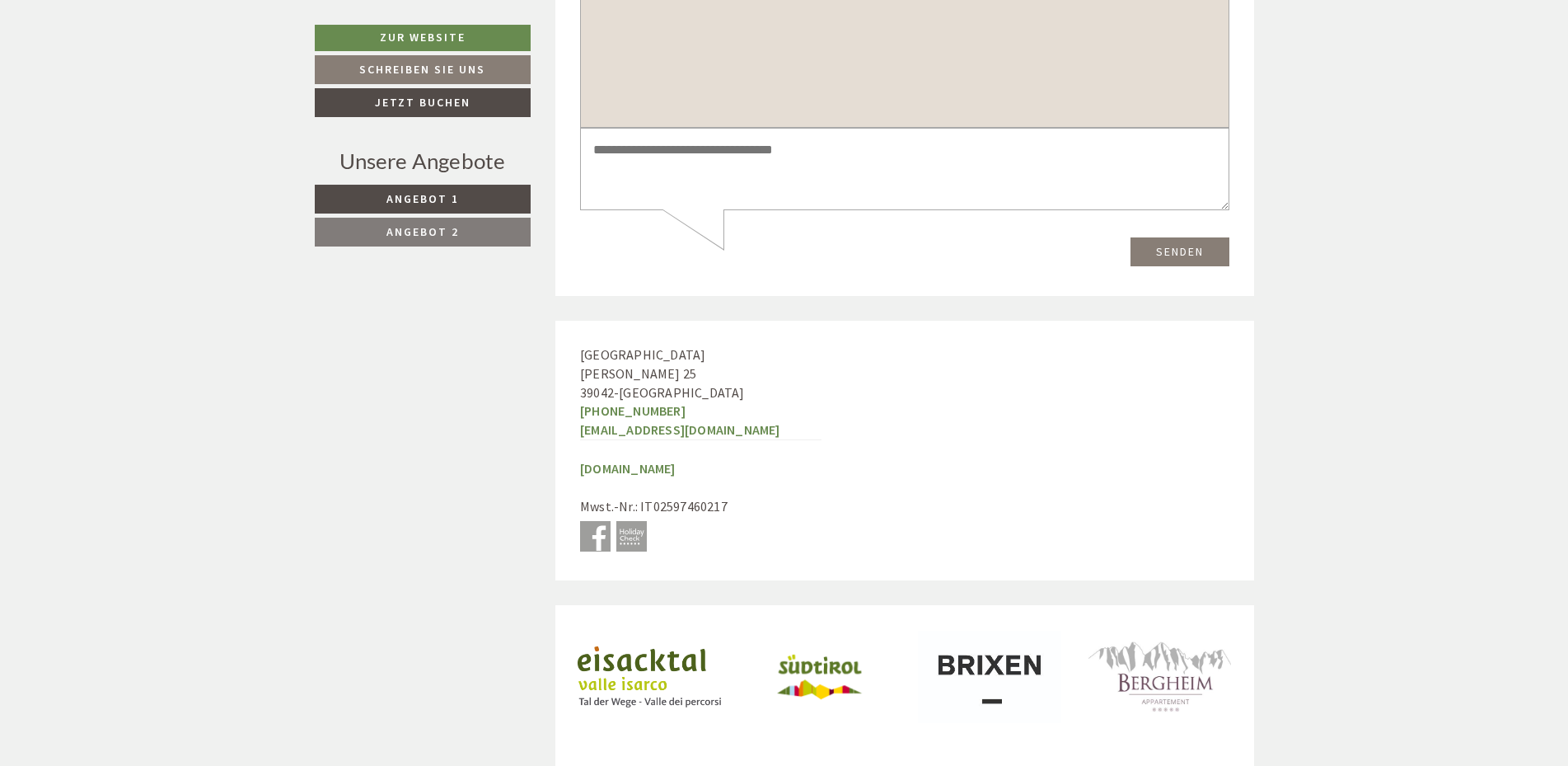
scroll to position [11344, 0]
